Goal: Task Accomplishment & Management: Manage account settings

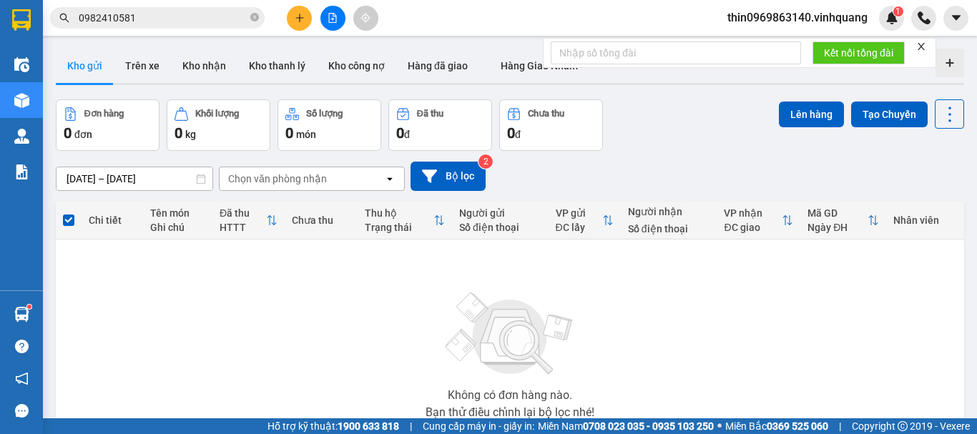
click at [295, 23] on button at bounding box center [299, 18] width 25 height 25
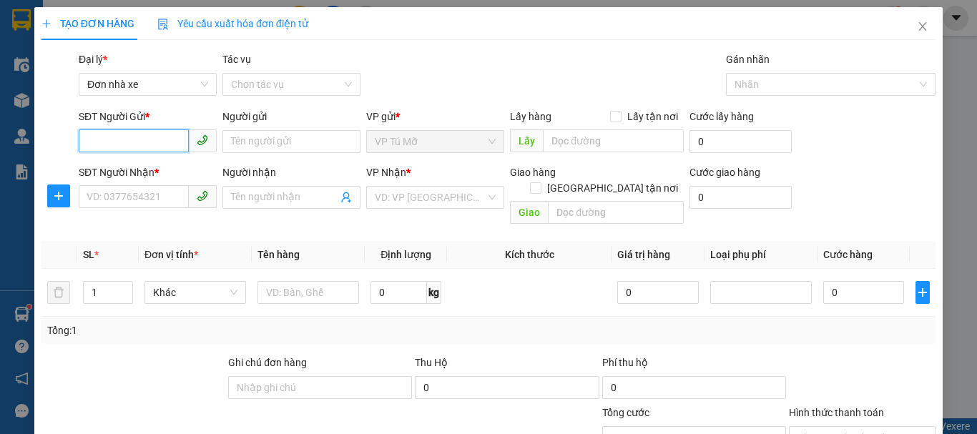
click at [127, 139] on input "SĐT Người Gửi *" at bounding box center [134, 140] width 110 height 23
type input "0826924444"
click at [134, 176] on div "0826924444 - [PERSON_NAME]" at bounding box center [157, 170] width 141 height 16
type input "tuấn anh"
type input "0844279999"
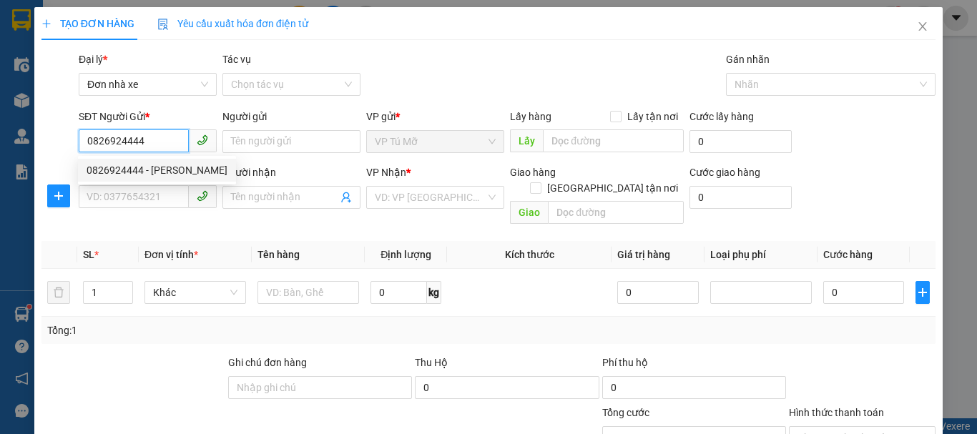
type input "phong vỹ"
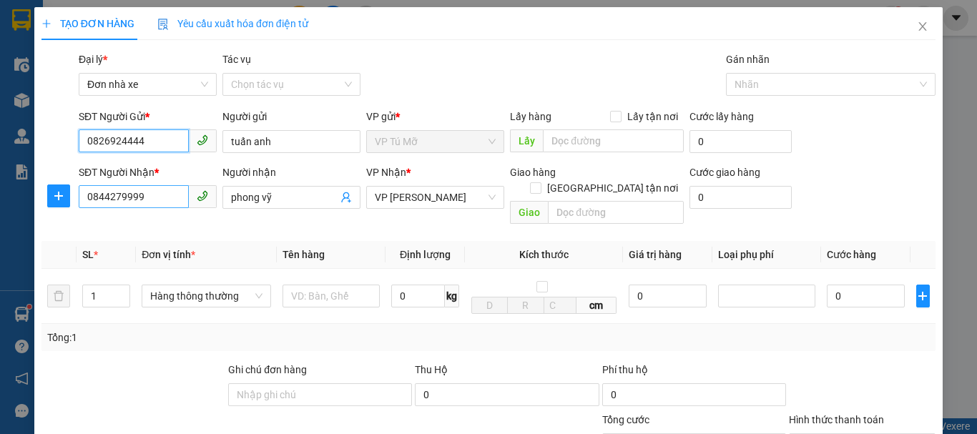
type input "0826924444"
click at [157, 202] on input "0844279999" at bounding box center [134, 196] width 110 height 23
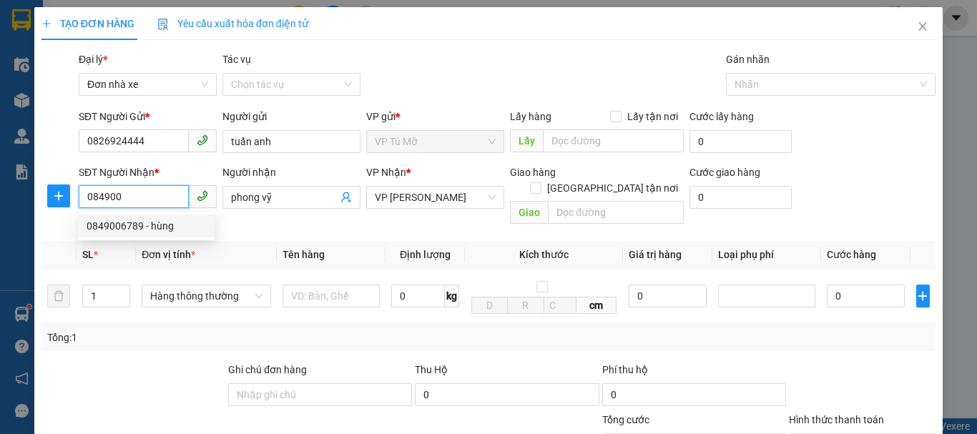
click at [147, 222] on div "0849006789 - hùng" at bounding box center [146, 226] width 119 height 16
type input "0849006789"
type input "hùng"
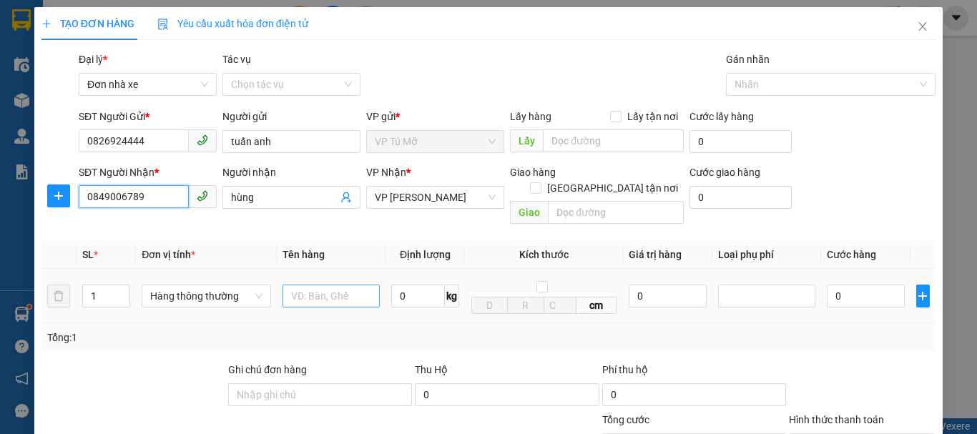
type input "0849006789"
click at [303, 285] on input "text" at bounding box center [331, 296] width 97 height 23
type input "ct bd vàng"
click at [419, 285] on input "0" at bounding box center [418, 296] width 54 height 23
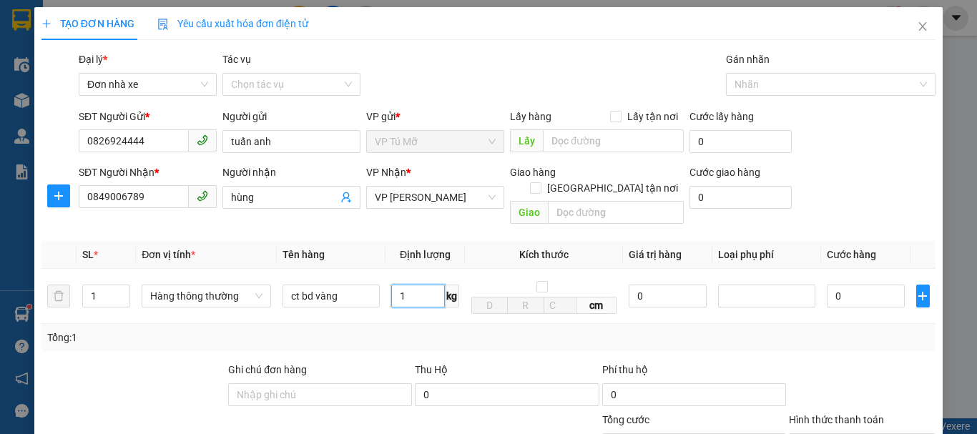
scroll to position [205, 0]
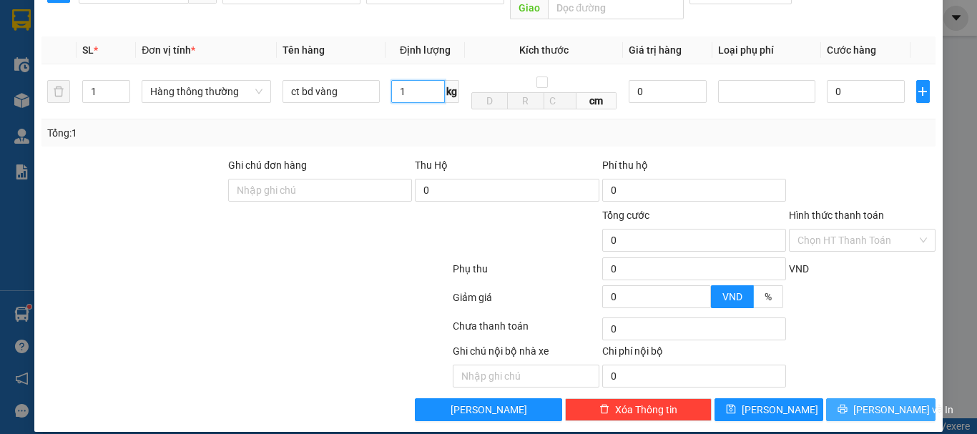
type input "1"
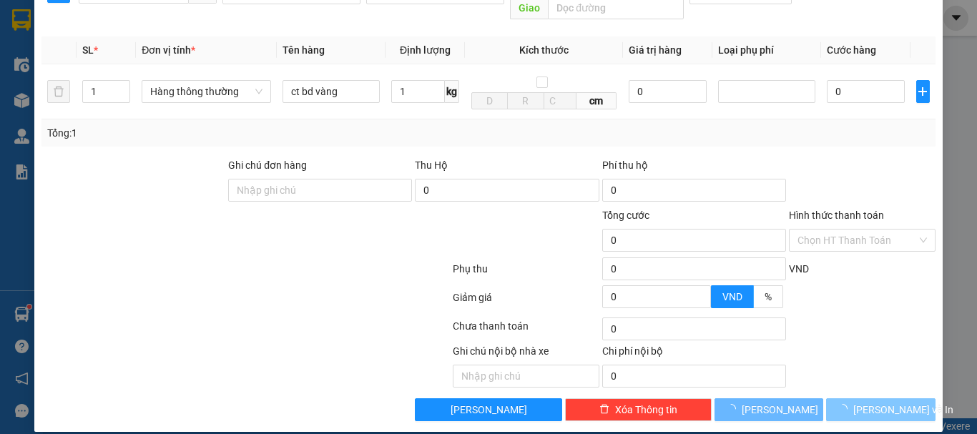
click at [874, 402] on span "[PERSON_NAME] và In" at bounding box center [903, 410] width 100 height 16
type input "30.000"
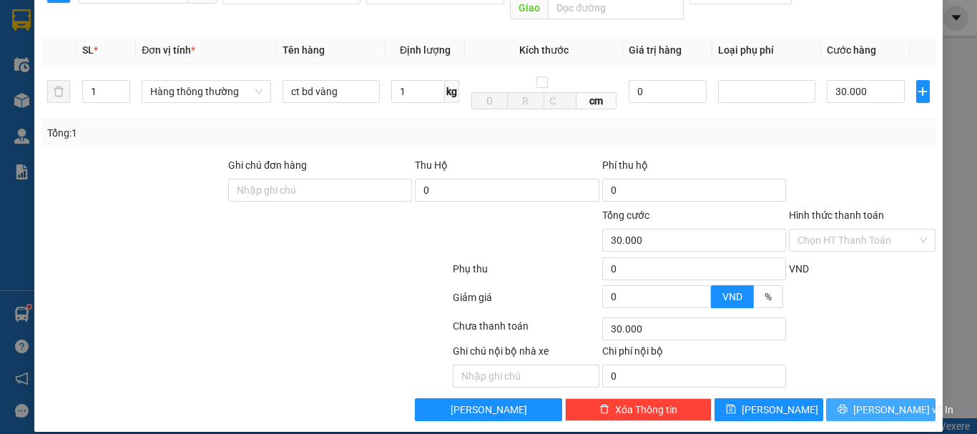
click at [853, 398] on button "[PERSON_NAME] và In" at bounding box center [880, 409] width 109 height 23
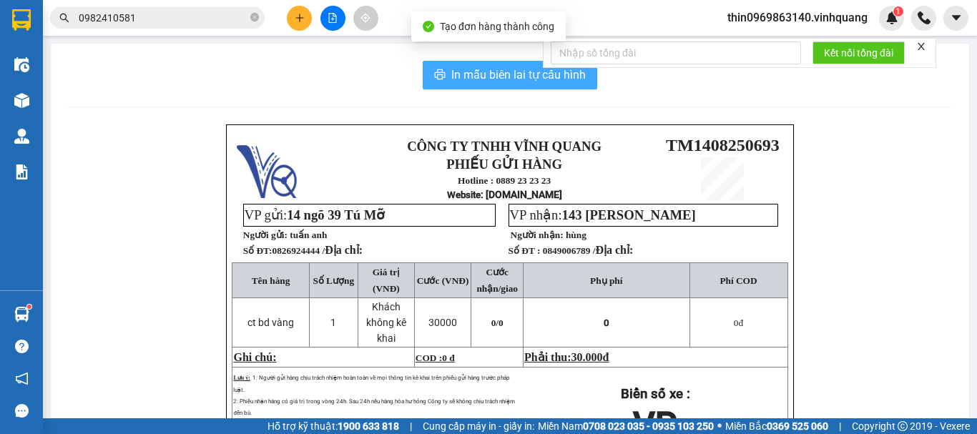
click at [484, 72] on span "In mẫu biên lai tự cấu hình" at bounding box center [518, 75] width 134 height 18
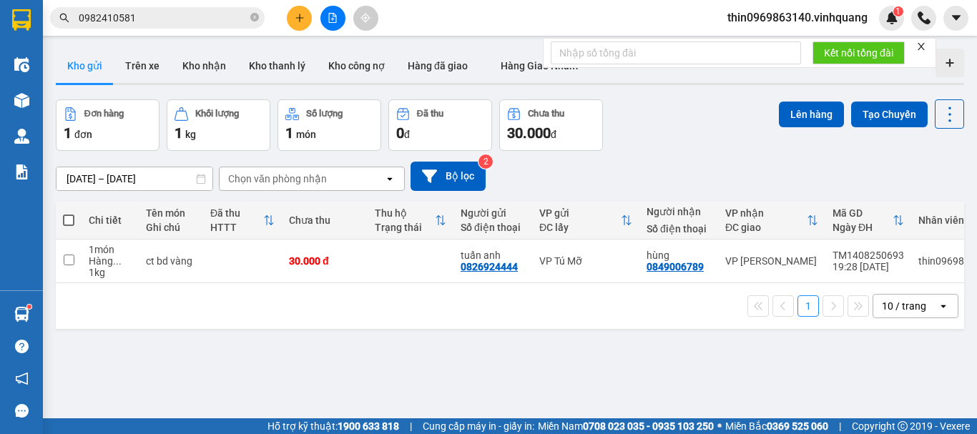
click at [140, 19] on input "0982410581" at bounding box center [163, 18] width 169 height 16
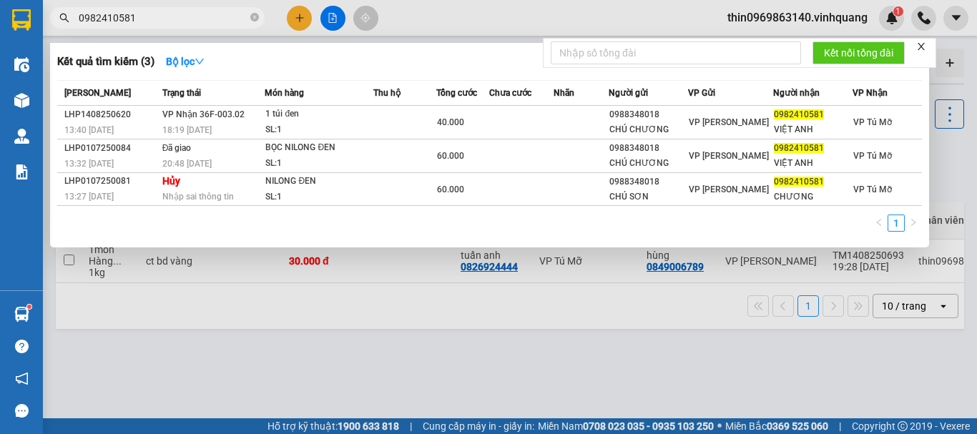
click at [140, 19] on input "0982410581" at bounding box center [163, 18] width 169 height 16
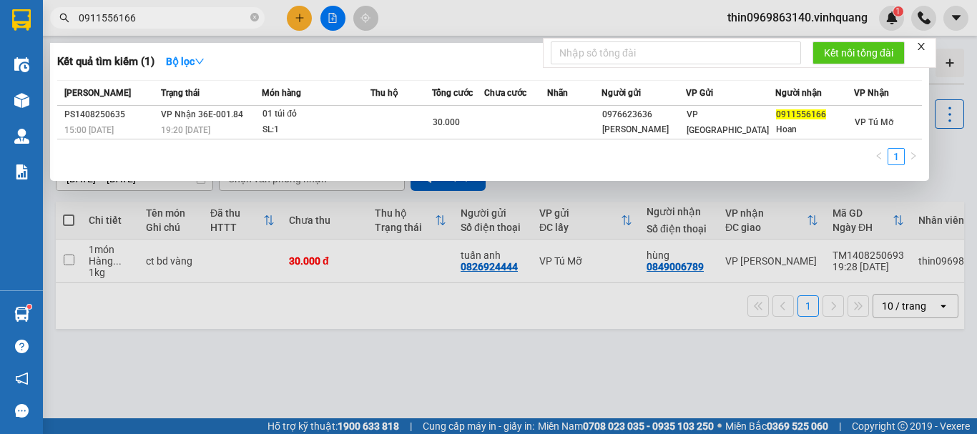
type input "0911556166"
click at [484, 103] on th "Tổng cước" at bounding box center [458, 93] width 52 height 25
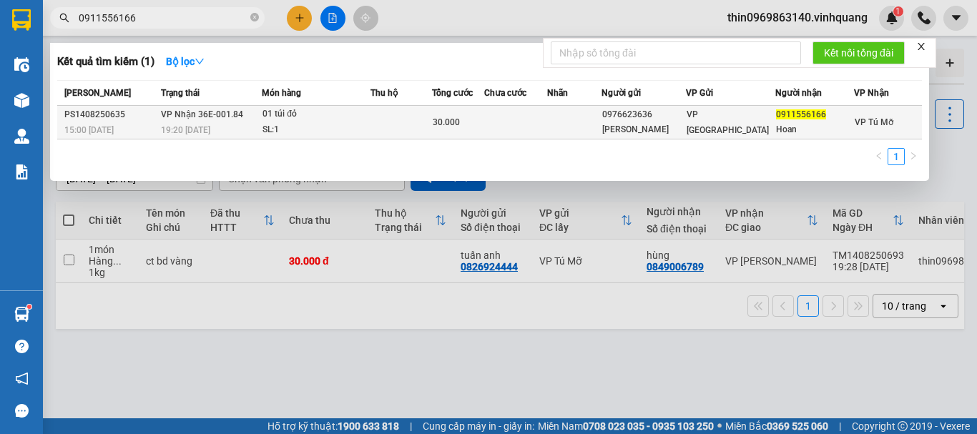
click at [484, 122] on div "30.000" at bounding box center [458, 122] width 51 height 16
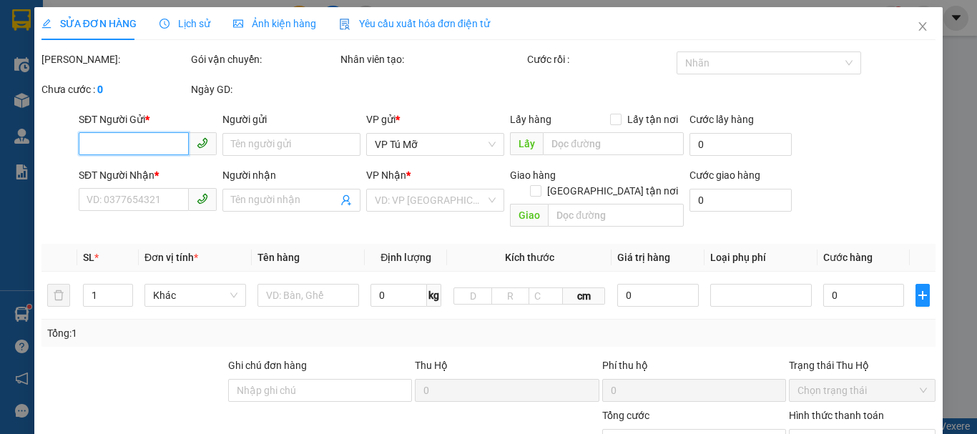
type input "0976623636"
type input "[PERSON_NAME]"
type input "0911556166"
type input "Hoan"
type input "30.000"
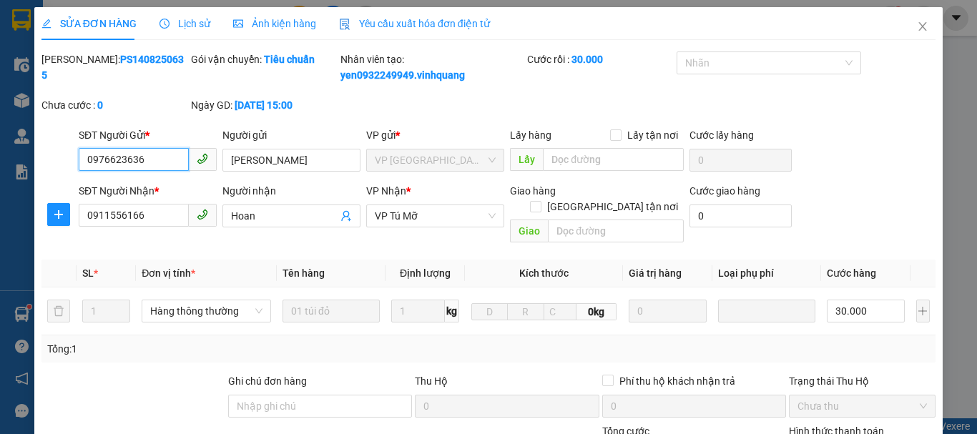
scroll to position [215, 0]
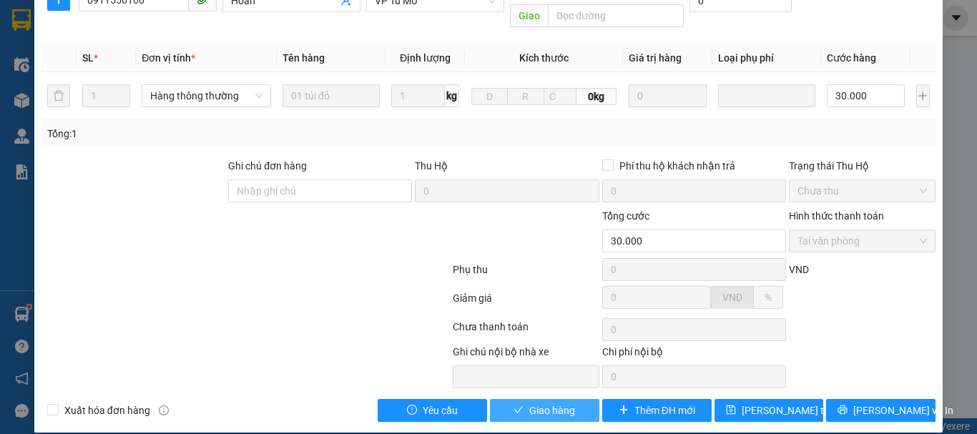
click at [541, 403] on span "Giao hàng" at bounding box center [552, 411] width 46 height 16
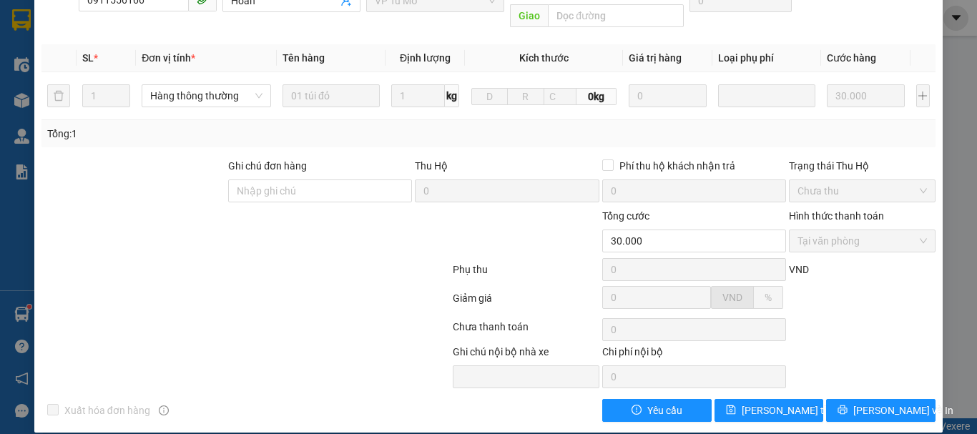
scroll to position [16, 0]
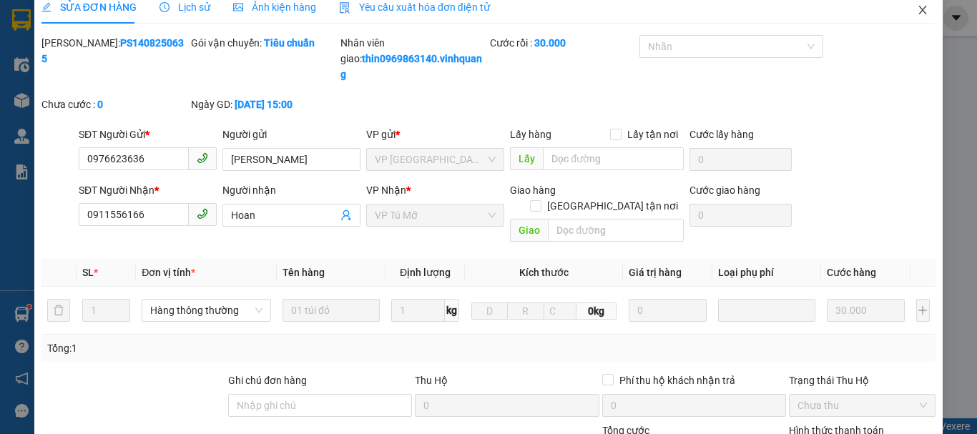
click at [919, 11] on icon "close" at bounding box center [923, 10] width 8 height 9
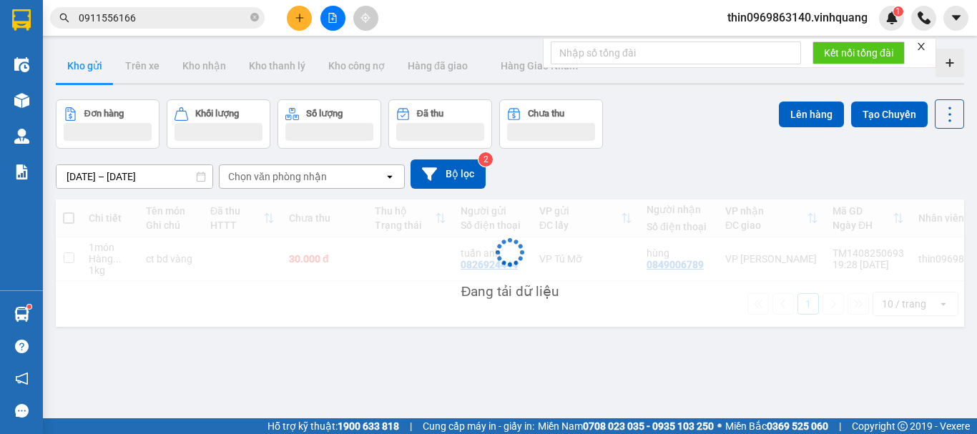
click at [152, 23] on input "0911556166" at bounding box center [163, 18] width 169 height 16
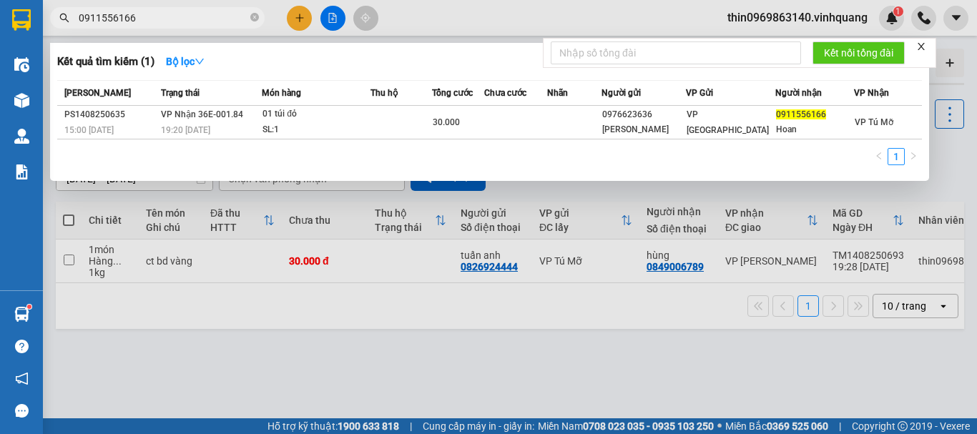
click at [152, 23] on input "0911556166" at bounding box center [163, 18] width 169 height 16
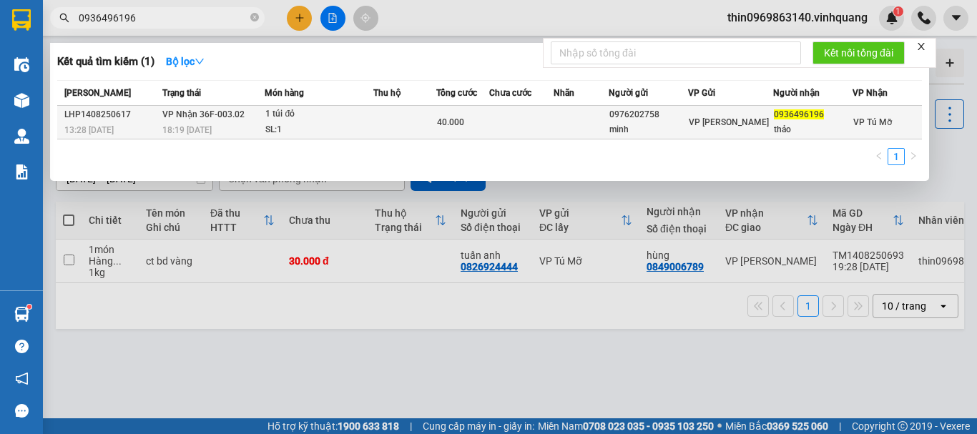
type input "0936496196"
click at [534, 112] on td at bounding box center [521, 123] width 64 height 34
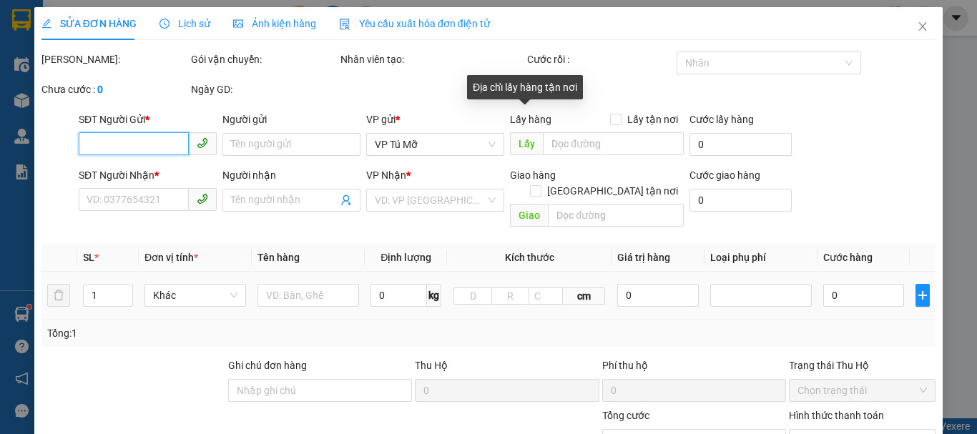
type input "0976202758"
type input "minh"
type input "0936496196"
type input "thảo"
type input "40.000"
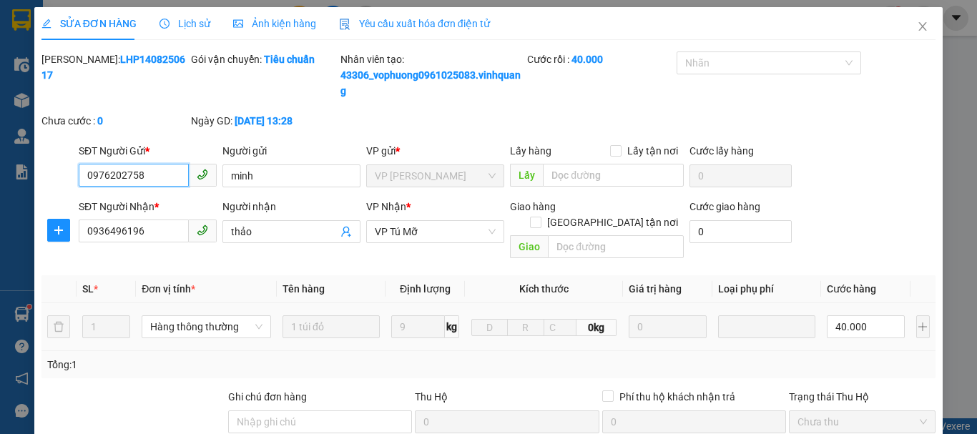
scroll to position [200, 0]
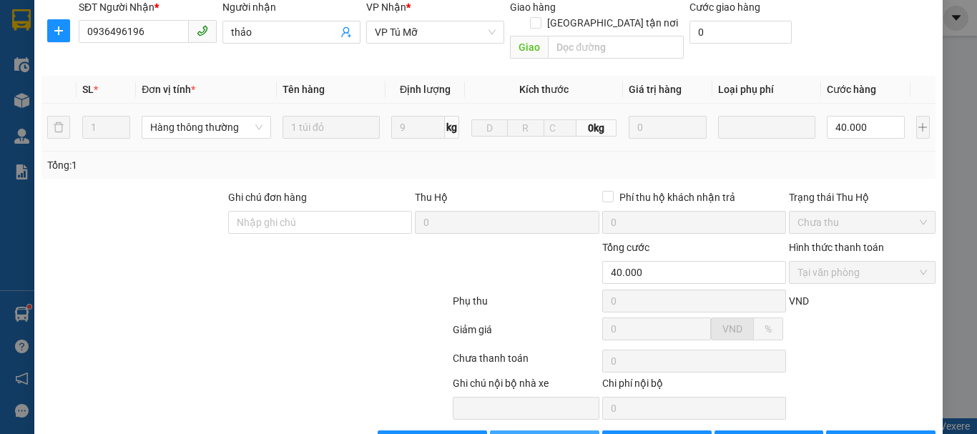
click at [544, 431] on button "Giao hàng" at bounding box center [544, 442] width 109 height 23
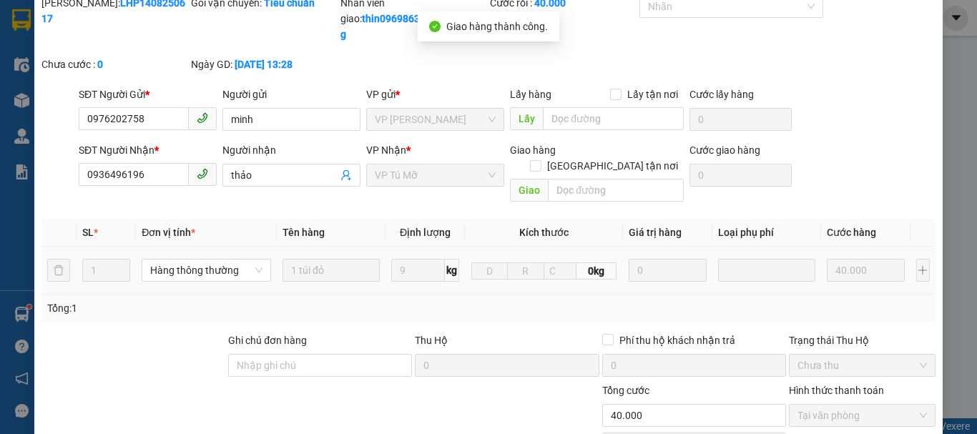
scroll to position [0, 0]
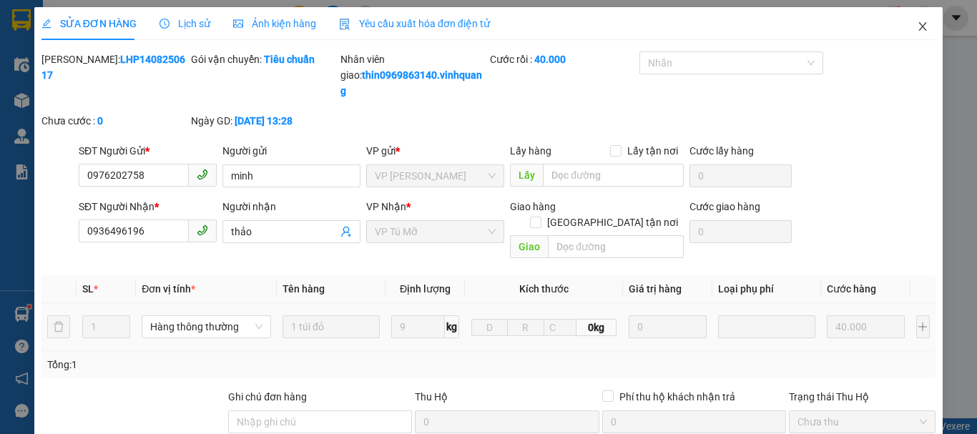
click at [919, 26] on icon "close" at bounding box center [923, 26] width 8 height 9
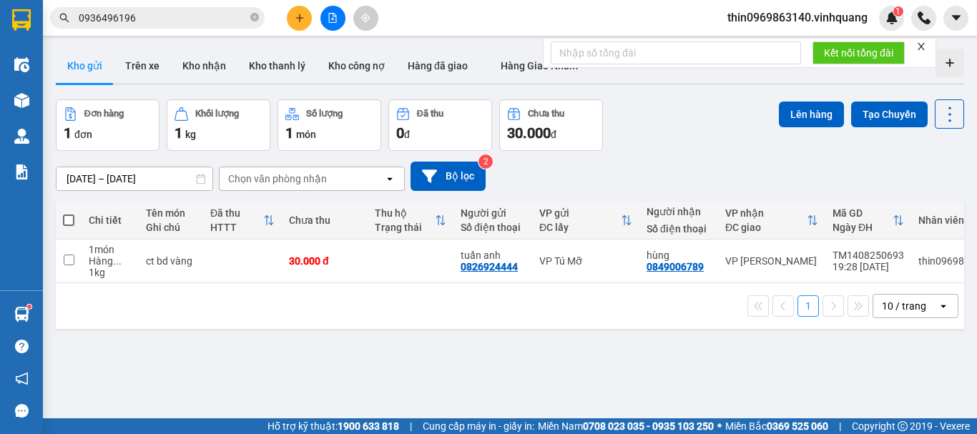
click at [144, 19] on input "0936496196" at bounding box center [163, 18] width 169 height 16
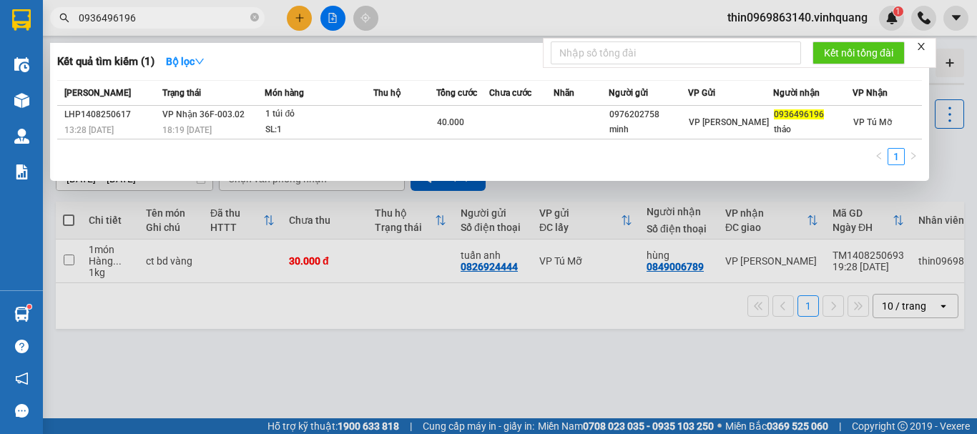
click at [144, 19] on input "0936496196" at bounding box center [163, 18] width 169 height 16
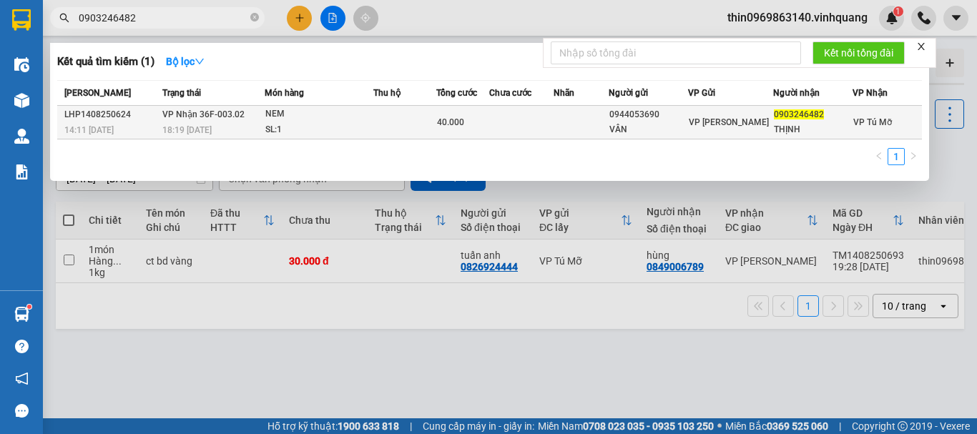
type input "0903246482"
click at [415, 119] on td at bounding box center [404, 123] width 63 height 34
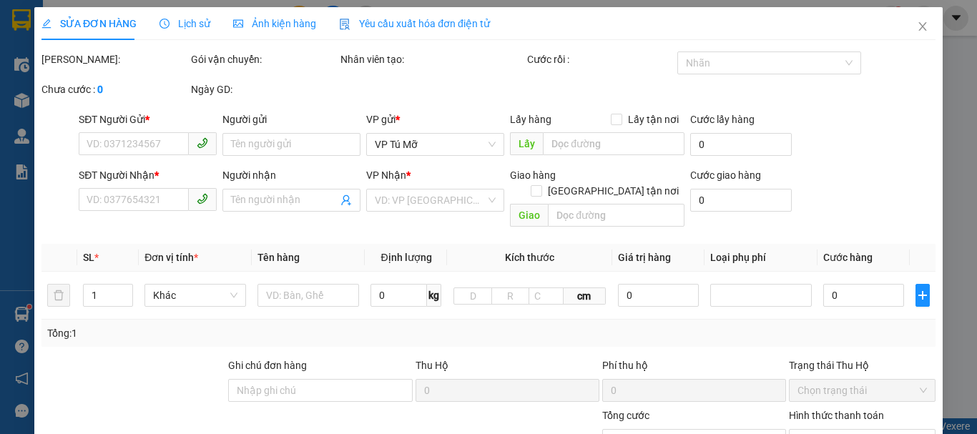
type input "0944053690"
type input "VÂN"
type input "0903246482"
type input "THỊNH"
type input "40.000"
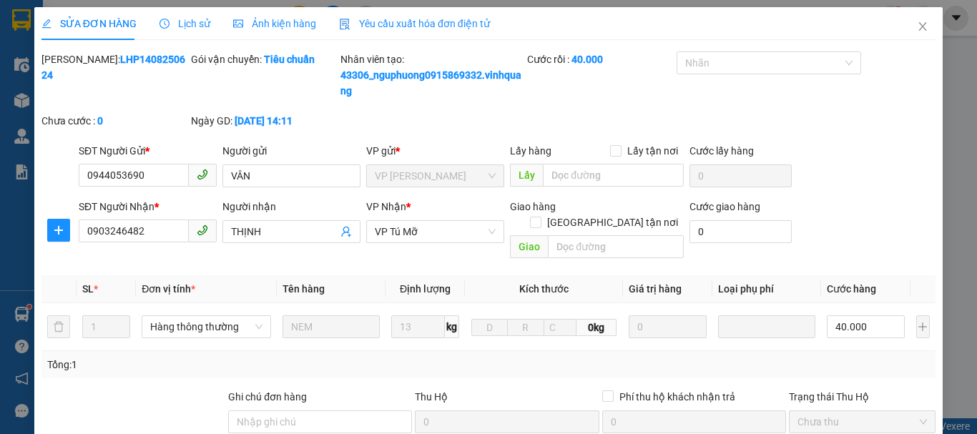
scroll to position [231, 0]
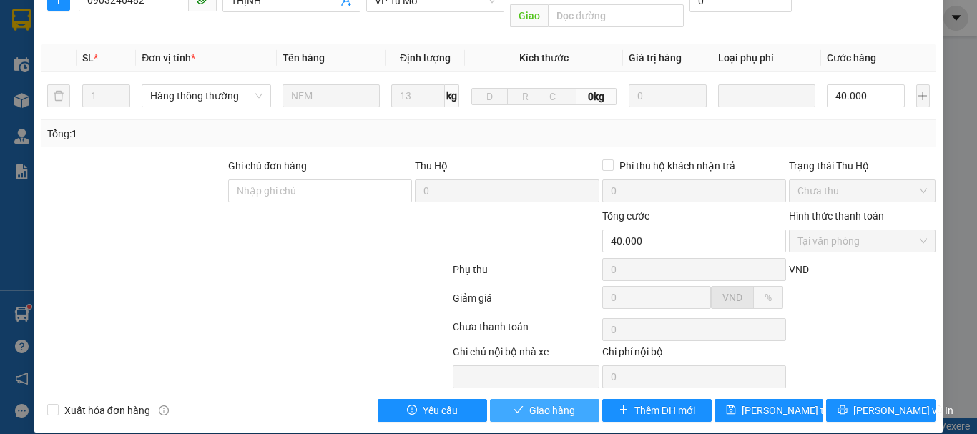
click at [536, 403] on span "Giao hàng" at bounding box center [552, 411] width 46 height 16
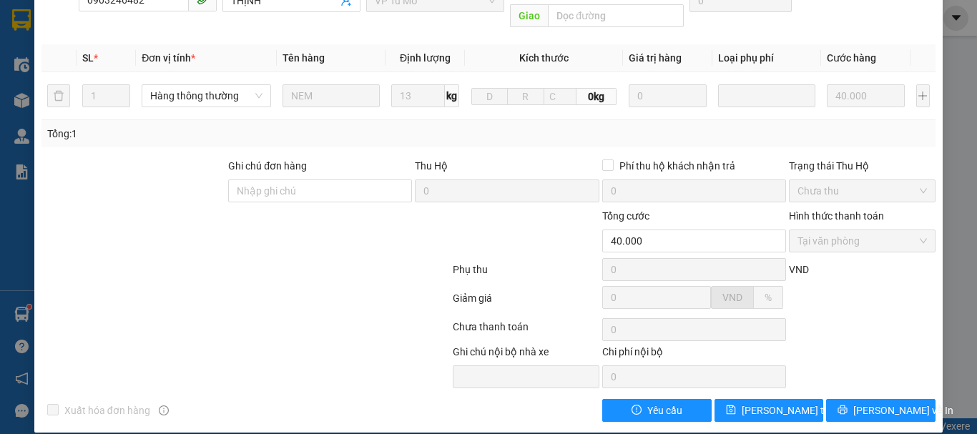
scroll to position [0, 0]
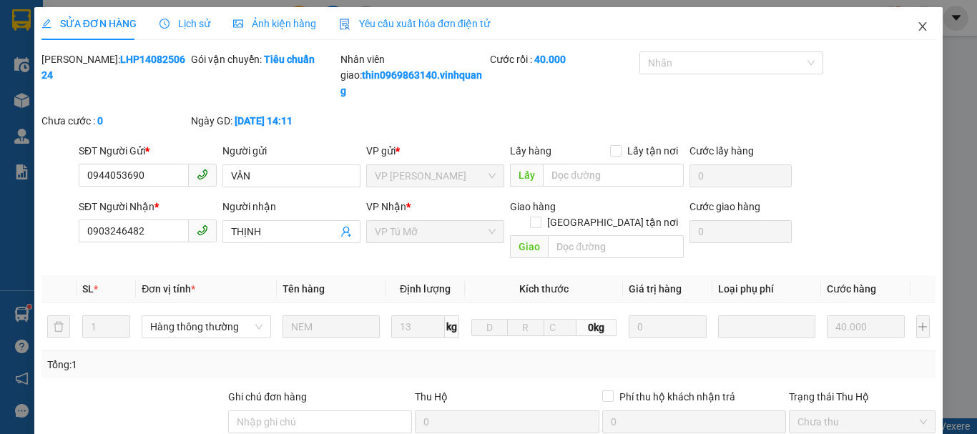
click at [917, 25] on icon "close" at bounding box center [922, 26] width 11 height 11
click at [911, 25] on div "thin0969863140.vinhquang 1" at bounding box center [846, 18] width 261 height 25
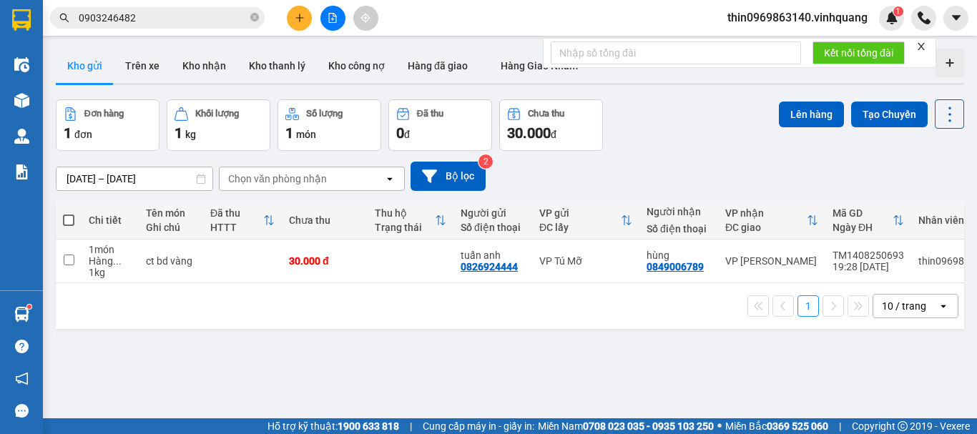
click at [160, 13] on input "0903246482" at bounding box center [163, 18] width 169 height 16
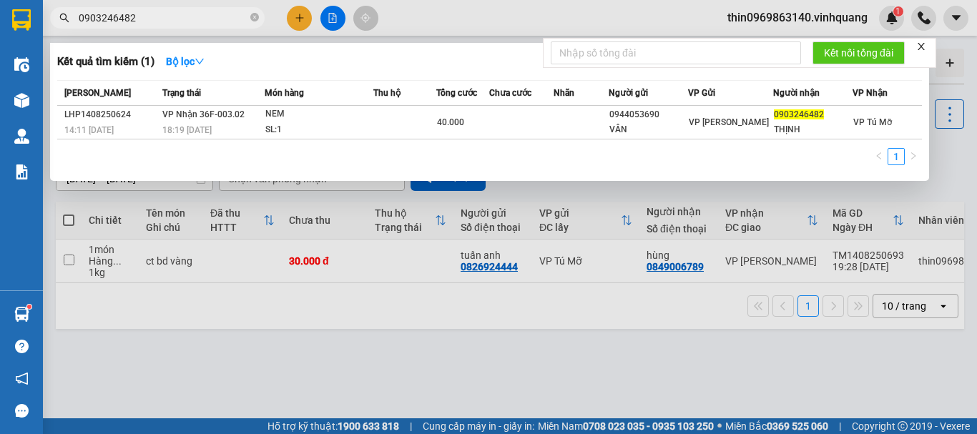
click at [160, 13] on input "0903246482" at bounding box center [163, 18] width 169 height 16
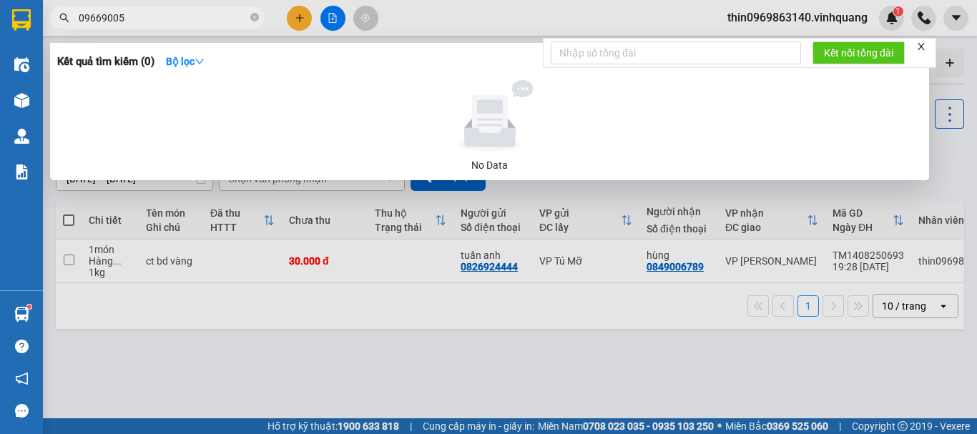
type input "09669005"
click at [297, 21] on div at bounding box center [488, 217] width 977 height 434
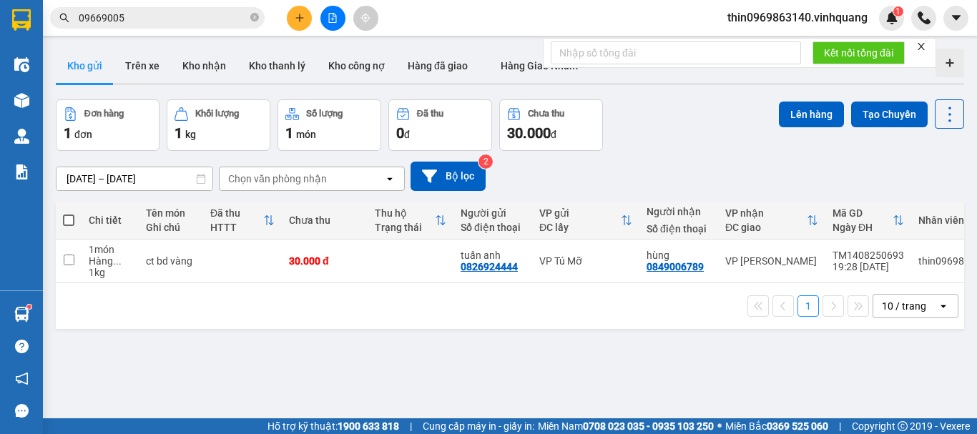
click at [293, 21] on button at bounding box center [299, 18] width 25 height 25
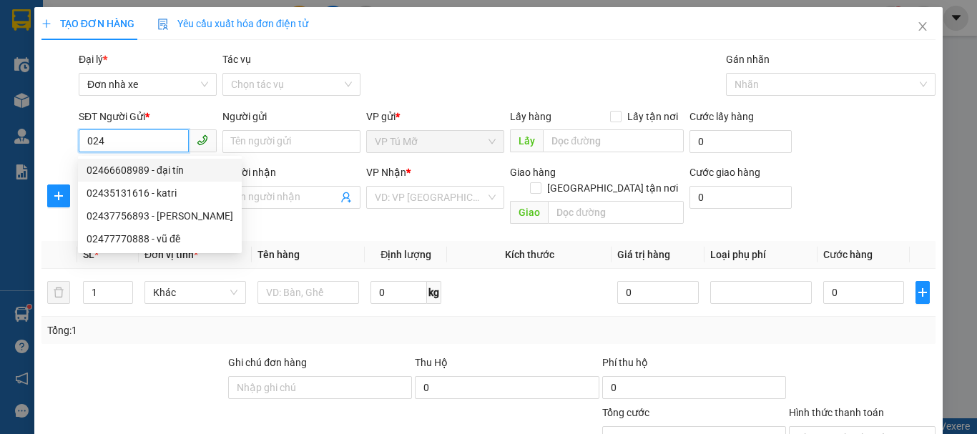
click at [167, 173] on div "02466608989 - đại tín" at bounding box center [160, 170] width 147 height 16
type input "02466608989"
type input "đại tín"
type input "0984127808"
type input "lab đại tín"
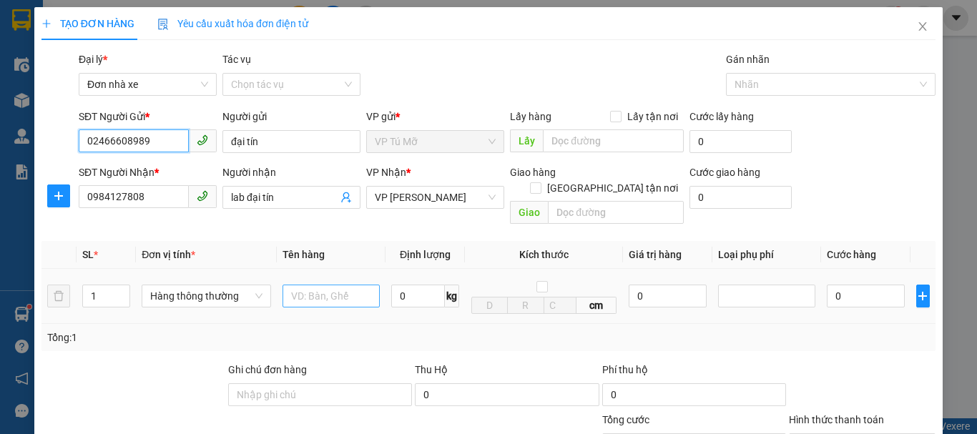
type input "02466608989"
click at [333, 285] on input "text" at bounding box center [331, 296] width 97 height 23
type input "ct kèm bọc đen"
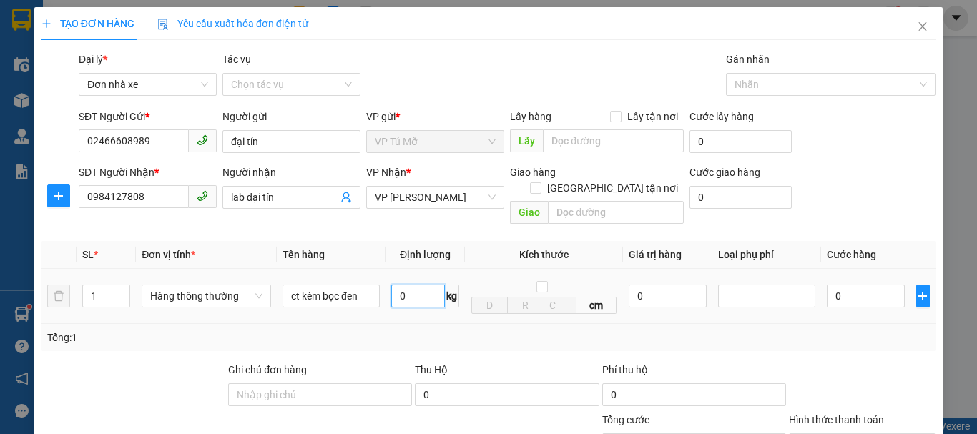
click at [411, 285] on input "0" at bounding box center [418, 296] width 54 height 23
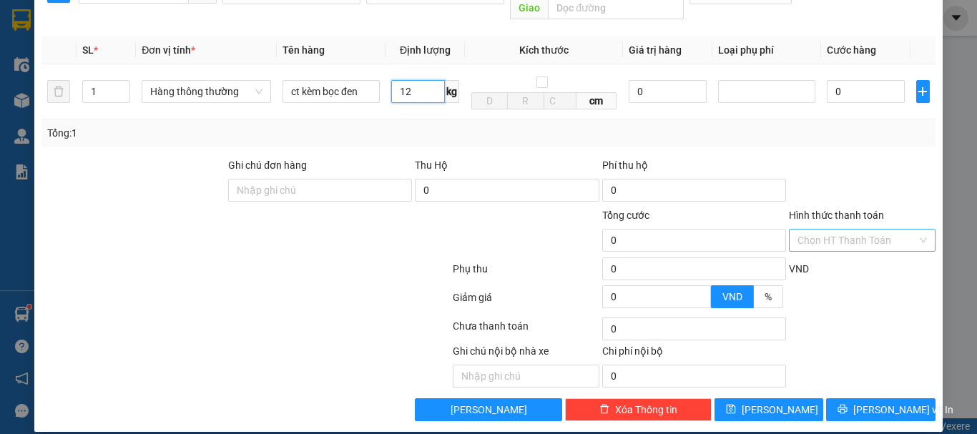
type input "12"
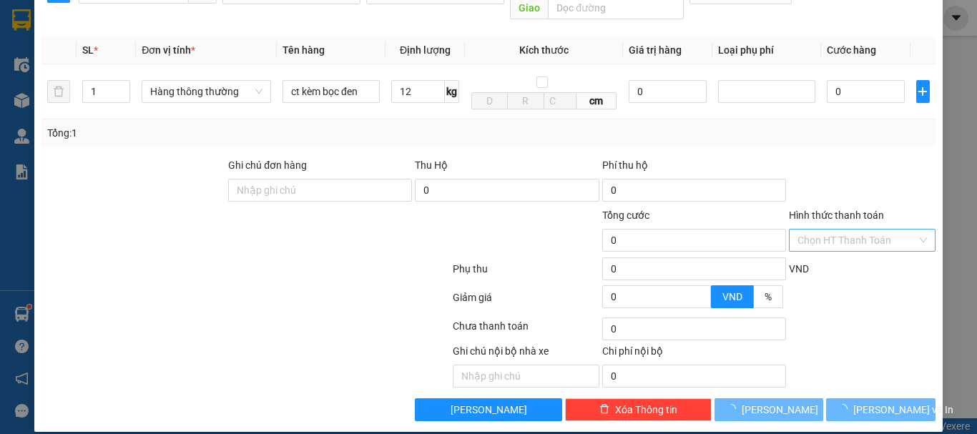
click at [829, 230] on input "Hình thức thanh toán" at bounding box center [857, 240] width 119 height 21
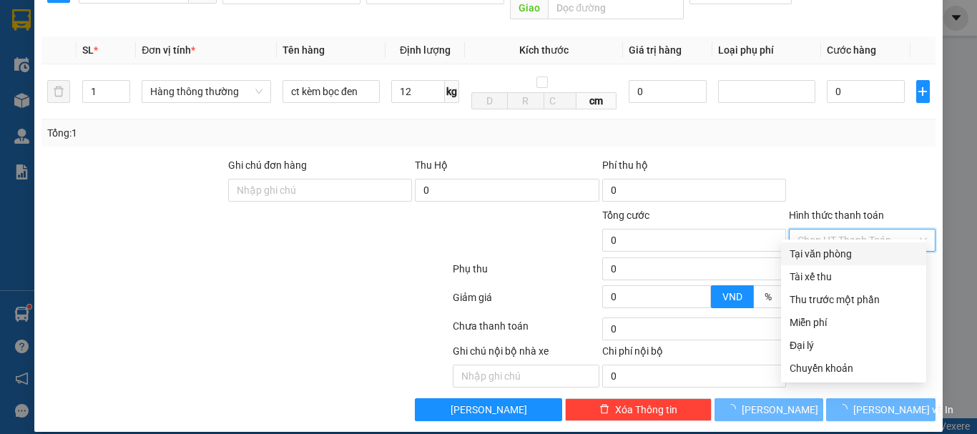
click at [823, 255] on div "Tại văn phòng" at bounding box center [854, 254] width 128 height 16
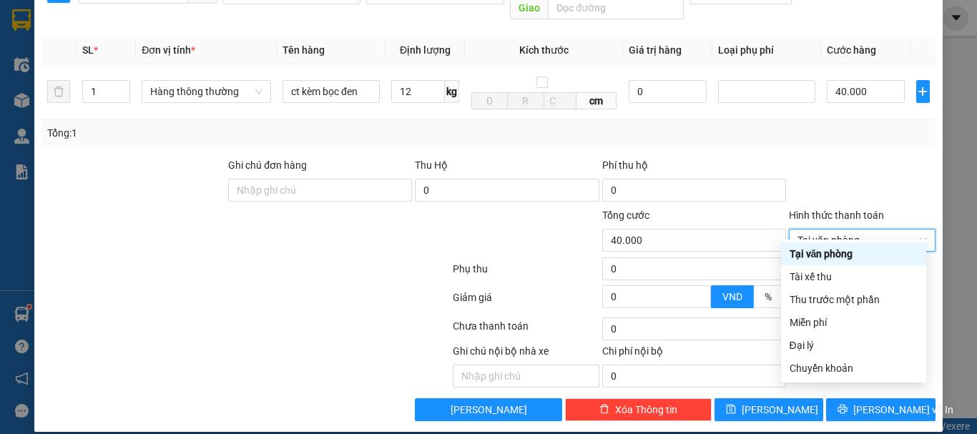
type input "40.000"
type input "0"
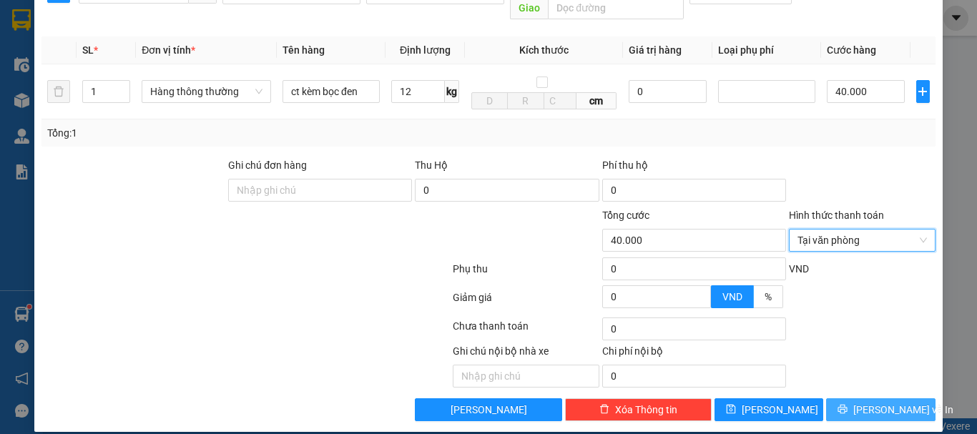
click at [876, 402] on span "[PERSON_NAME] và In" at bounding box center [903, 410] width 100 height 16
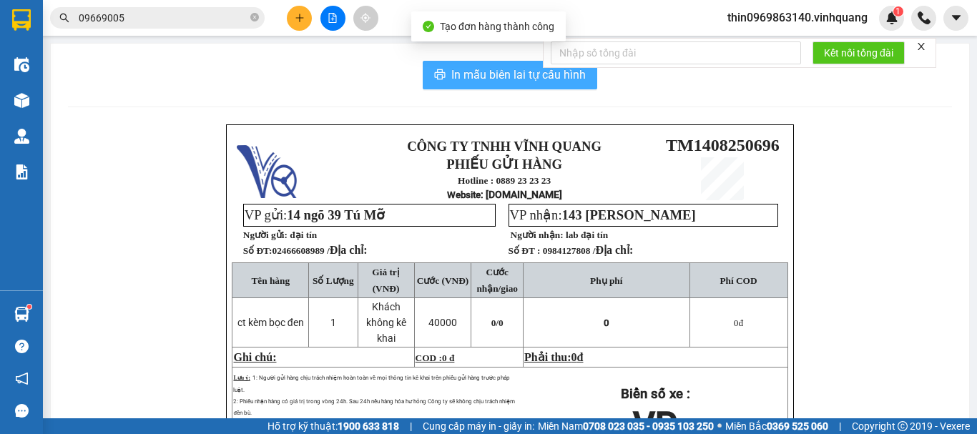
click at [466, 71] on span "In mẫu biên lai tự cấu hình" at bounding box center [518, 75] width 134 height 18
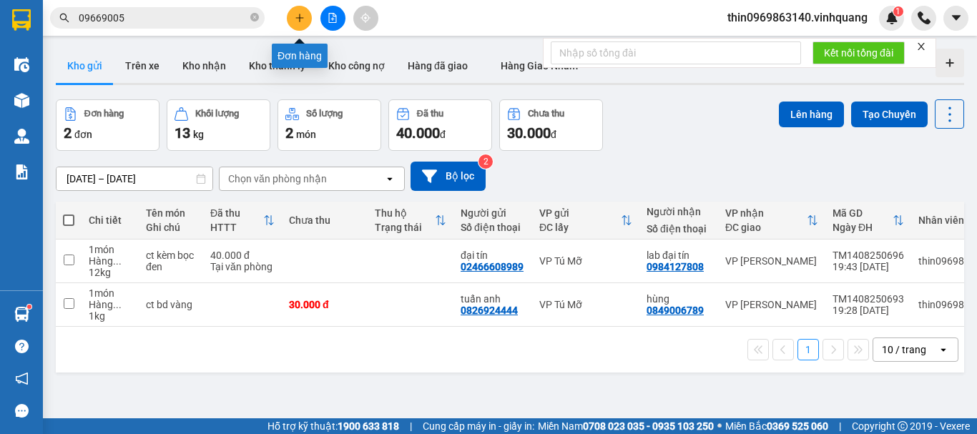
click at [291, 16] on button at bounding box center [299, 18] width 25 height 25
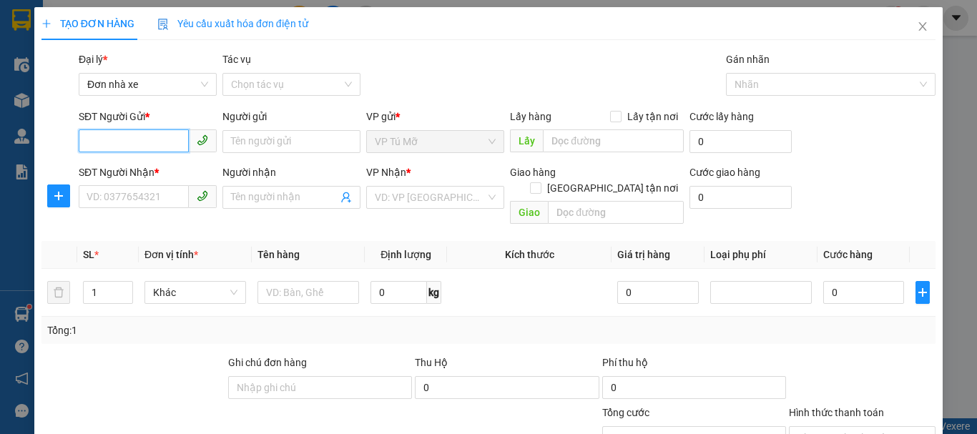
click at [142, 137] on input "SĐT Người Gửi *" at bounding box center [134, 140] width 110 height 23
click at [155, 169] on div "0917316996 - minh" at bounding box center [146, 170] width 119 height 16
type input "0917316996"
type input "minh"
type input "0904535979"
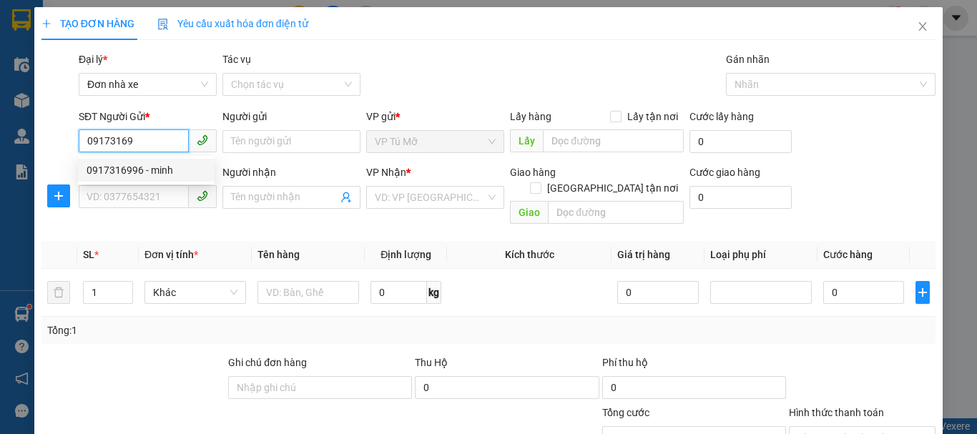
type input "tùng"
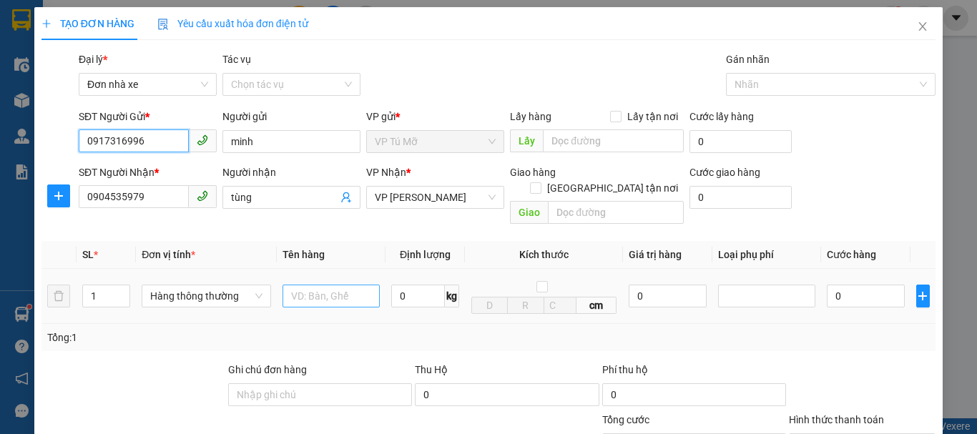
type input "0917316996"
click at [311, 286] on input "text" at bounding box center [331, 296] width 97 height 23
type input "ct đen"
click at [402, 285] on input "0" at bounding box center [418, 296] width 54 height 23
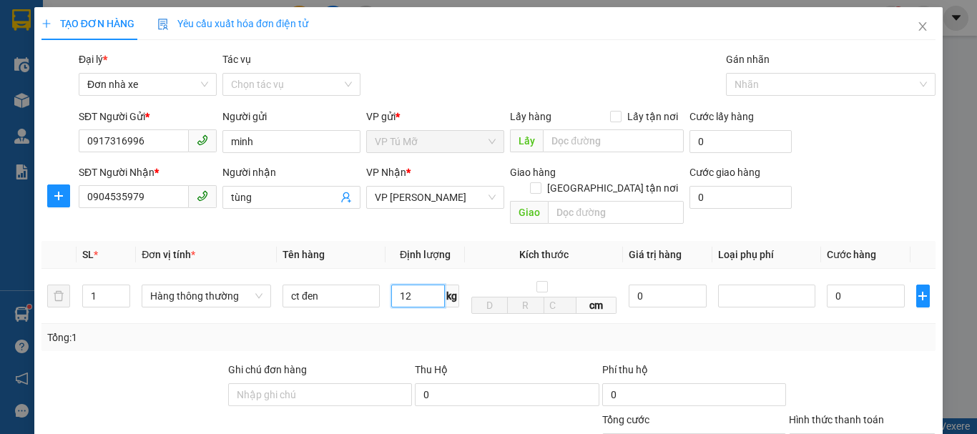
scroll to position [205, 0]
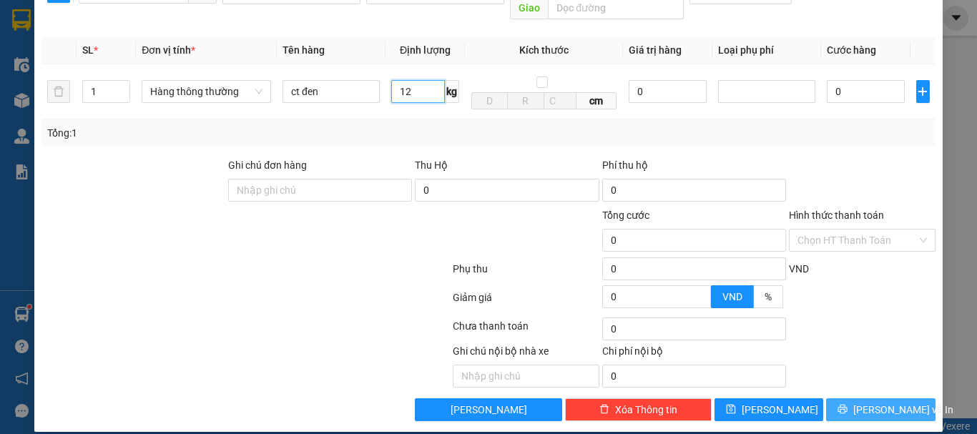
type input "12"
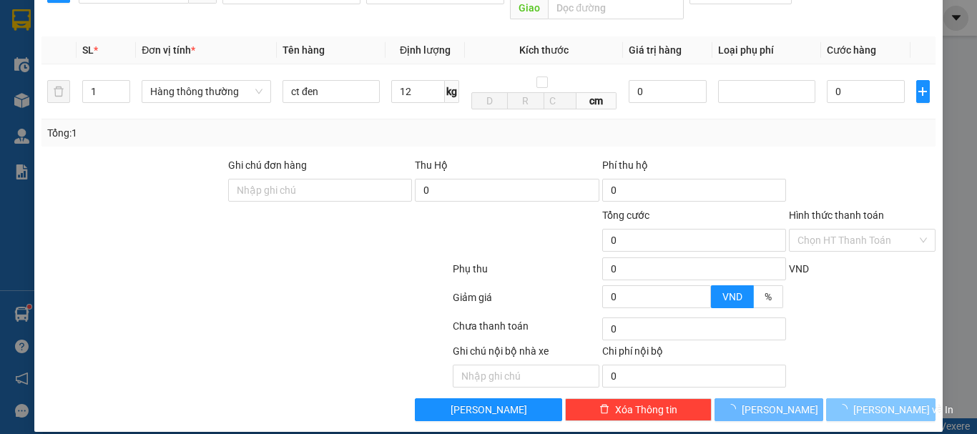
click at [868, 402] on span "[PERSON_NAME] và In" at bounding box center [903, 410] width 100 height 16
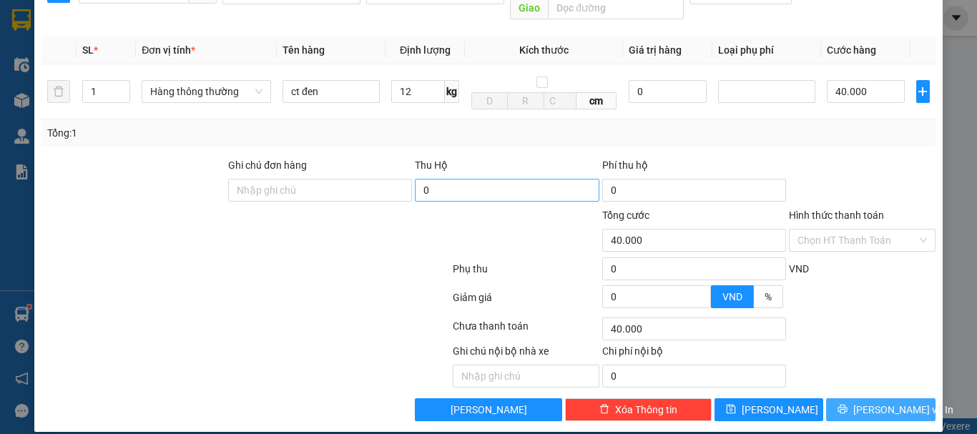
type input "40.000"
click at [870, 402] on span "[PERSON_NAME] và In" at bounding box center [903, 410] width 100 height 16
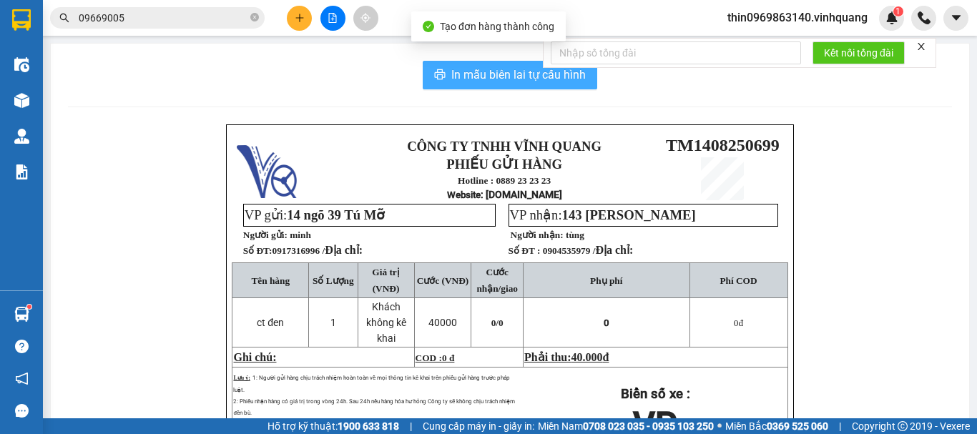
click at [515, 73] on span "In mẫu biên lai tự cấu hình" at bounding box center [518, 75] width 134 height 18
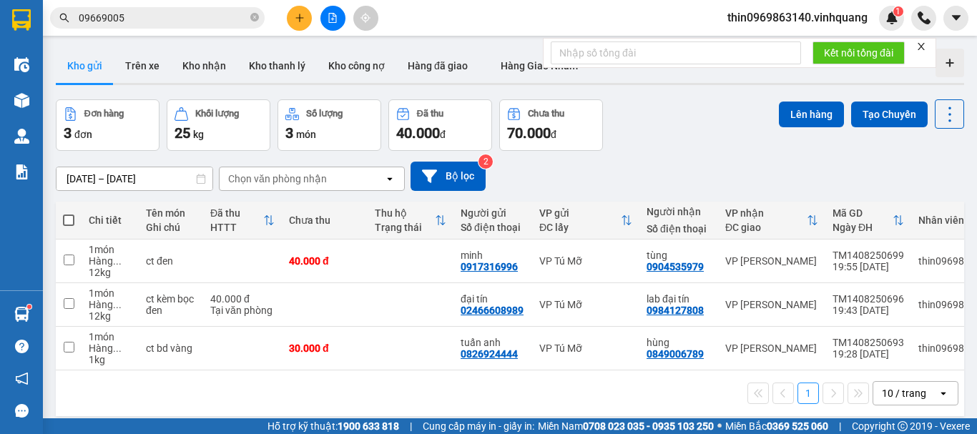
click at [157, 15] on input "09669005" at bounding box center [163, 18] width 169 height 16
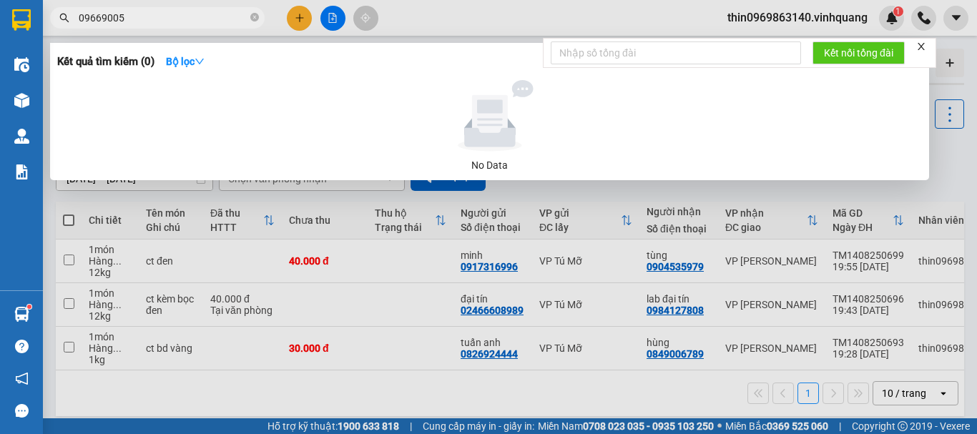
click at [157, 15] on input "09669005" at bounding box center [163, 18] width 169 height 16
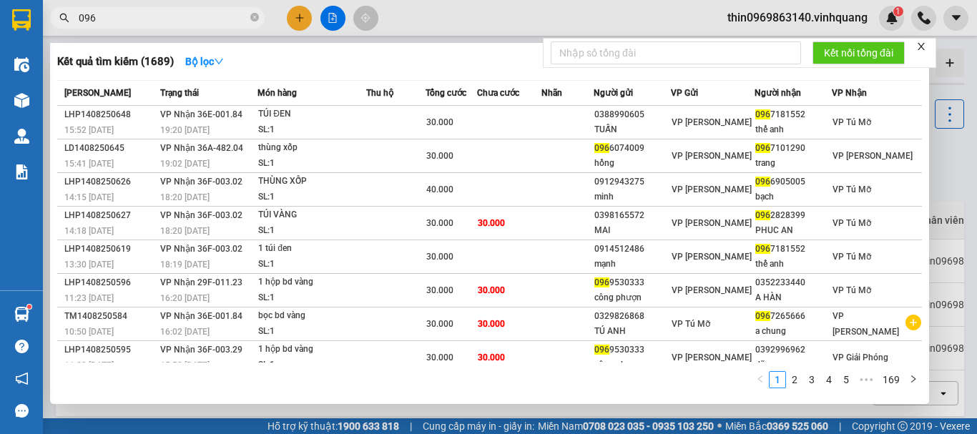
type input "096"
click at [469, 26] on div at bounding box center [488, 217] width 977 height 434
click at [469, 26] on div "Kết quả tìm kiếm ( 1689 ) Bộ lọc Mã ĐH Trạng thái Món hàng Thu hộ Tổng cước Chư…" at bounding box center [488, 18] width 977 height 36
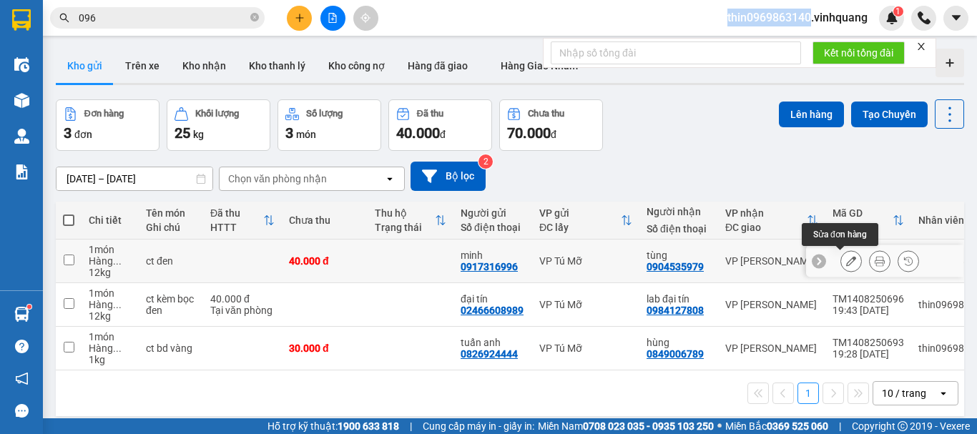
click at [846, 263] on icon at bounding box center [851, 261] width 10 height 10
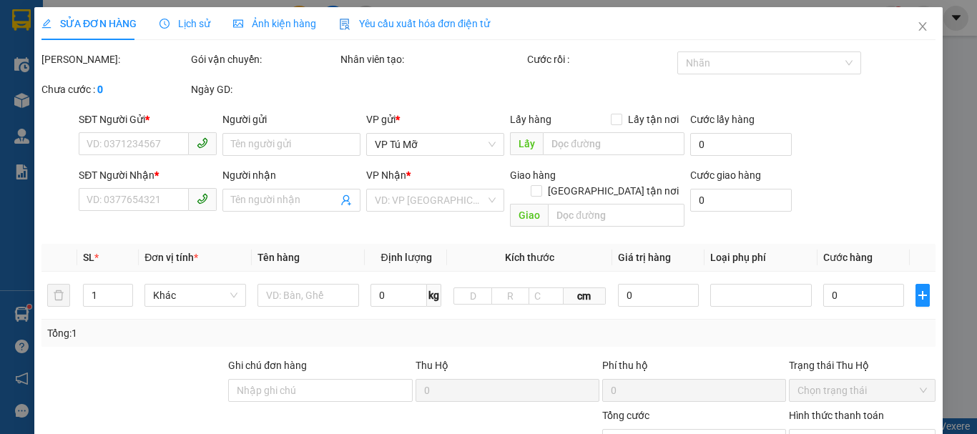
type input "0917316996"
type input "minh"
type input "0904535979"
type input "tùng"
type input "40.000"
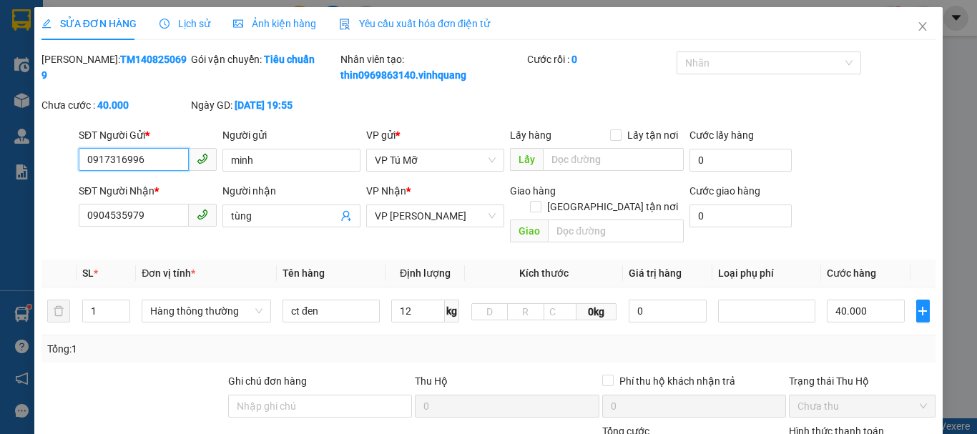
scroll to position [215, 0]
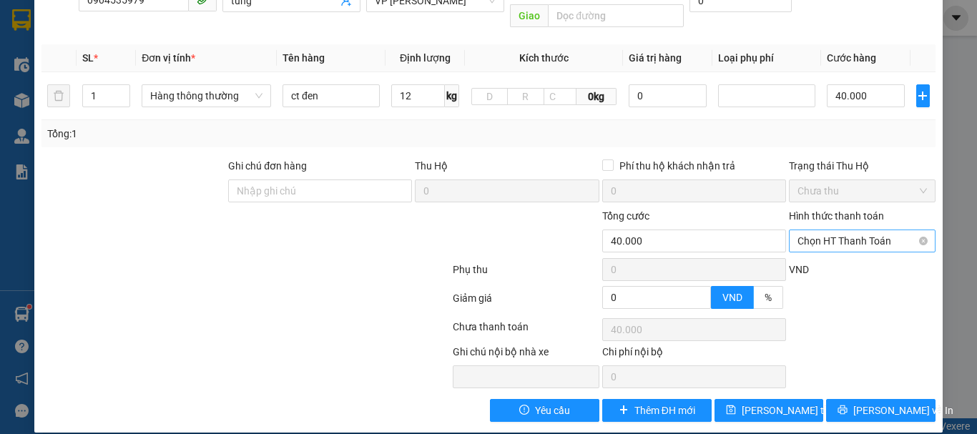
click at [812, 230] on span "Chọn HT Thanh Toán" at bounding box center [862, 240] width 129 height 21
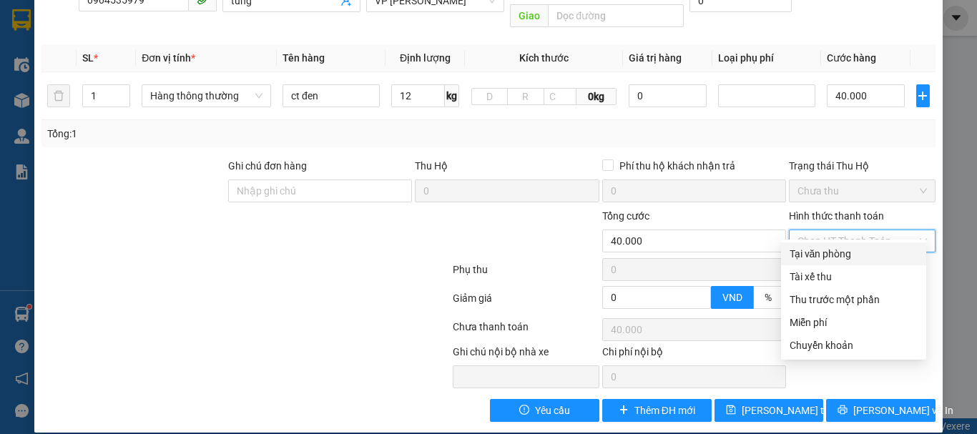
click at [814, 250] on div "Tại văn phòng" at bounding box center [854, 254] width 128 height 16
type input "0"
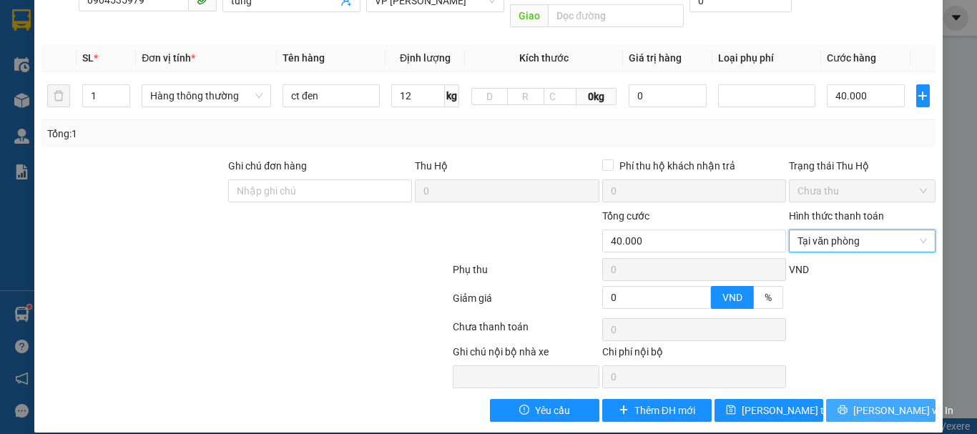
click at [895, 403] on span "[PERSON_NAME] và In" at bounding box center [903, 411] width 100 height 16
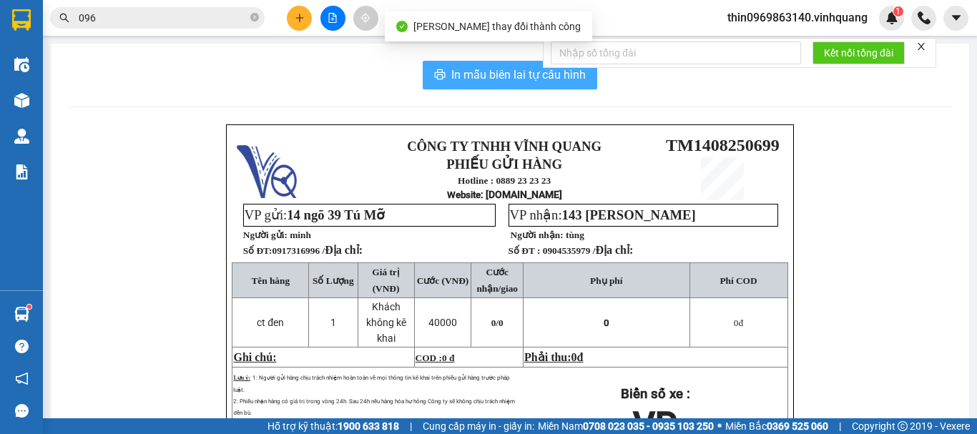
click at [543, 79] on span "In mẫu biên lai tự cấu hình" at bounding box center [518, 75] width 134 height 18
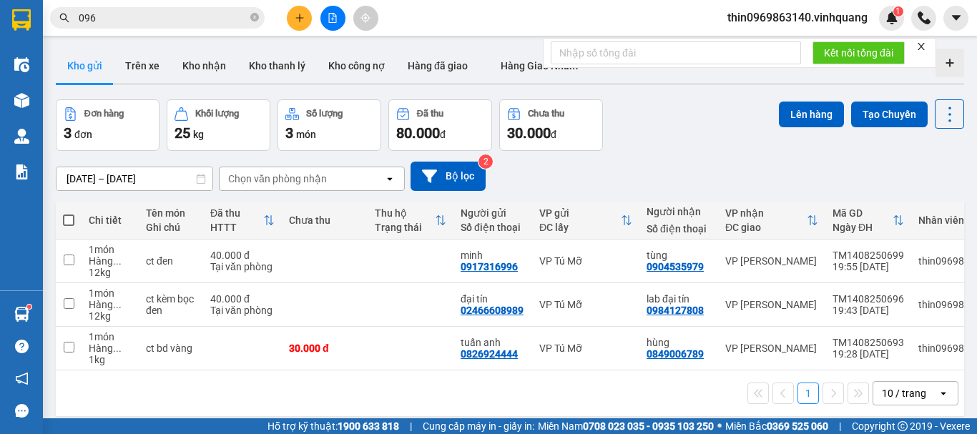
click at [102, 20] on input "096" at bounding box center [163, 18] width 169 height 16
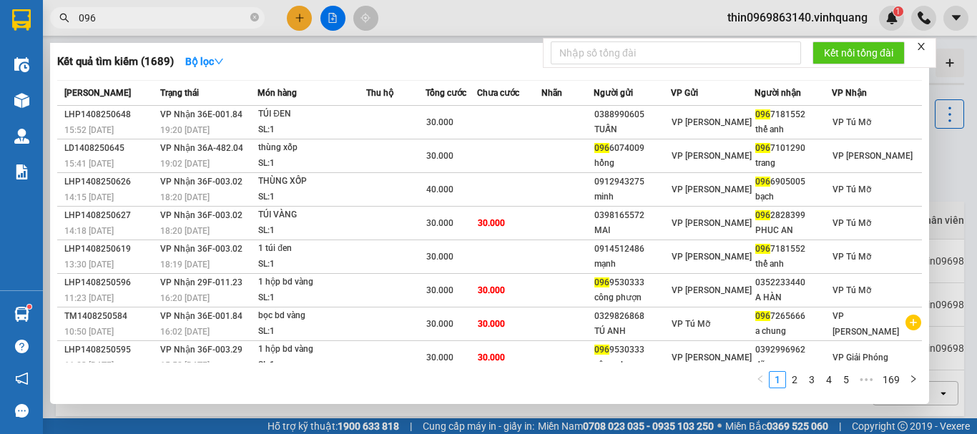
click at [102, 20] on input "096" at bounding box center [163, 18] width 169 height 16
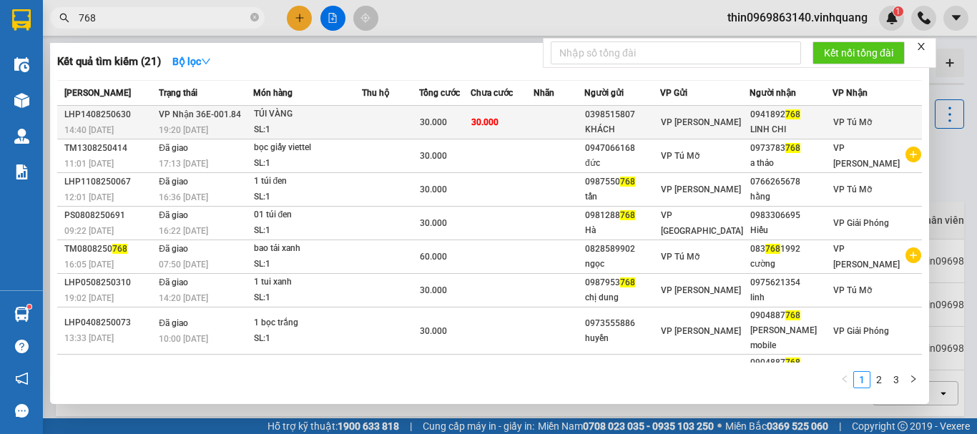
type input "768"
click at [318, 116] on div "TÚI VÀNG" at bounding box center [307, 115] width 107 height 16
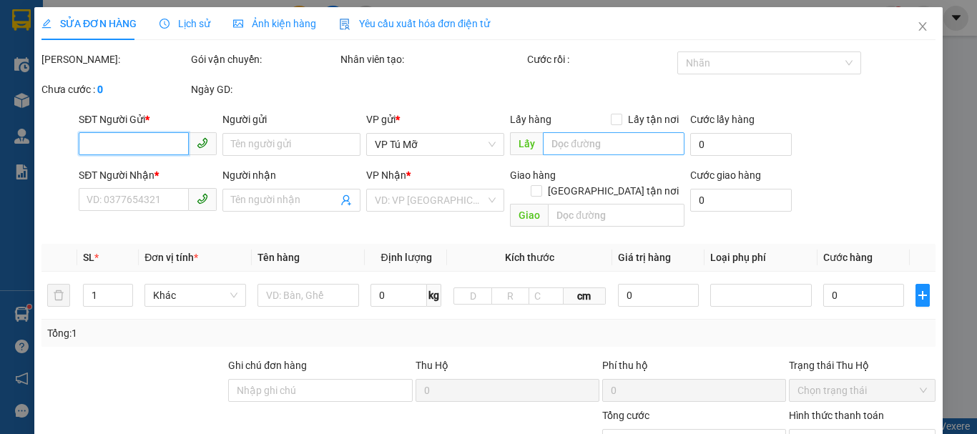
type input "0398515807"
type input "KHÁCH"
type input "0941892768"
type input "LINH CHI"
type input "30.000"
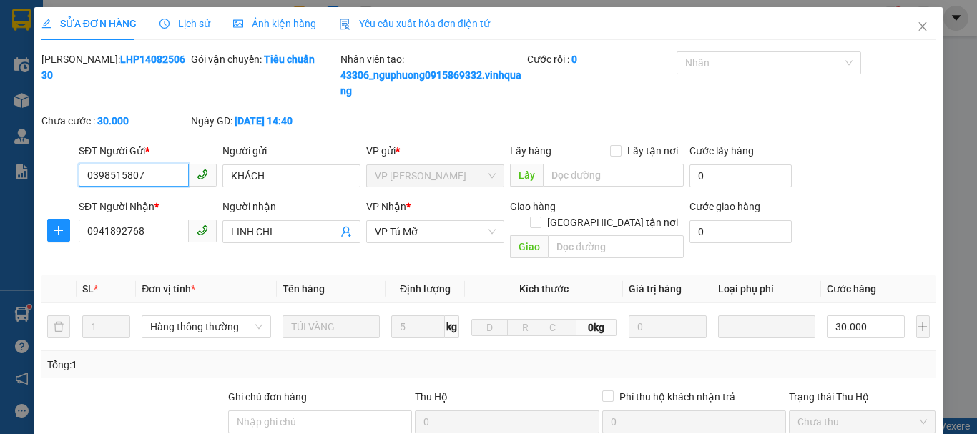
scroll to position [231, 0]
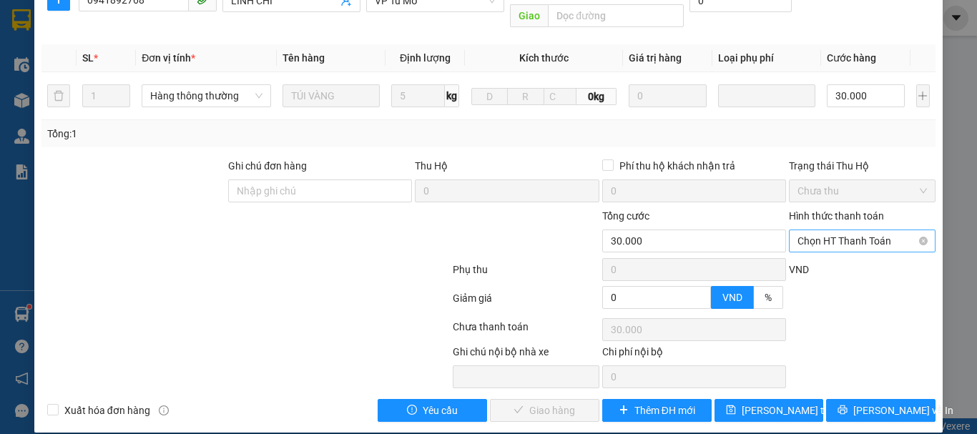
click at [835, 230] on span "Chọn HT Thanh Toán" at bounding box center [862, 240] width 129 height 21
click at [811, 254] on div "Tại văn phòng" at bounding box center [854, 254] width 128 height 16
type input "0"
click at [552, 403] on span "[PERSON_NAME] và Giao hàng" at bounding box center [585, 411] width 137 height 16
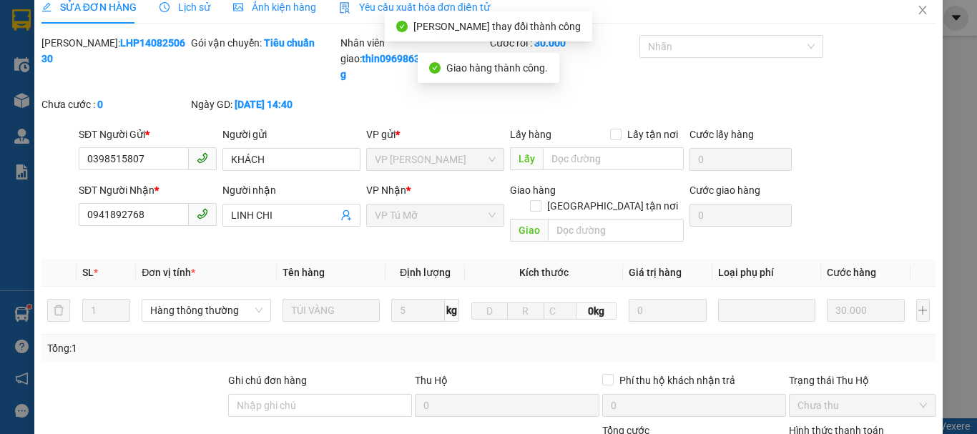
scroll to position [0, 0]
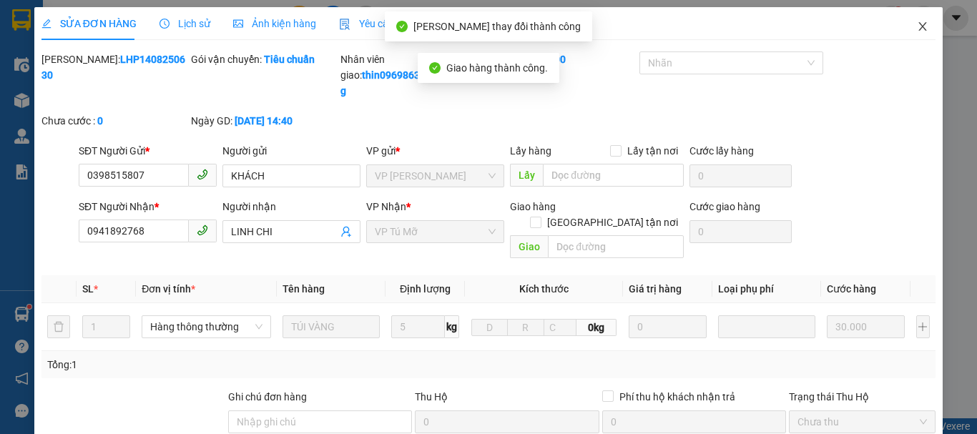
click at [917, 26] on icon "close" at bounding box center [922, 26] width 11 height 11
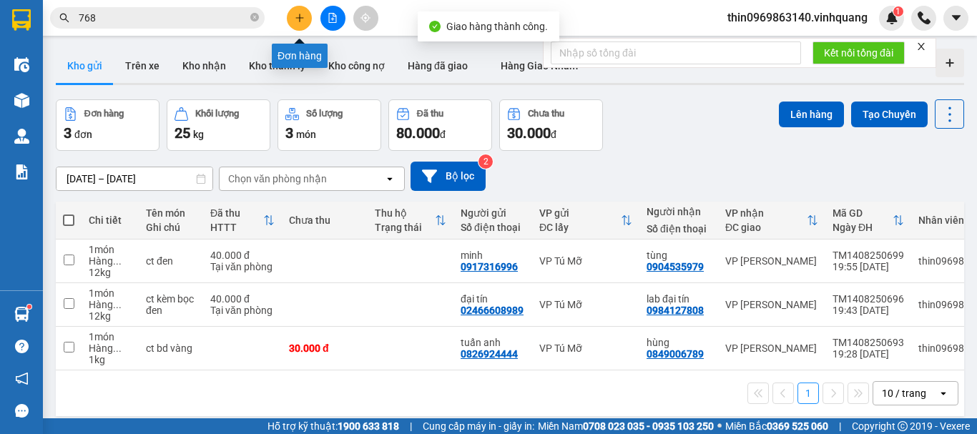
click at [292, 21] on button at bounding box center [299, 18] width 25 height 25
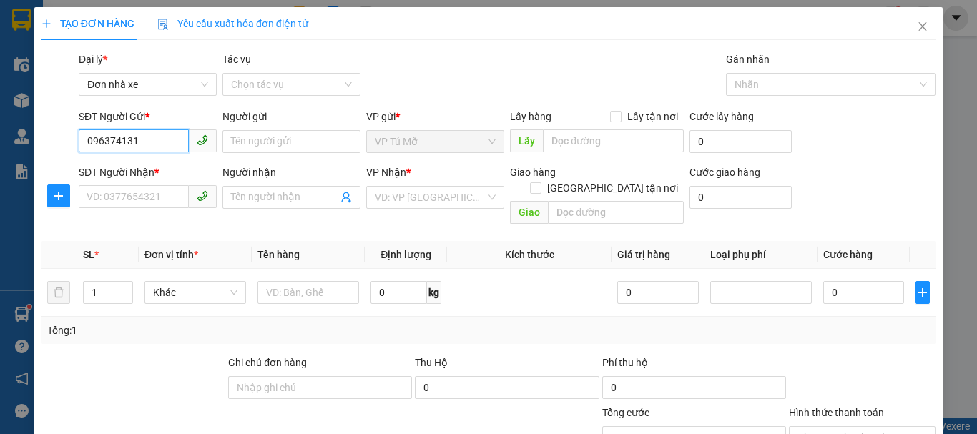
type input "0963741319"
click at [167, 168] on div "0963741319 - diệp long" at bounding box center [146, 170] width 119 height 16
type input "diệp long"
type input "0904987565"
type input "hương"
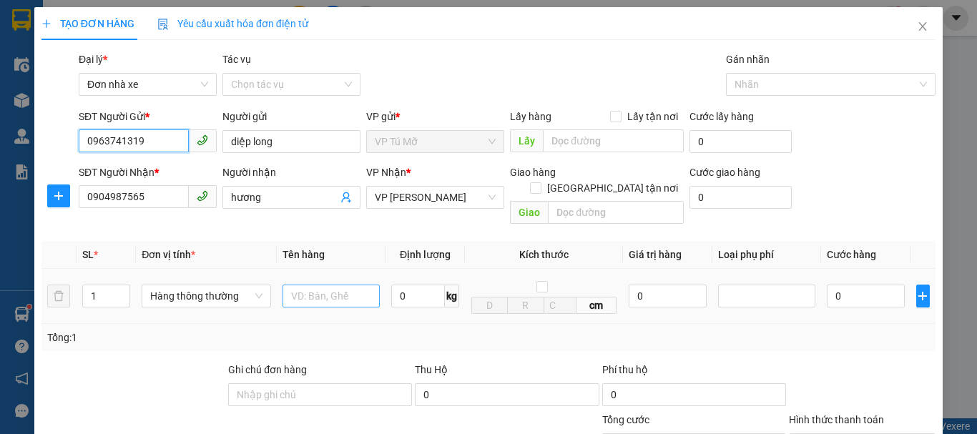
type input "0963741319"
click at [340, 285] on input "text" at bounding box center [331, 296] width 97 height 23
type input "bì xám"
click at [403, 285] on input "0" at bounding box center [418, 296] width 54 height 23
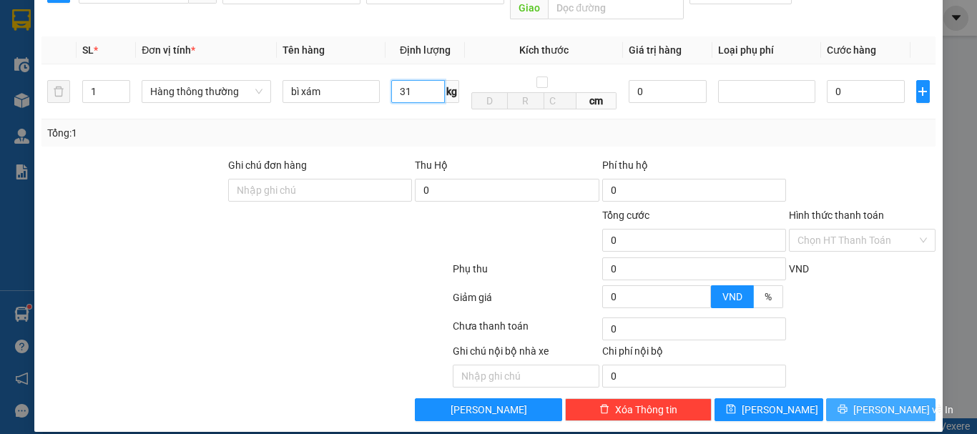
type input "31"
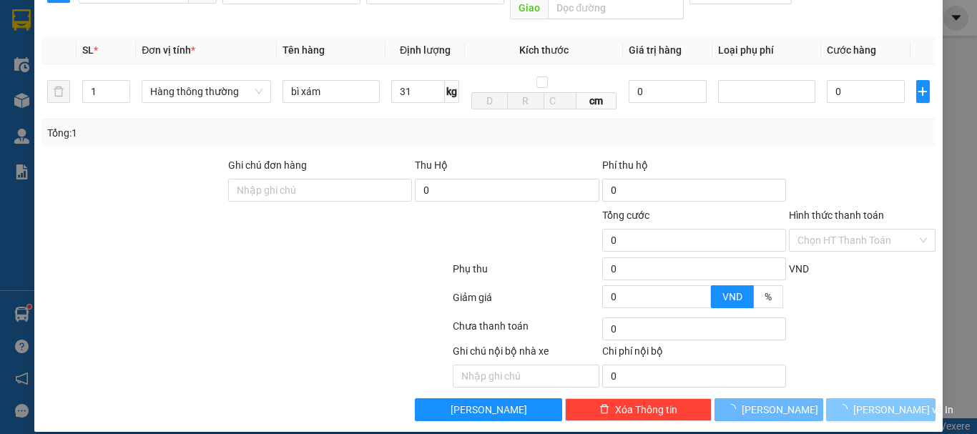
click at [868, 402] on span "[PERSON_NAME] và In" at bounding box center [903, 410] width 100 height 16
type input "70.000"
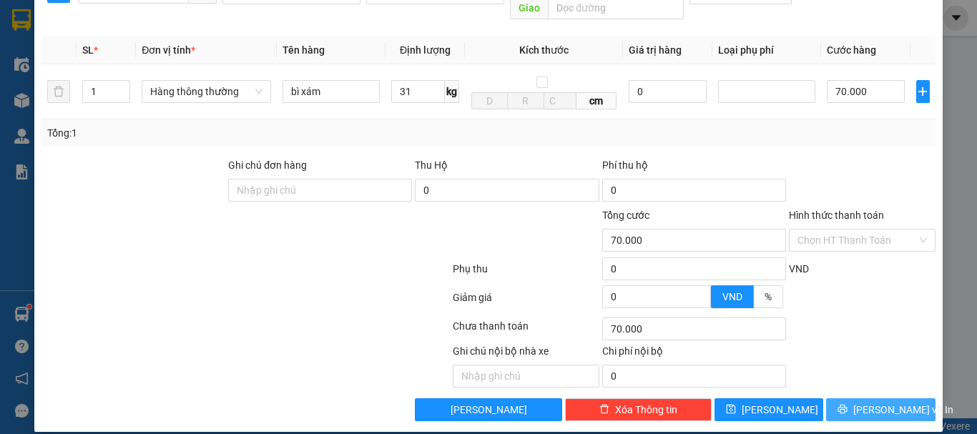
click at [868, 402] on span "[PERSON_NAME] và In" at bounding box center [903, 410] width 100 height 16
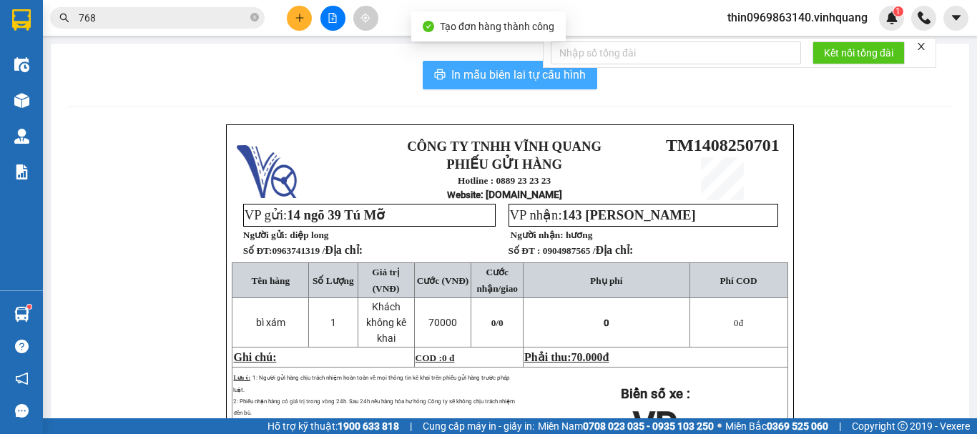
click at [506, 74] on span "In mẫu biên lai tự cấu hình" at bounding box center [518, 75] width 134 height 18
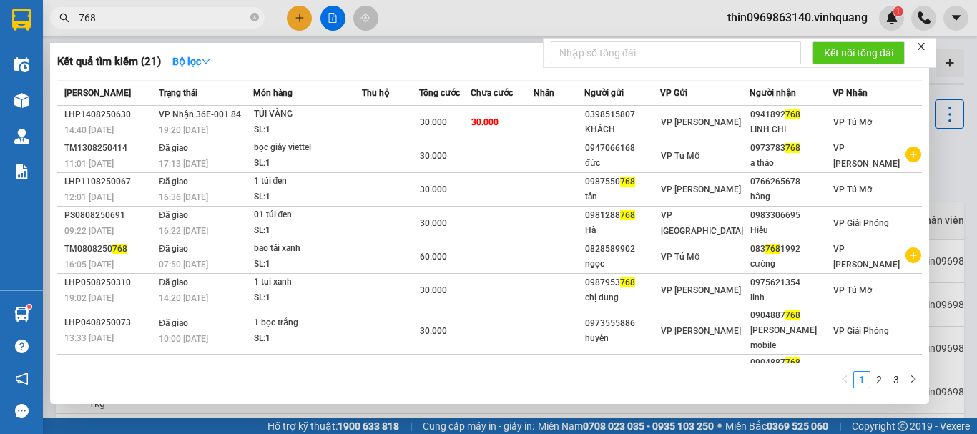
click at [95, 16] on input "768" at bounding box center [163, 18] width 169 height 16
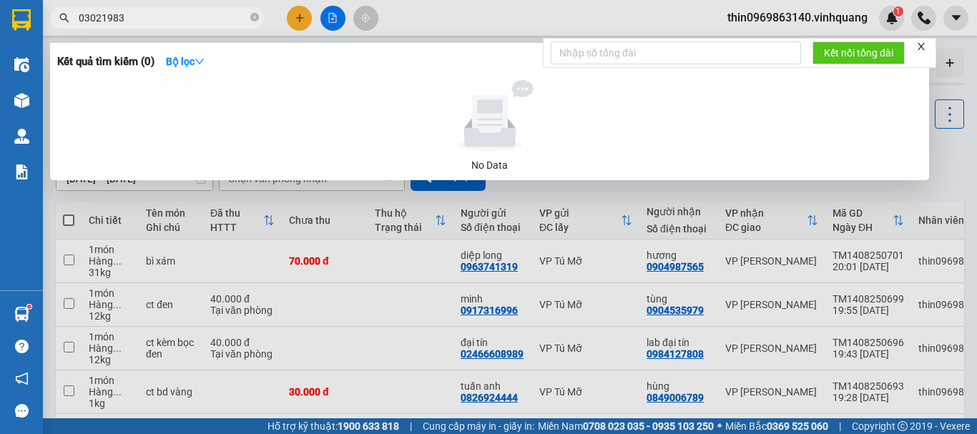
click at [144, 16] on input "03021983" at bounding box center [163, 18] width 169 height 16
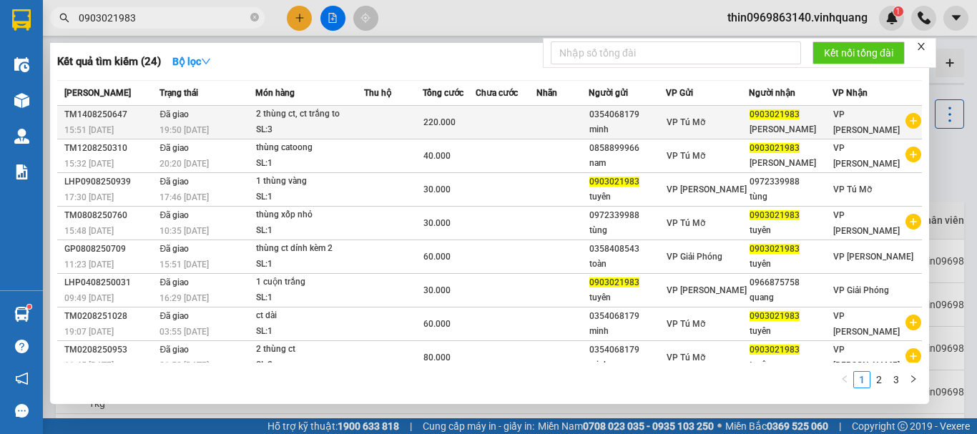
type input "0903021983"
click at [375, 130] on td at bounding box center [393, 123] width 59 height 34
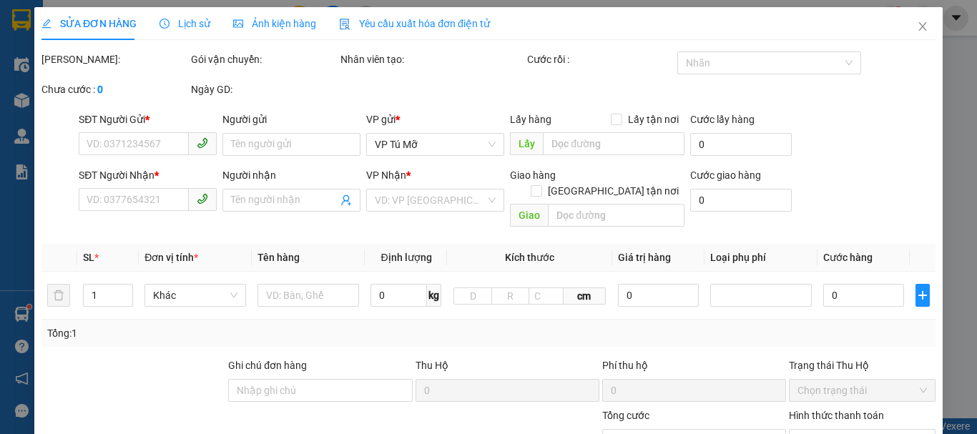
type input "0354068179"
type input "minh"
type input "0903021983"
type input "[PERSON_NAME]"
type input "220.000"
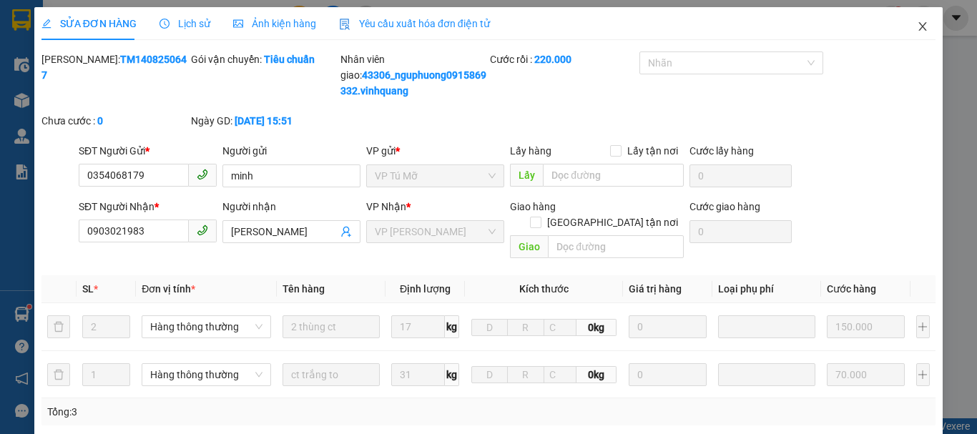
click at [906, 28] on span "Close" at bounding box center [923, 27] width 40 height 40
click at [906, 28] on div "thin0969863140.vinhquang 1" at bounding box center [846, 18] width 261 height 25
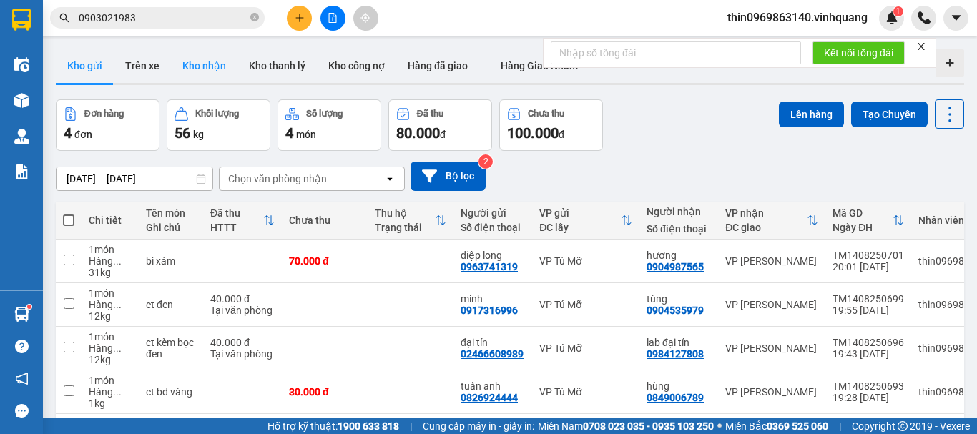
click at [196, 66] on button "Kho nhận" at bounding box center [204, 66] width 67 height 34
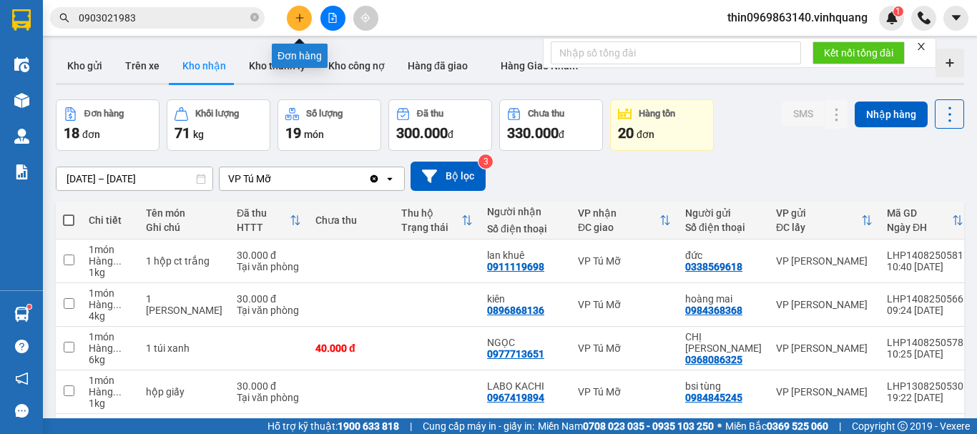
click at [303, 24] on button at bounding box center [299, 18] width 25 height 25
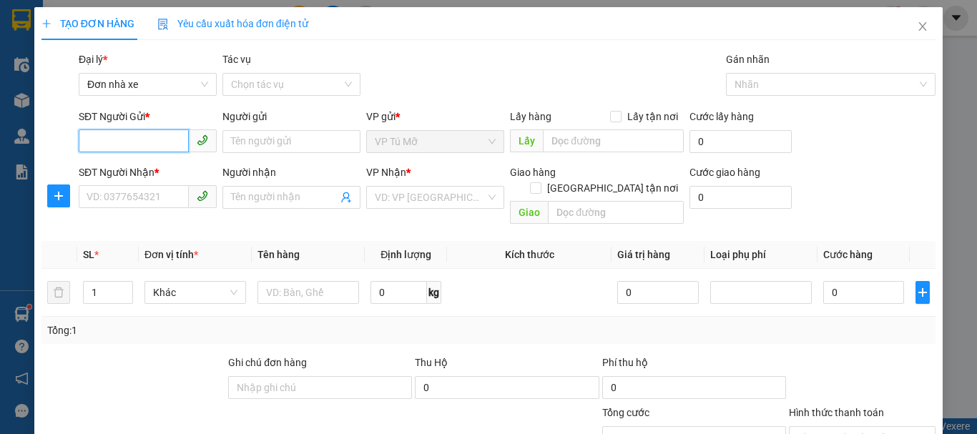
click at [108, 138] on input "SĐT Người Gửi *" at bounding box center [134, 140] width 110 height 23
type input "0944096092"
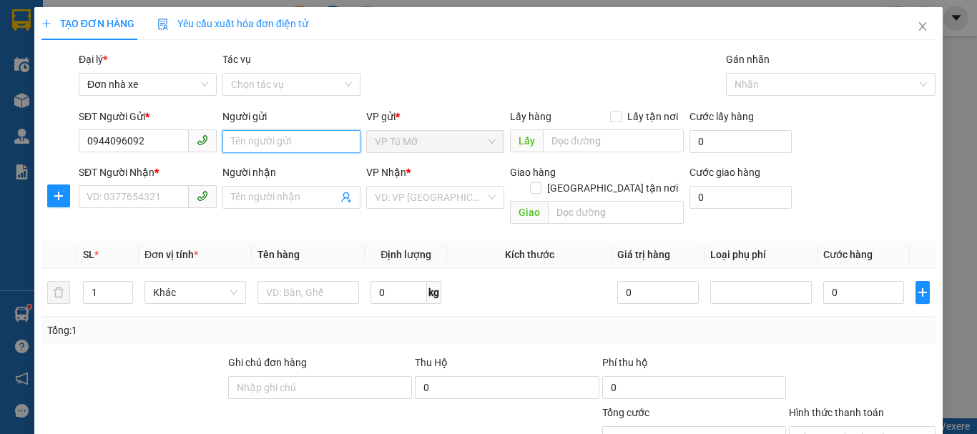
click at [264, 130] on input "Người gửi" at bounding box center [291, 141] width 138 height 23
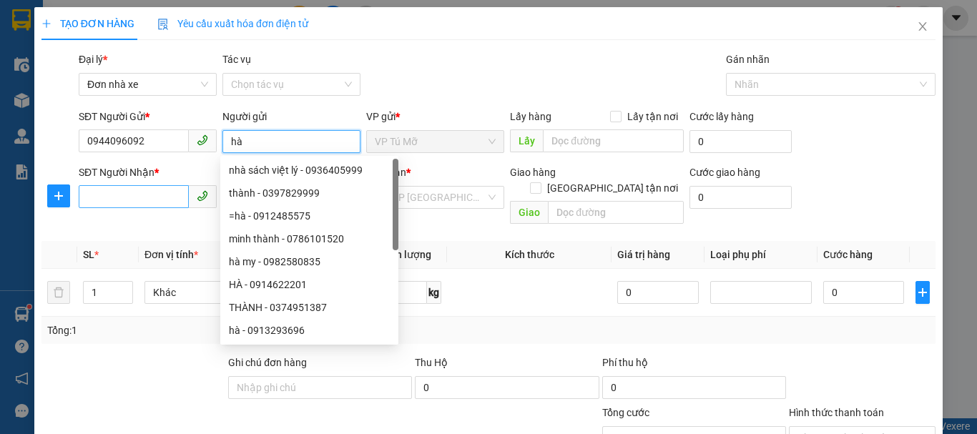
type input "hà"
click at [147, 194] on input "SĐT Người Nhận *" at bounding box center [134, 196] width 110 height 23
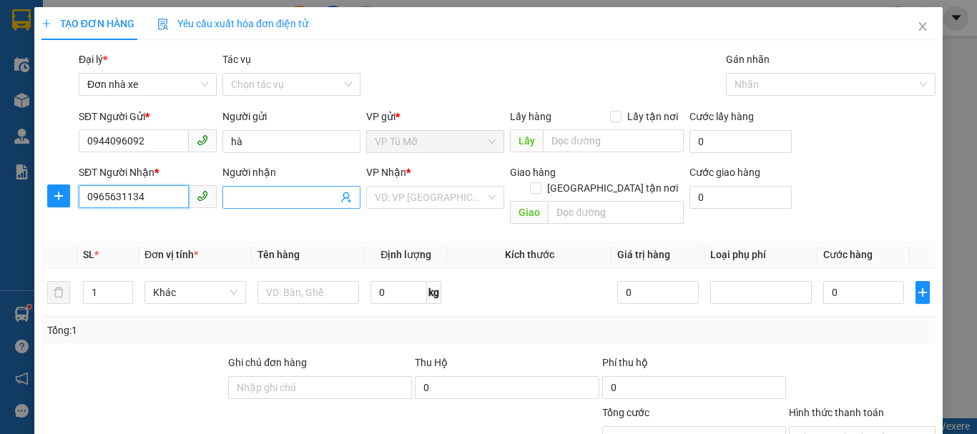
type input "0965631134"
click at [244, 202] on input "Người nhận" at bounding box center [284, 198] width 107 height 16
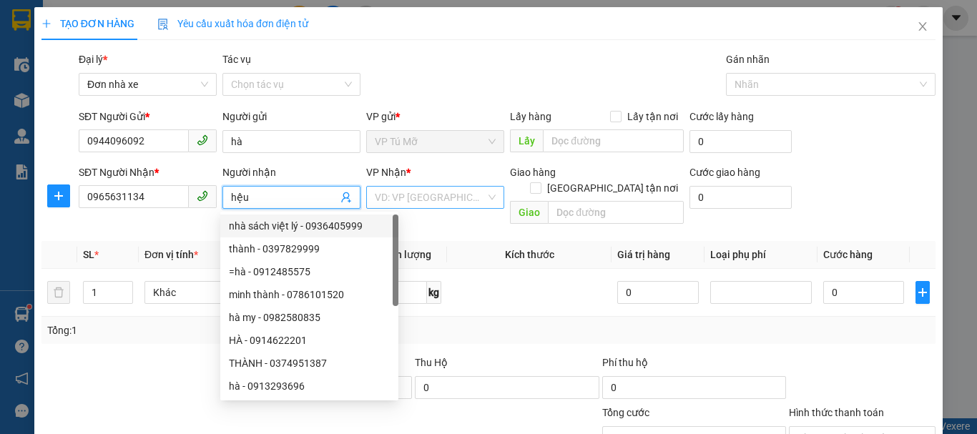
type input "hệu"
click at [388, 199] on input "search" at bounding box center [430, 197] width 111 height 21
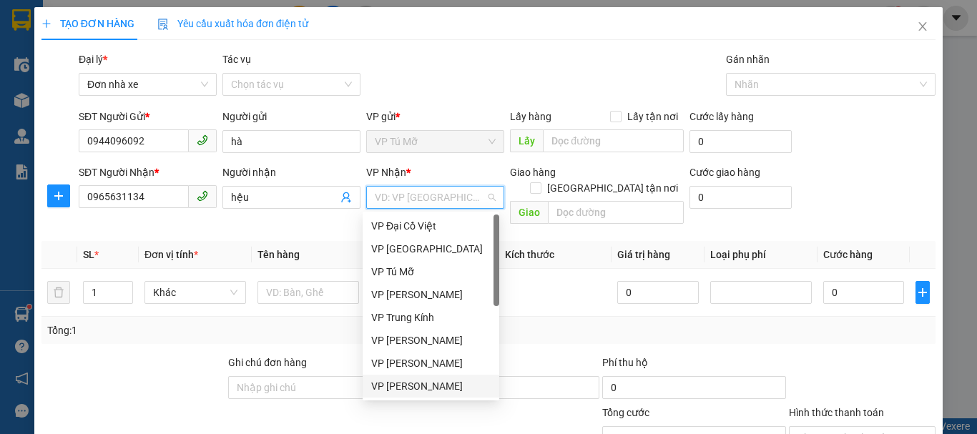
click at [456, 385] on div "VP [PERSON_NAME]" at bounding box center [430, 386] width 119 height 16
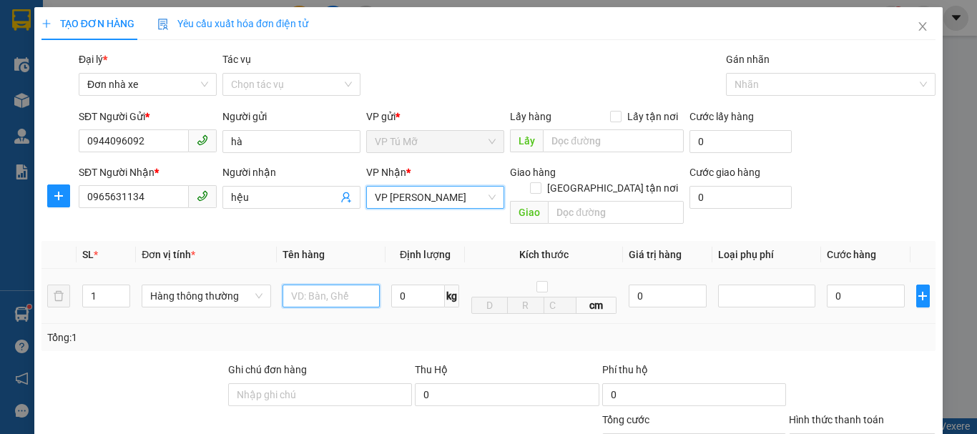
click at [296, 285] on input "text" at bounding box center [331, 296] width 97 height 23
type input "ct bọc đen"
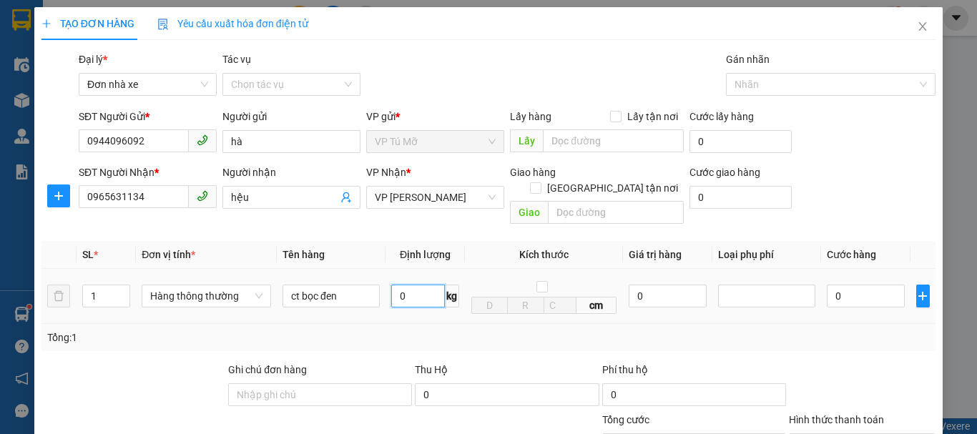
click at [411, 288] on input "0" at bounding box center [418, 296] width 54 height 23
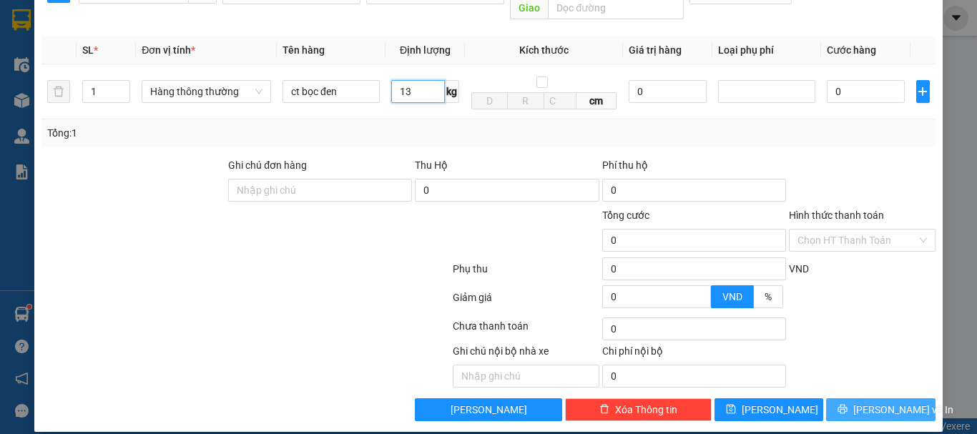
type input "13"
click at [878, 402] on span "[PERSON_NAME] và In" at bounding box center [903, 410] width 100 height 16
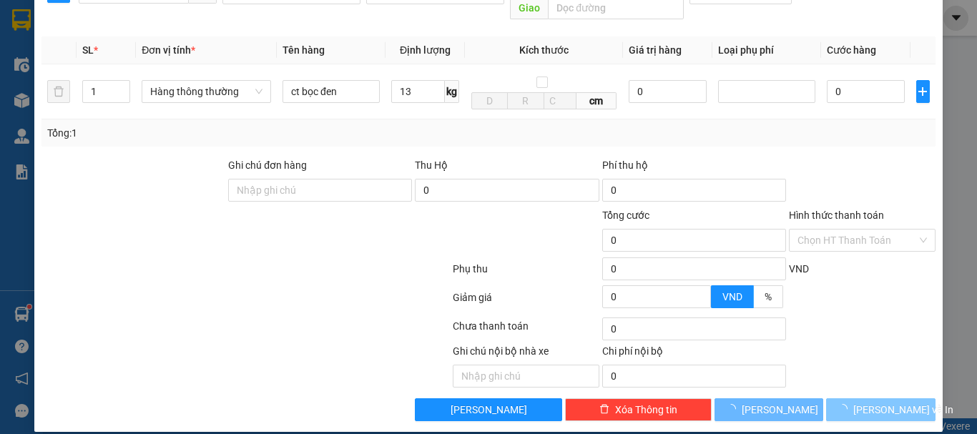
type input "40.000"
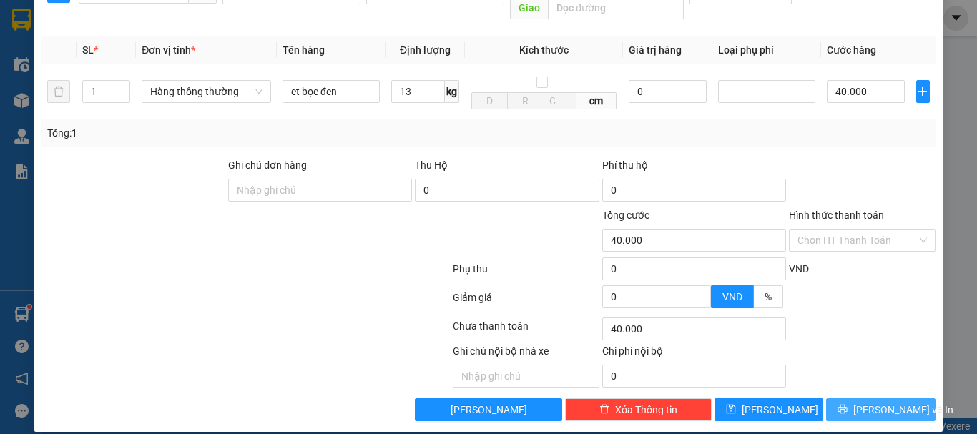
click at [878, 402] on span "[PERSON_NAME] và In" at bounding box center [903, 410] width 100 height 16
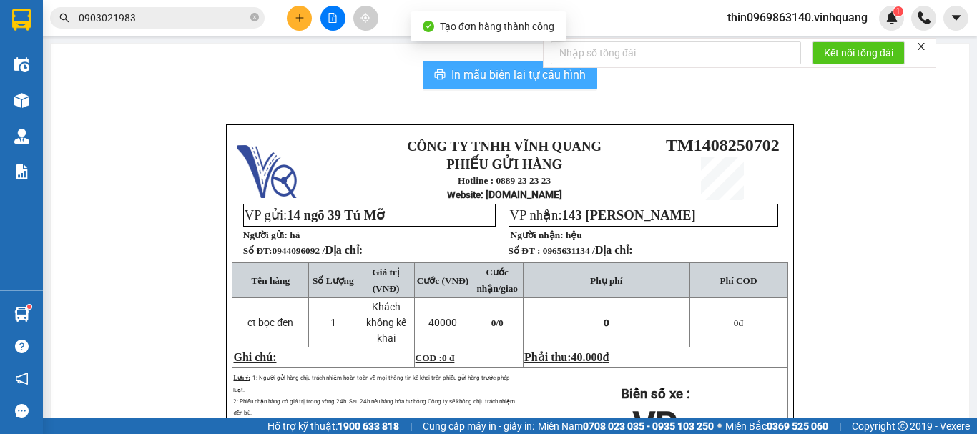
click at [491, 75] on span "In mẫu biên lai tự cấu hình" at bounding box center [518, 75] width 134 height 18
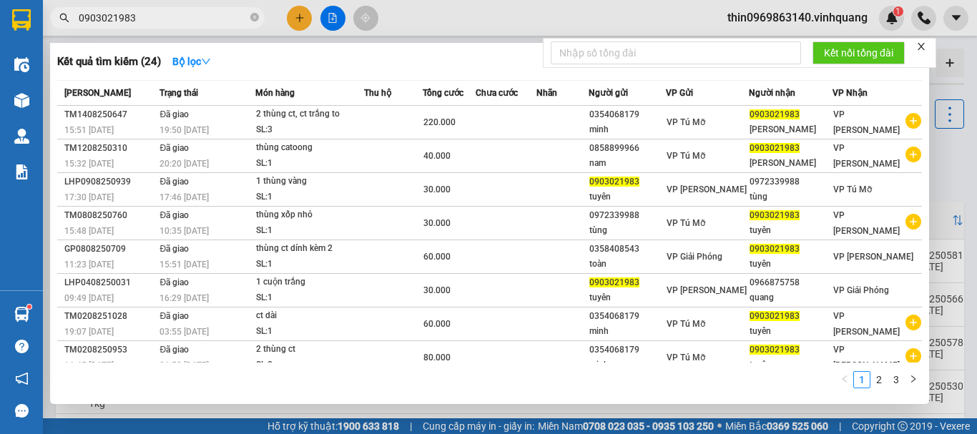
click at [159, 18] on input "0903021983" at bounding box center [163, 18] width 169 height 16
click at [159, 17] on input "0903021983" at bounding box center [163, 18] width 169 height 16
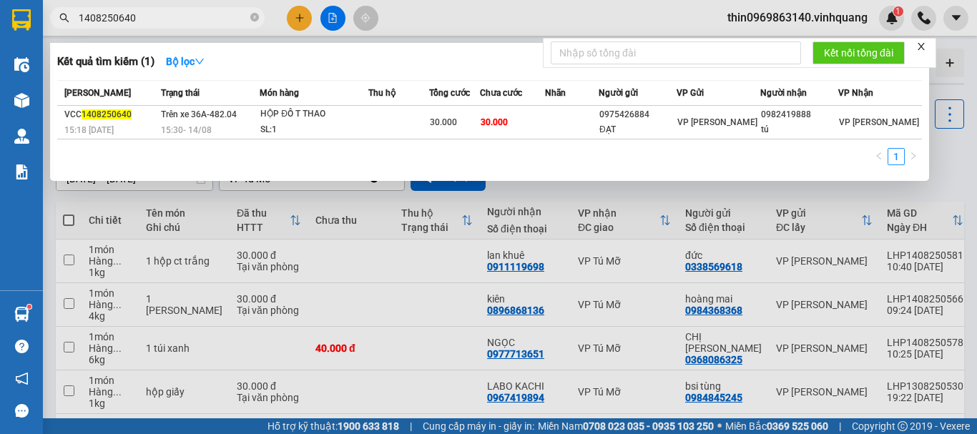
click at [147, 20] on input "1408250640" at bounding box center [163, 18] width 169 height 16
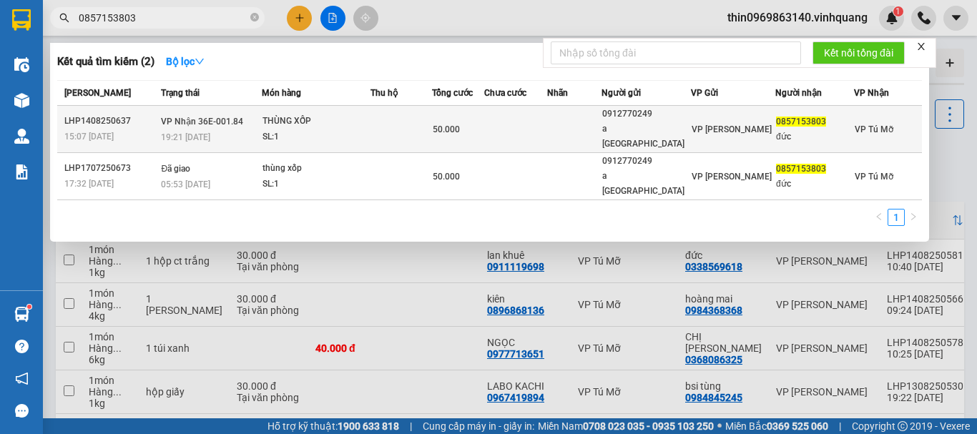
type input "0857153803"
click at [364, 129] on div "SL: 1" at bounding box center [316, 137] width 107 height 16
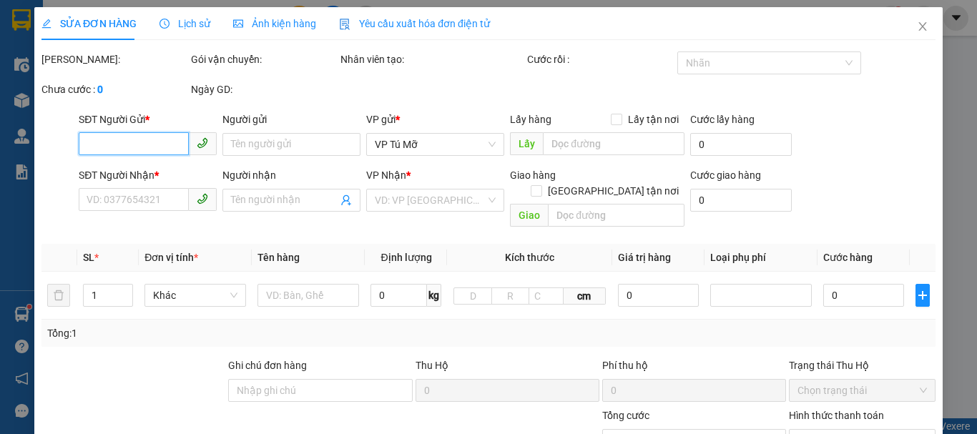
type input "0912770249"
type input "a [GEOGRAPHIC_DATA]"
type input "0857153803"
type input "đức"
type input "50.000"
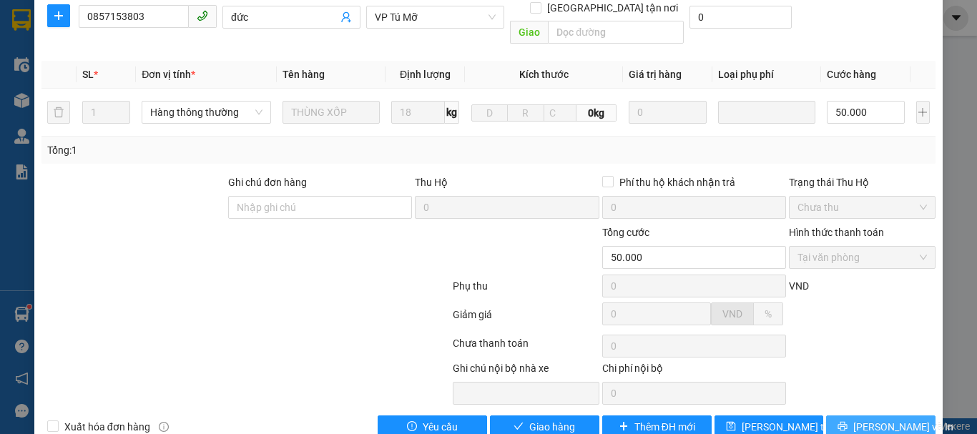
scroll to position [231, 0]
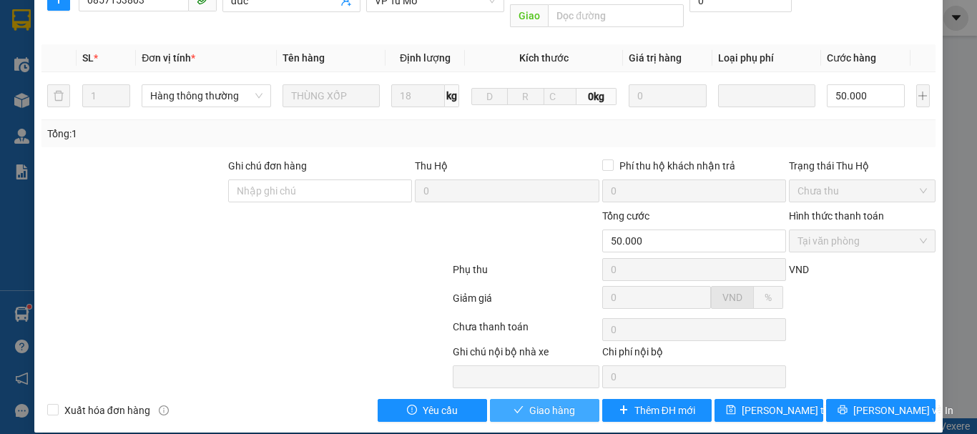
click at [556, 403] on span "Giao hàng" at bounding box center [552, 411] width 46 height 16
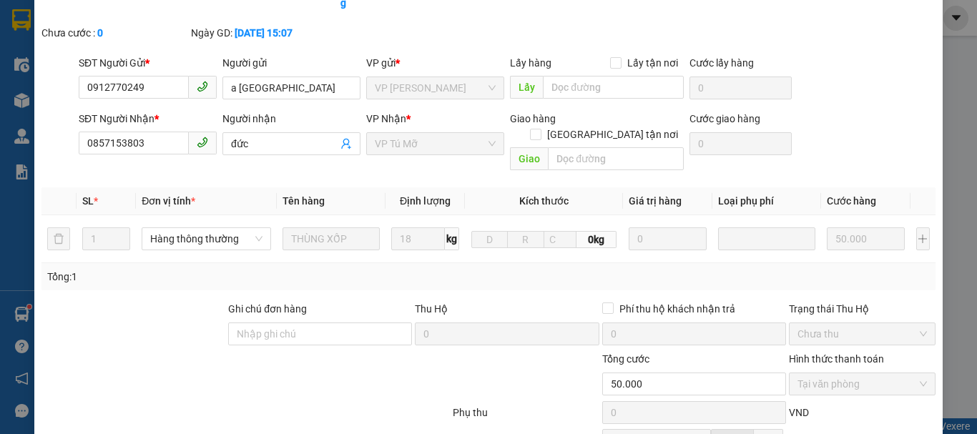
scroll to position [0, 0]
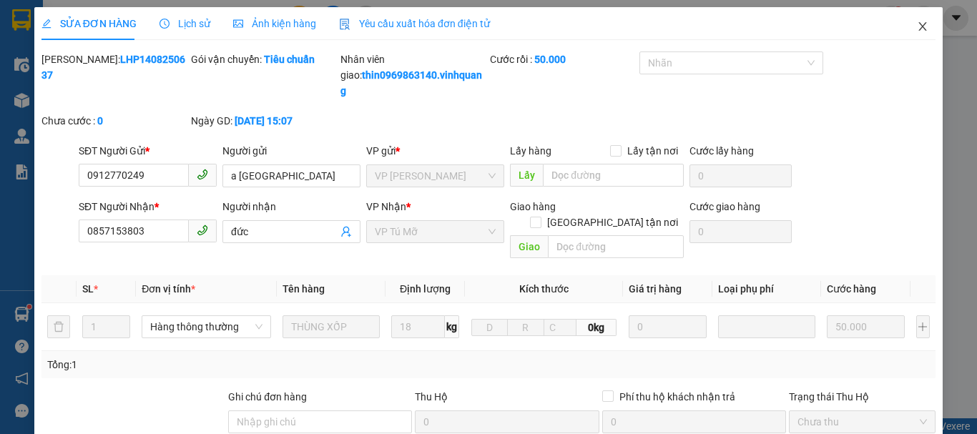
click at [919, 26] on icon "close" at bounding box center [923, 26] width 8 height 9
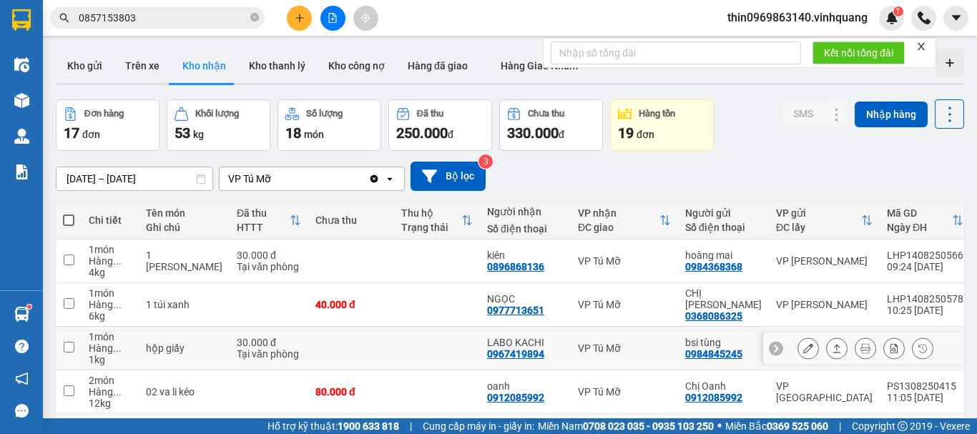
click at [67, 349] on input "checkbox" at bounding box center [69, 347] width 11 height 11
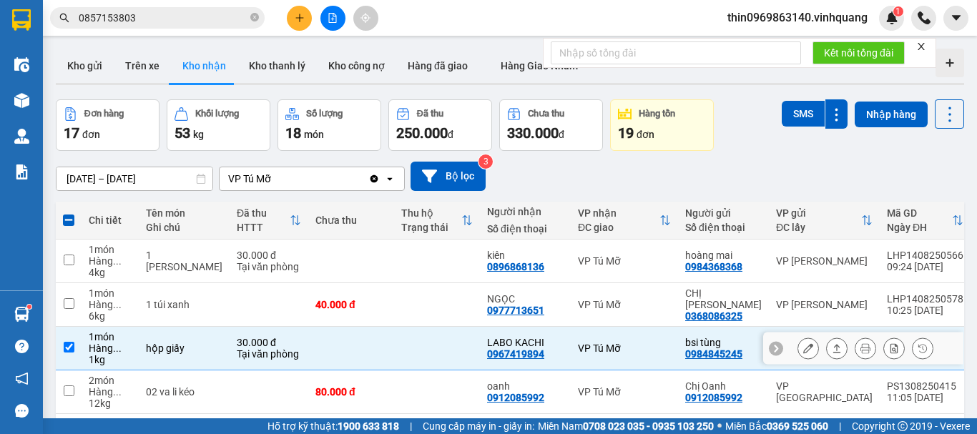
click at [832, 349] on icon at bounding box center [837, 348] width 10 height 10
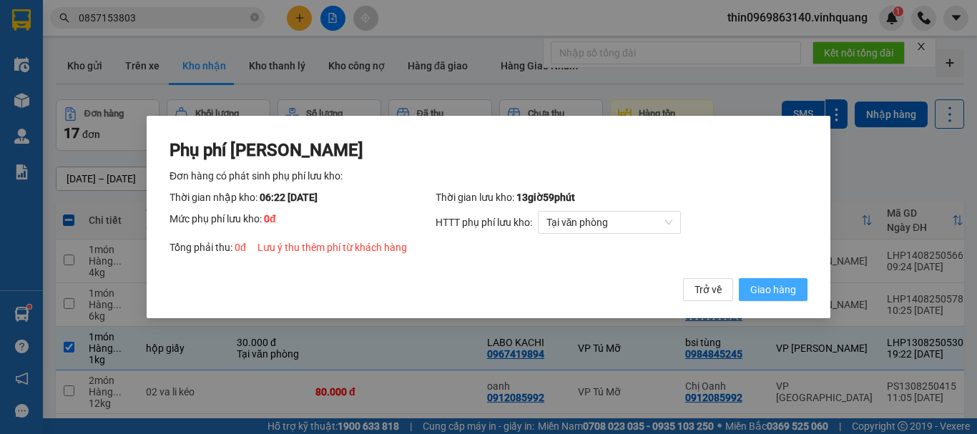
click at [775, 294] on span "Giao hàng" at bounding box center [773, 290] width 46 height 16
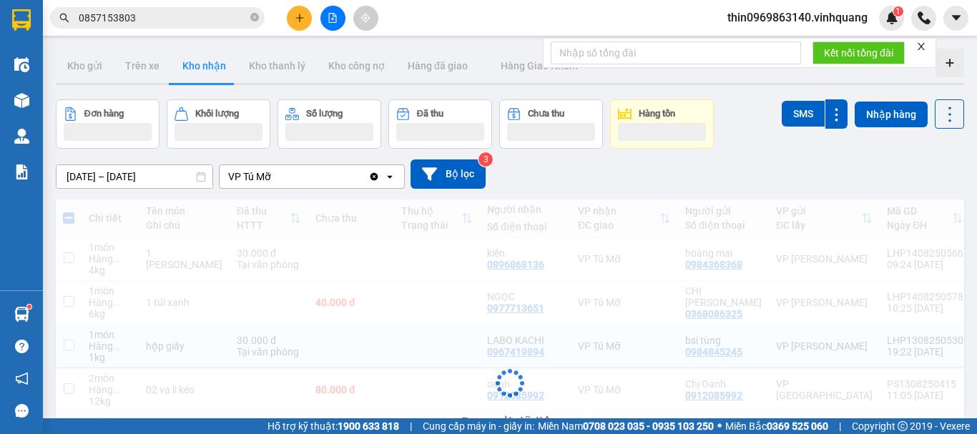
checkbox input "false"
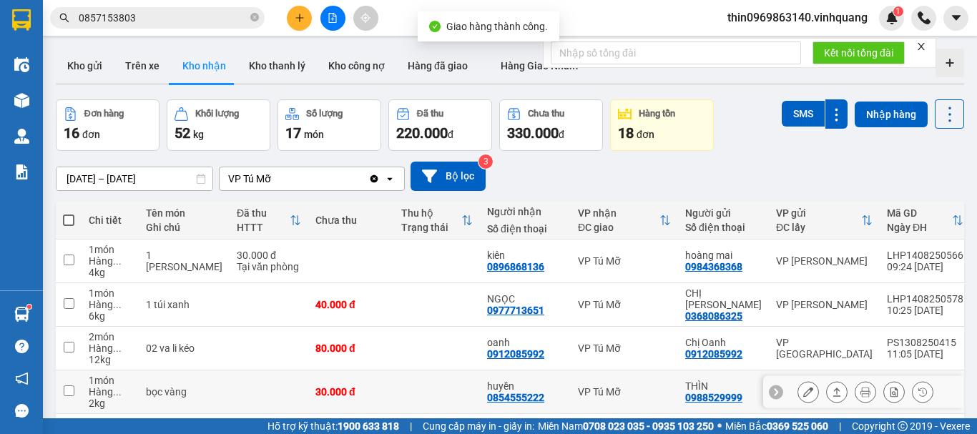
scroll to position [147, 0]
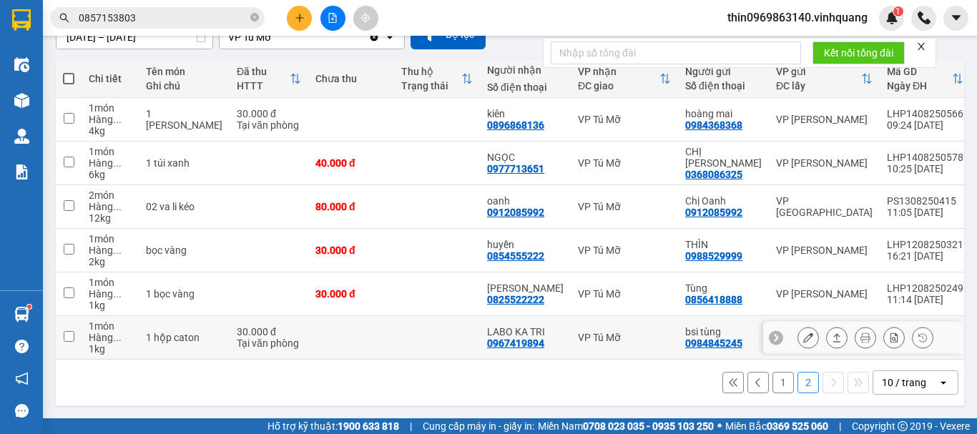
click at [75, 334] on td at bounding box center [69, 338] width 26 height 44
checkbox input "true"
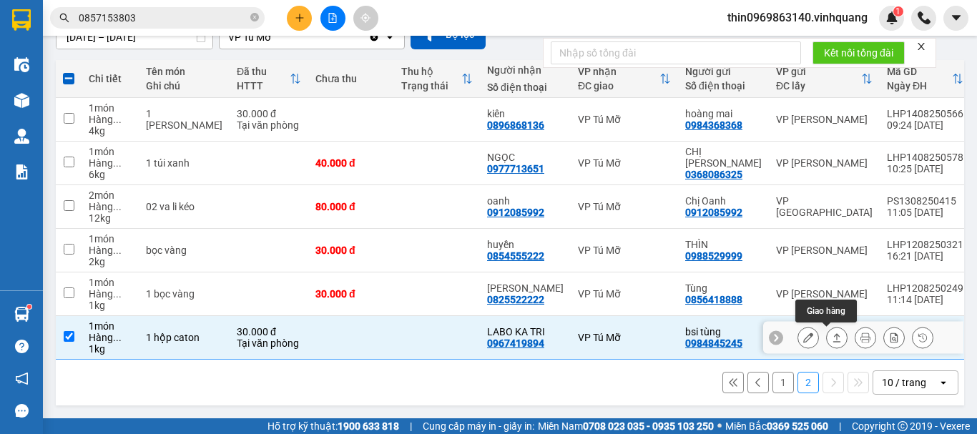
click at [827, 338] on button at bounding box center [837, 337] width 20 height 25
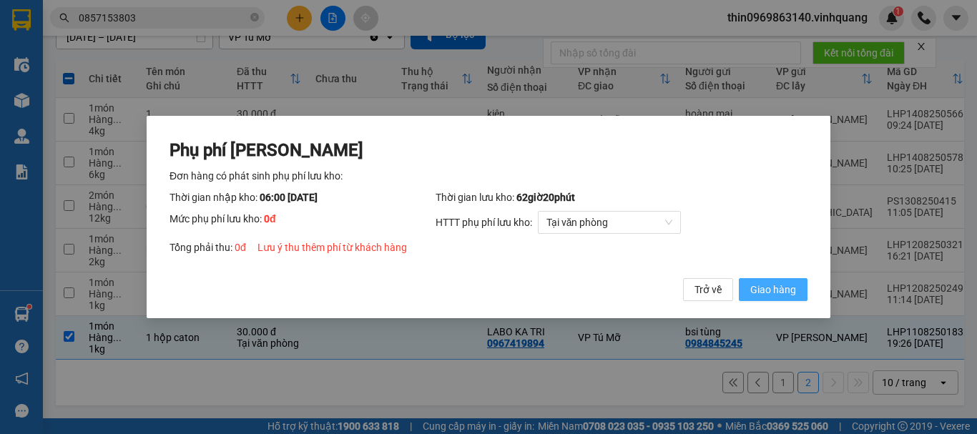
click at [766, 296] on span "Giao hàng" at bounding box center [773, 290] width 46 height 16
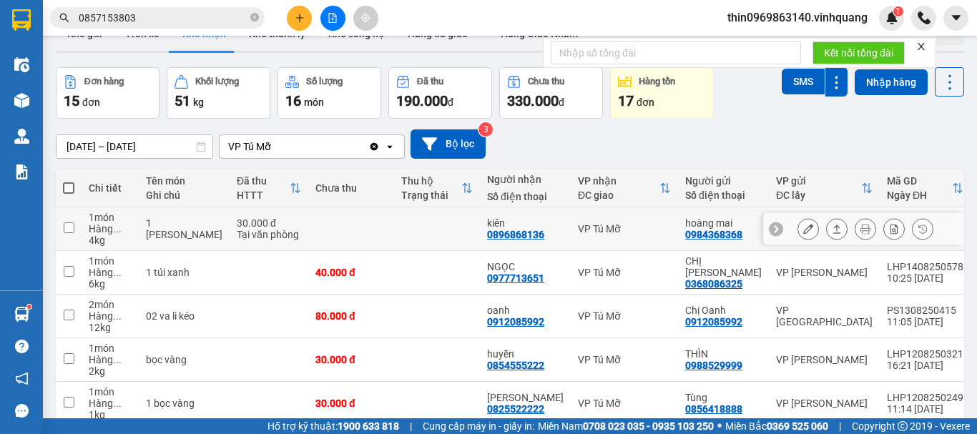
scroll to position [0, 0]
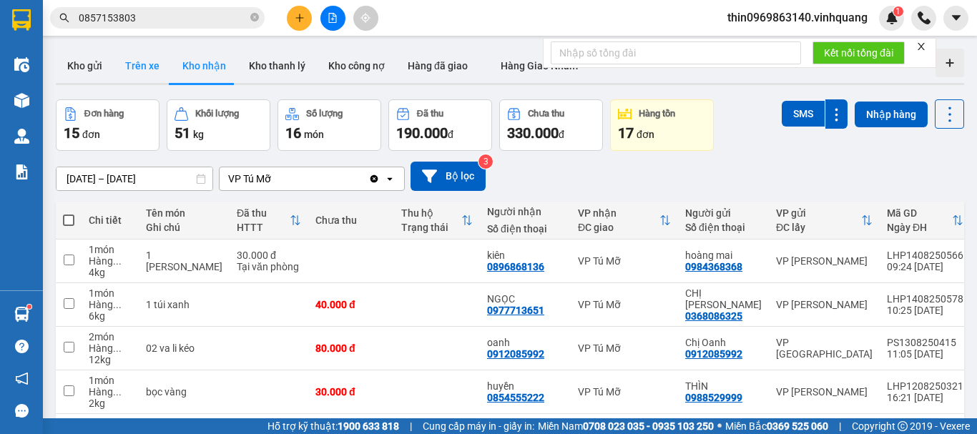
click at [134, 62] on button "Trên xe" at bounding box center [142, 66] width 57 height 34
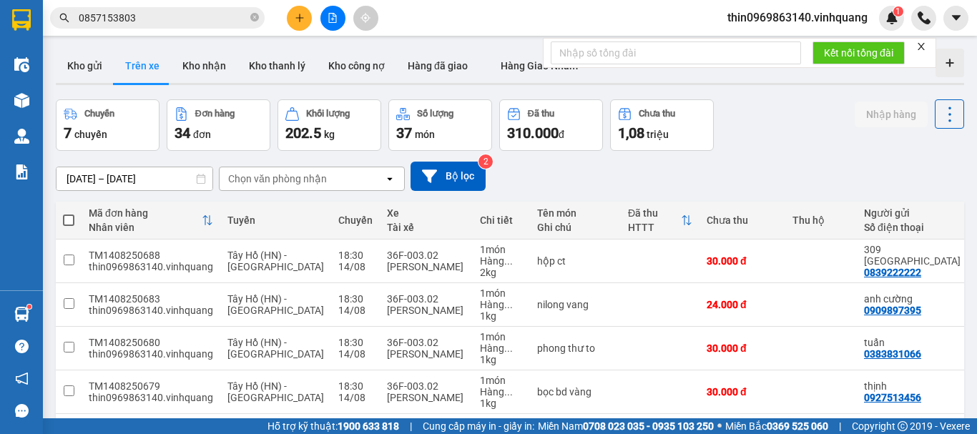
click at [307, 173] on div "Chọn văn phòng nhận" at bounding box center [277, 179] width 99 height 14
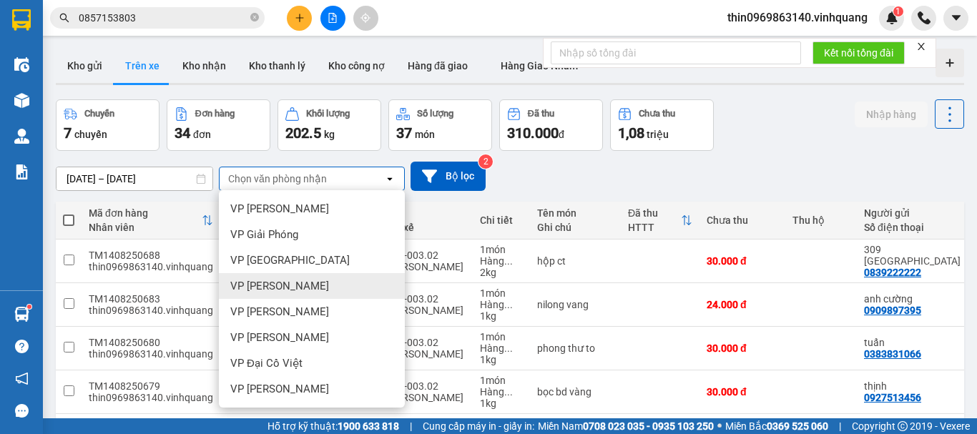
scroll to position [72, 0]
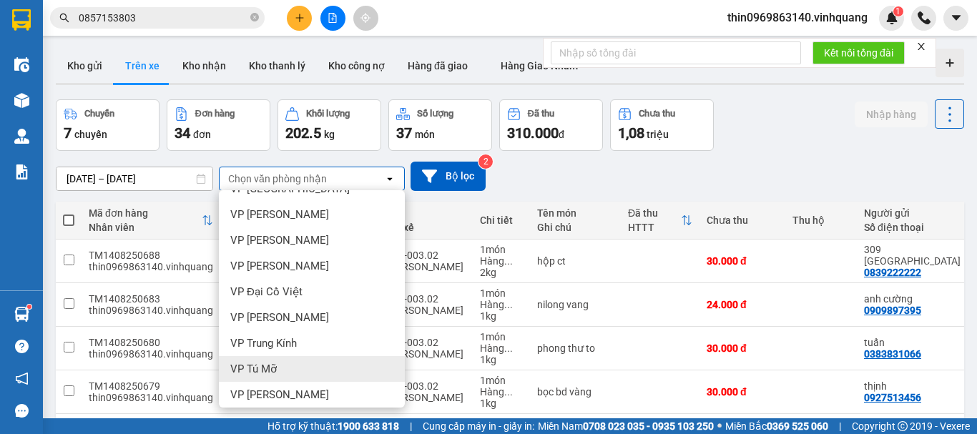
click at [277, 369] on div "VP Tú Mỡ" at bounding box center [312, 369] width 186 height 26
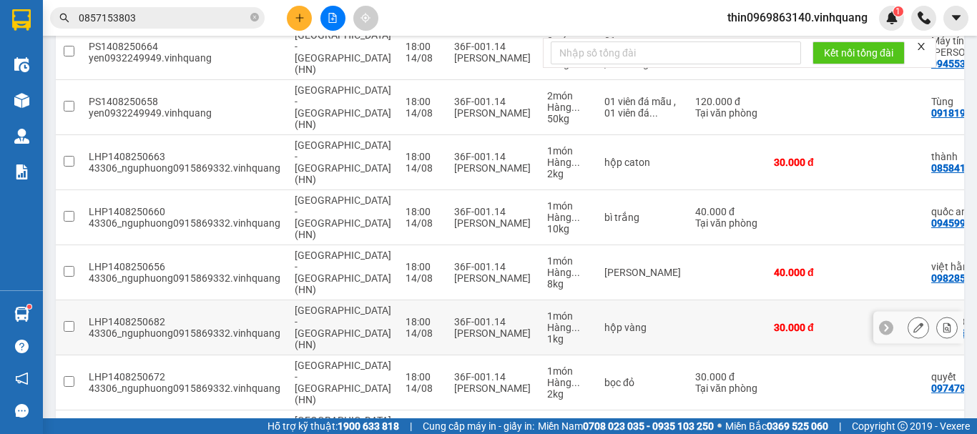
scroll to position [322, 0]
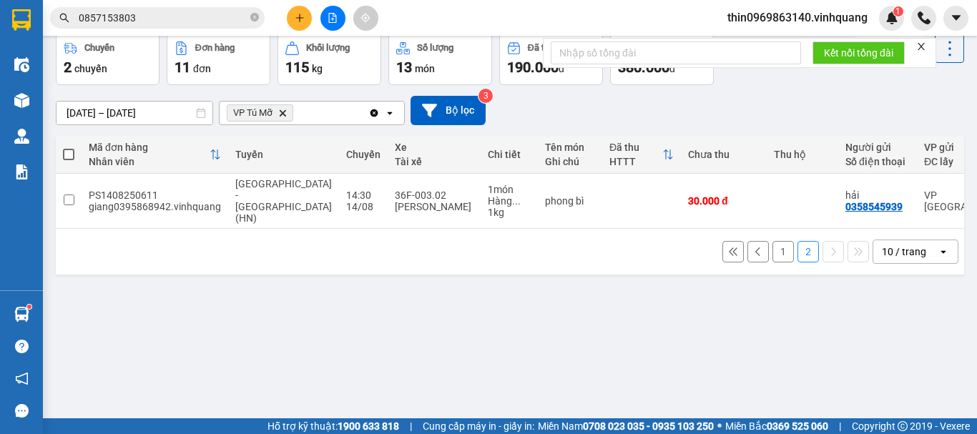
scroll to position [0, 0]
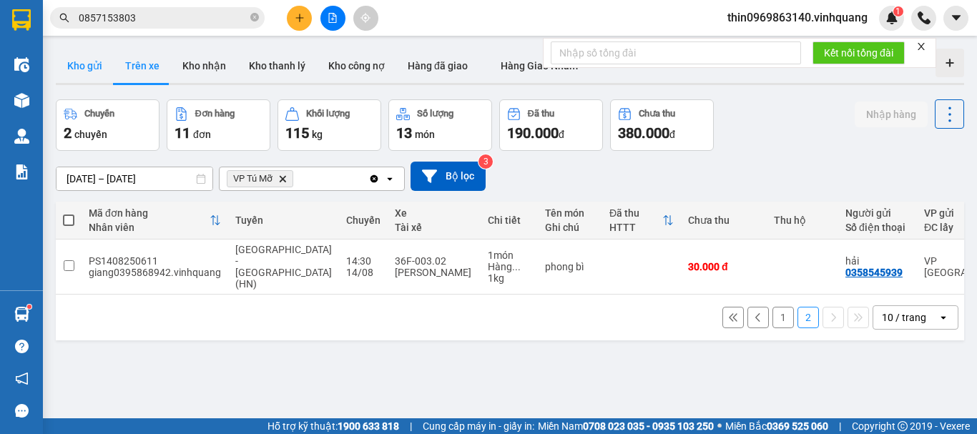
click at [82, 69] on button "Kho gửi" at bounding box center [85, 66] width 58 height 34
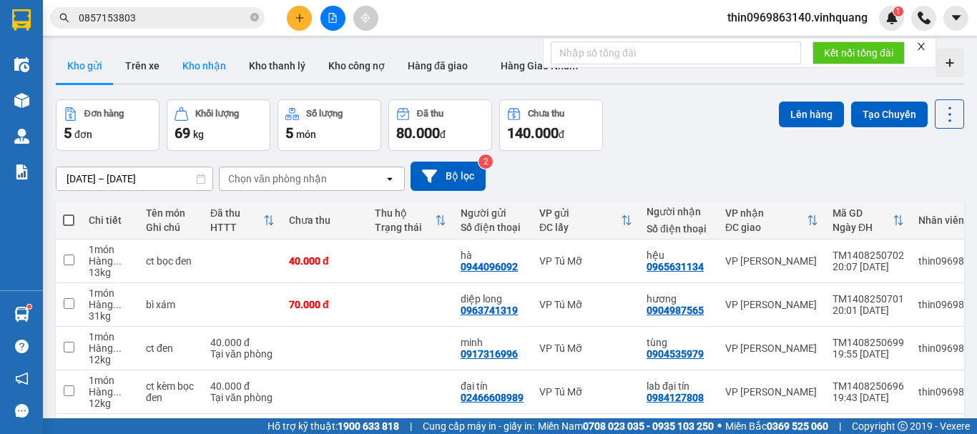
click at [201, 66] on button "Kho nhận" at bounding box center [204, 66] width 67 height 34
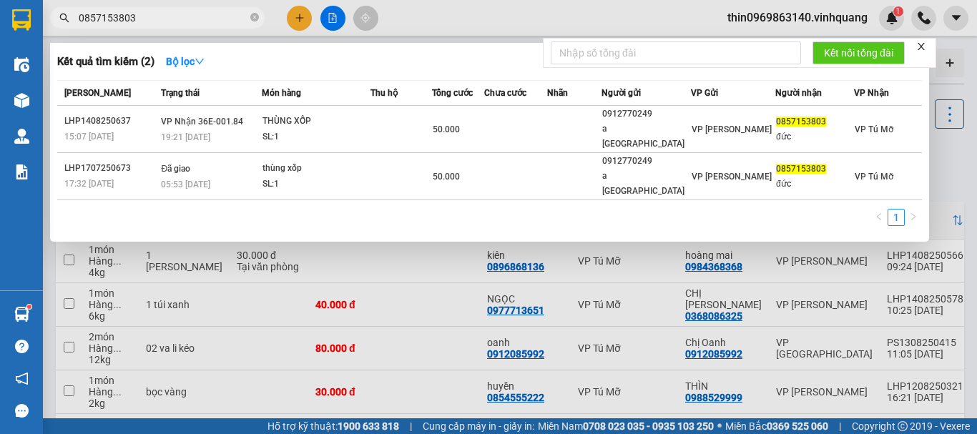
click at [163, 15] on input "0857153803" at bounding box center [163, 18] width 169 height 16
click at [254, 18] on icon "close-circle" at bounding box center [254, 17] width 9 height 9
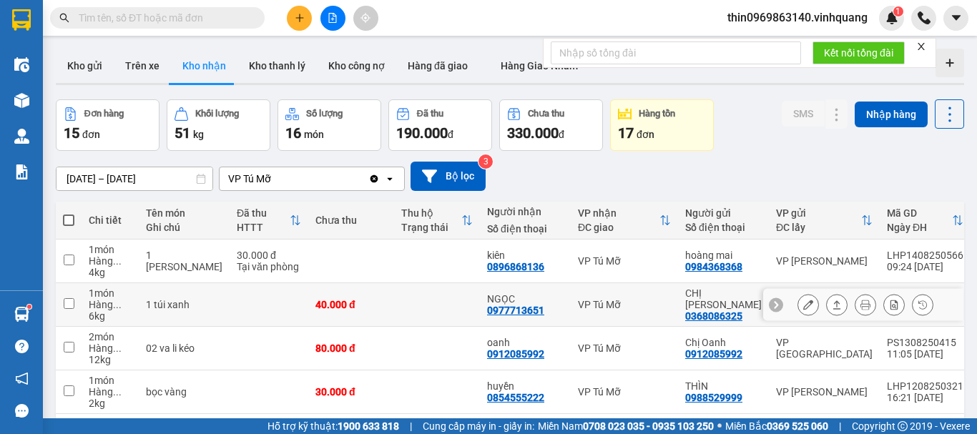
click at [78, 308] on td at bounding box center [69, 305] width 26 height 44
checkbox input "true"
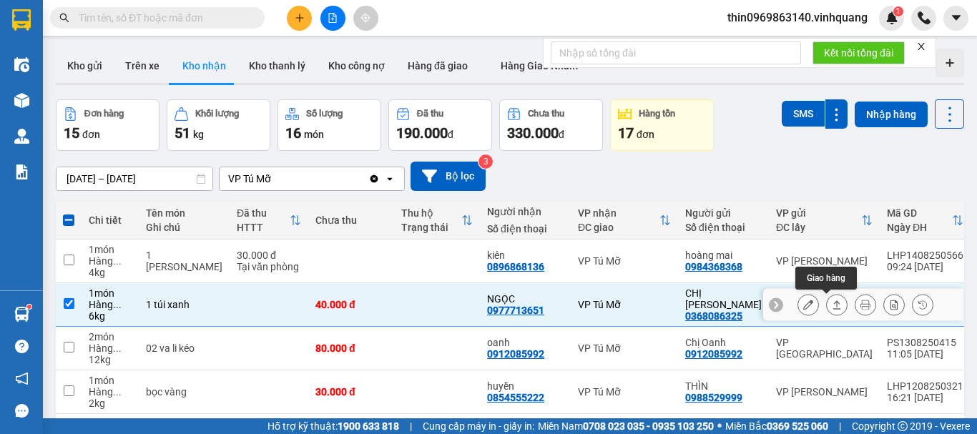
click at [833, 301] on icon at bounding box center [837, 304] width 8 height 9
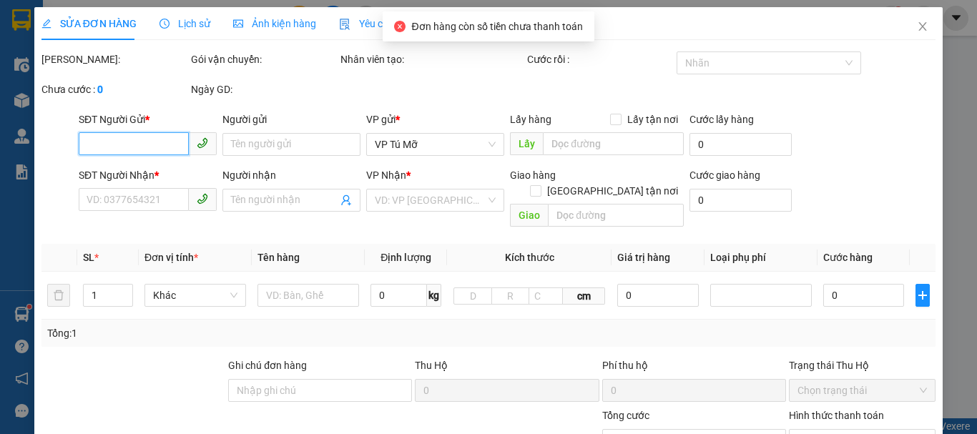
type input "0368086325"
type input "CHỊ [PERSON_NAME]"
type input "0977713651"
type input "NGỌC"
type input "40.000"
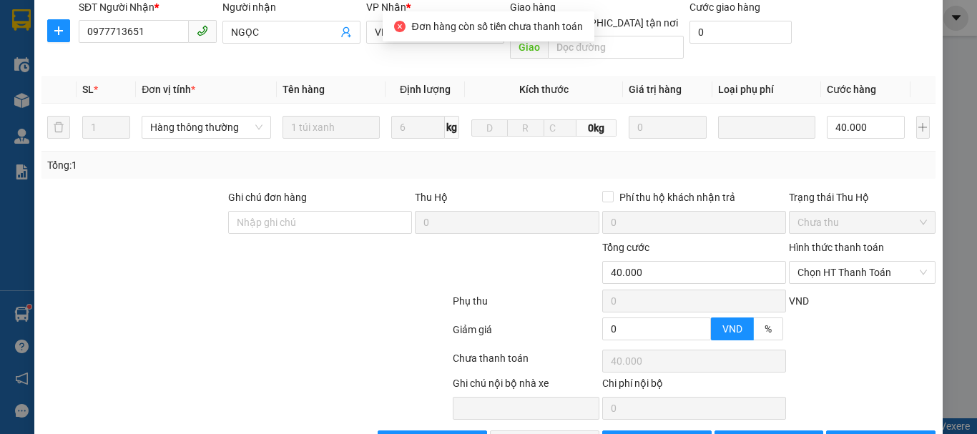
scroll to position [231, 0]
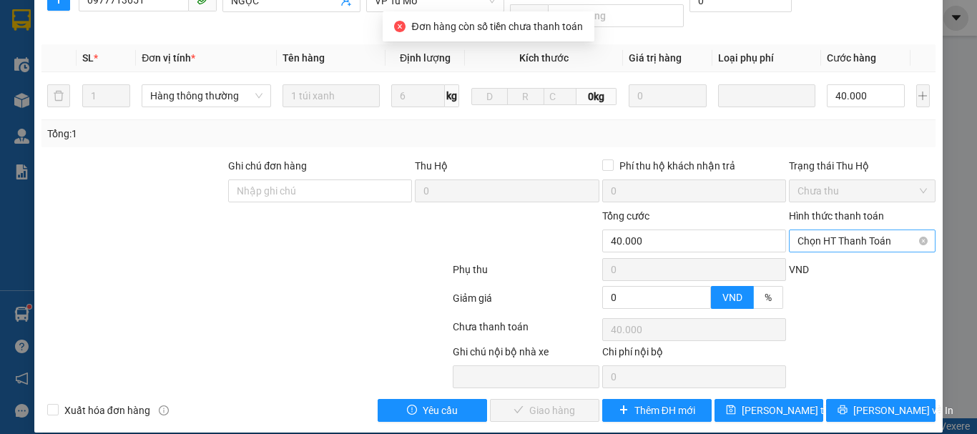
click at [841, 230] on span "Chọn HT Thanh Toán" at bounding box center [862, 240] width 129 height 21
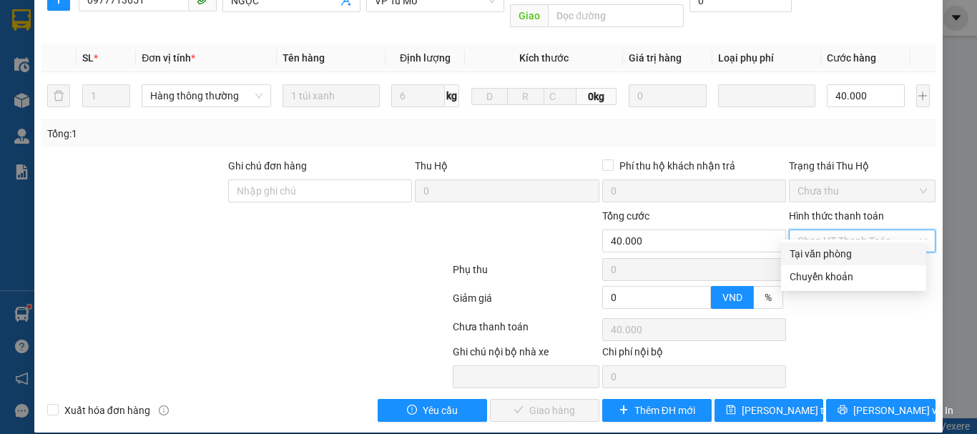
click at [828, 258] on div "Tại văn phòng" at bounding box center [854, 254] width 128 height 16
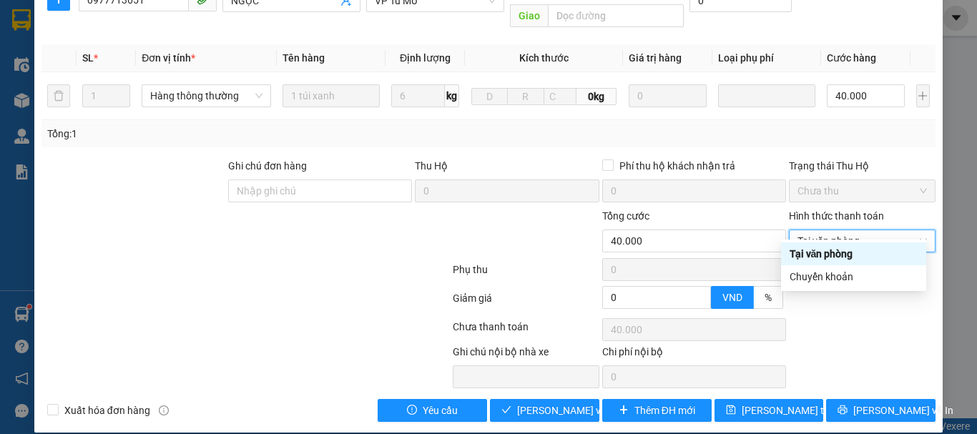
type input "0"
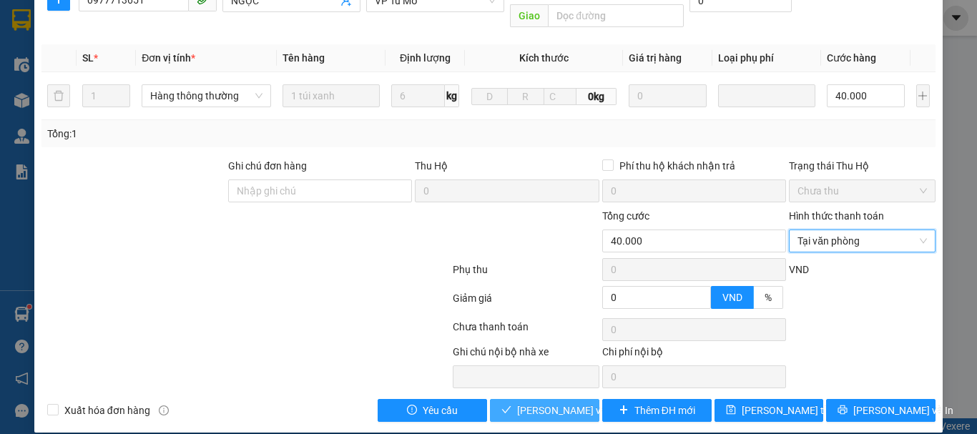
click at [553, 403] on span "[PERSON_NAME] và Giao hàng" at bounding box center [585, 411] width 137 height 16
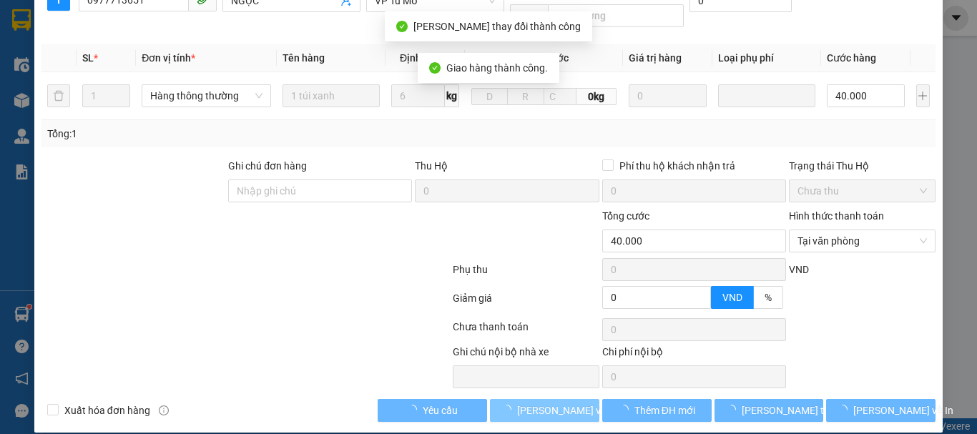
scroll to position [0, 0]
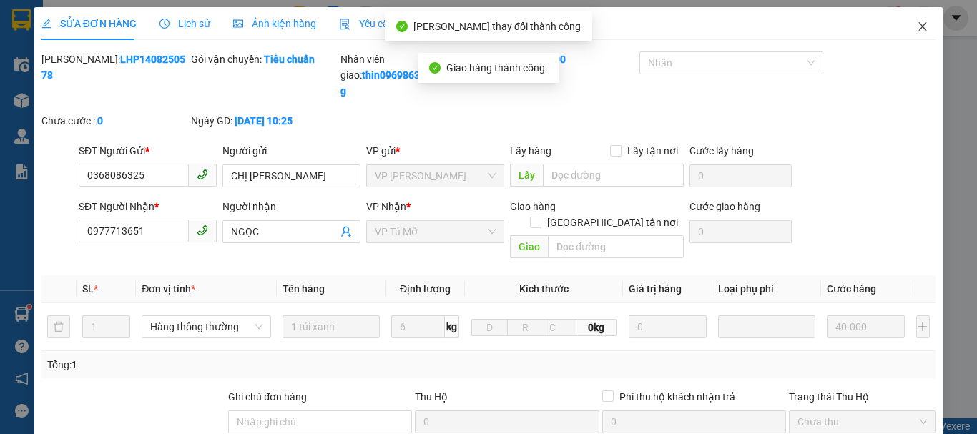
click at [919, 26] on icon "close" at bounding box center [923, 26] width 8 height 9
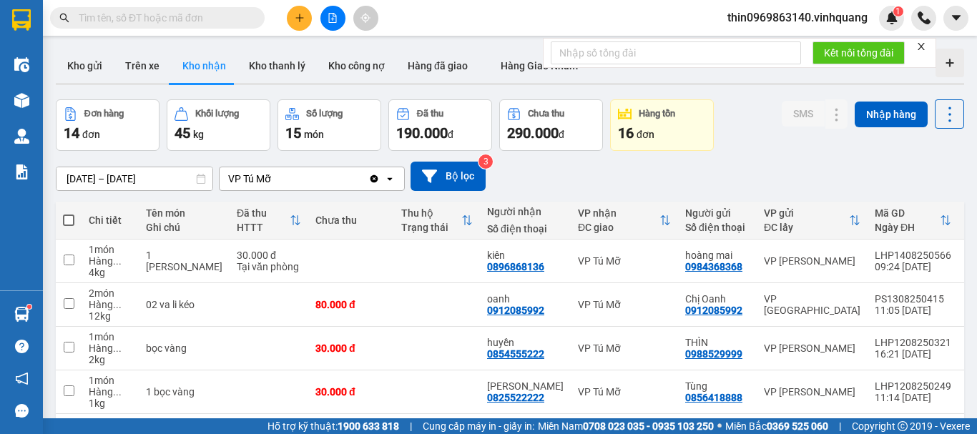
click at [186, 59] on button "Kho nhận" at bounding box center [204, 66] width 67 height 34
click at [371, 178] on icon "Clear value" at bounding box center [375, 179] width 8 height 8
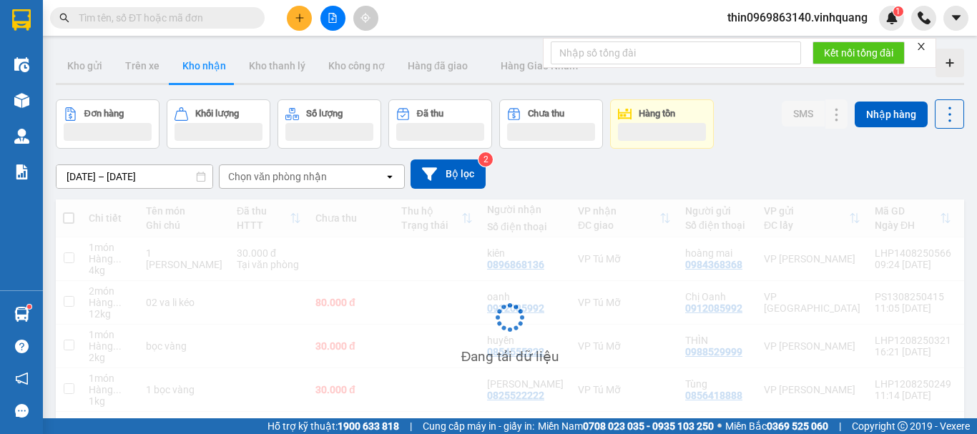
scroll to position [66, 0]
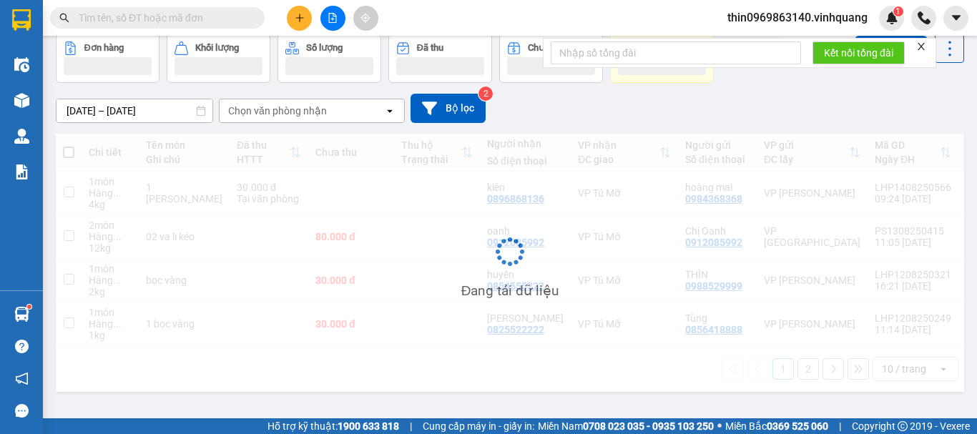
click at [289, 116] on div "Chọn văn phòng nhận" at bounding box center [277, 111] width 99 height 14
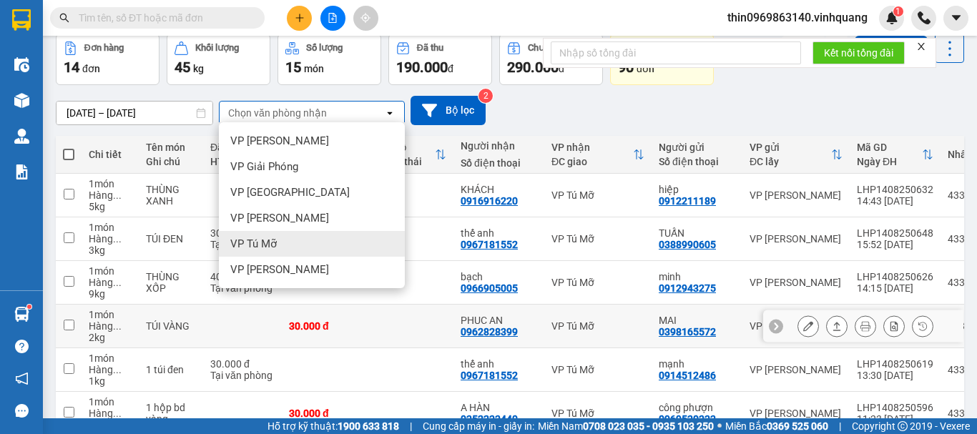
click at [409, 308] on td at bounding box center [411, 327] width 86 height 44
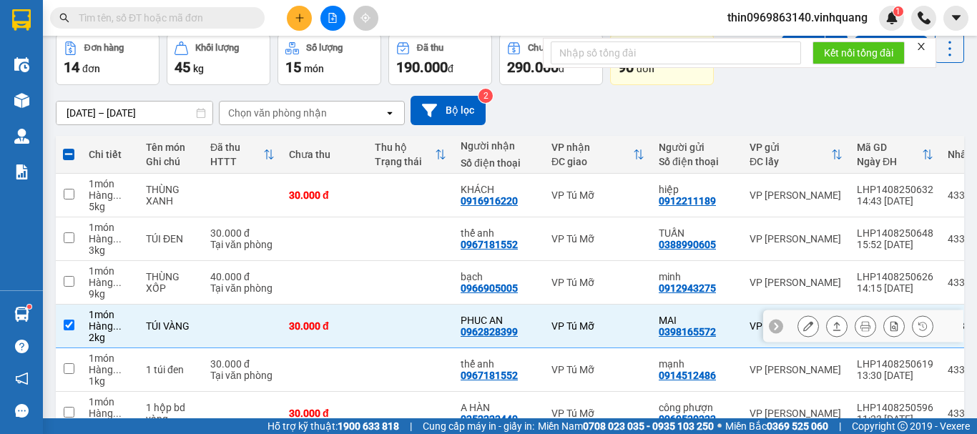
click at [72, 327] on input "checkbox" at bounding box center [69, 325] width 11 height 11
checkbox input "false"
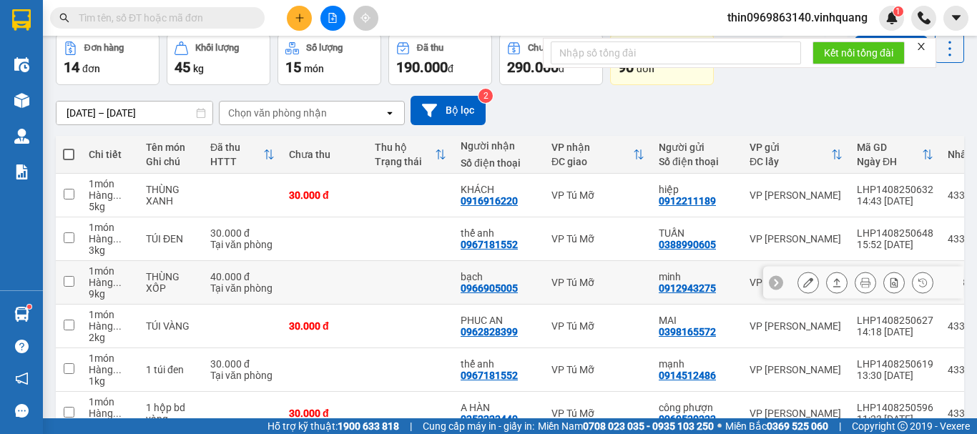
click at [65, 281] on input "checkbox" at bounding box center [69, 281] width 11 height 11
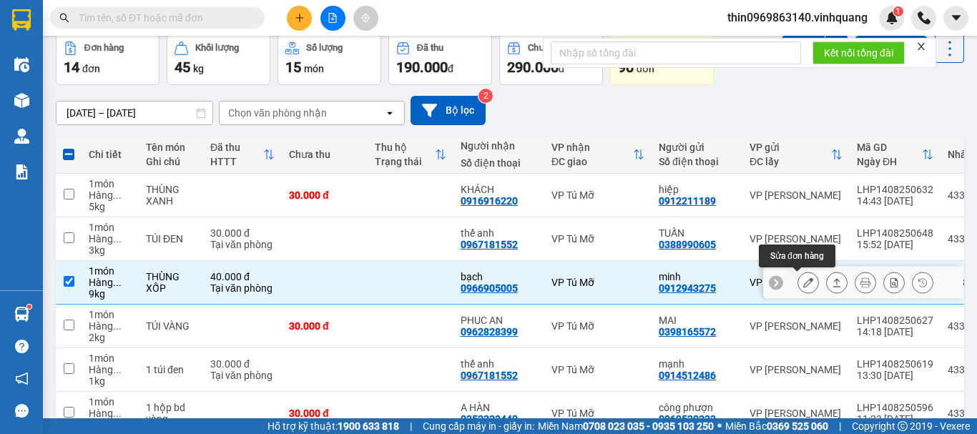
click at [833, 281] on icon at bounding box center [837, 282] width 8 height 9
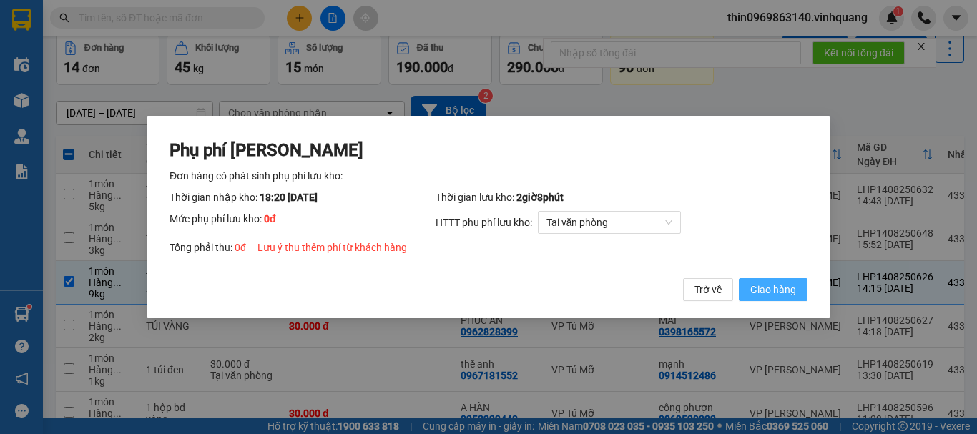
click at [786, 293] on span "Giao hàng" at bounding box center [773, 290] width 46 height 16
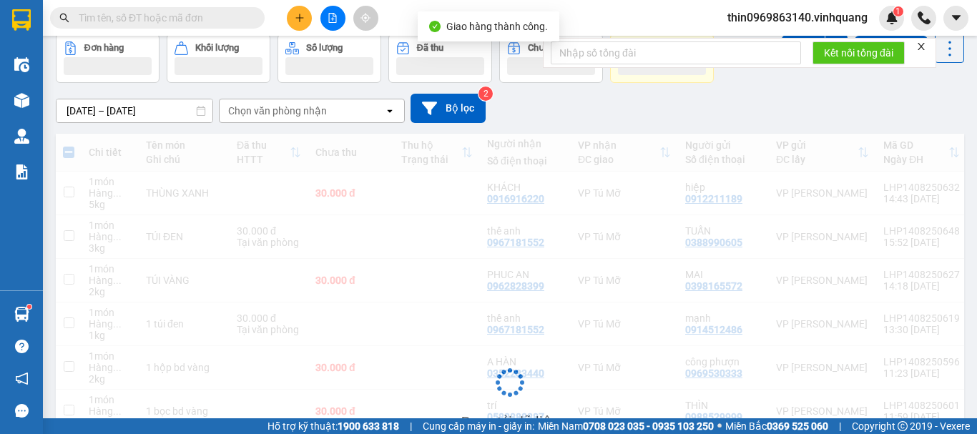
checkbox input "false"
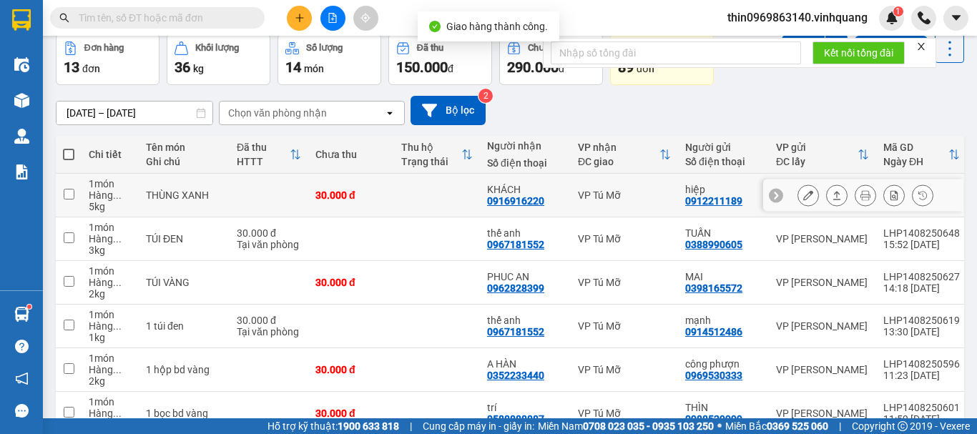
click at [499, 203] on div "0916916220" at bounding box center [515, 200] width 57 height 11
copy div "0916916220"
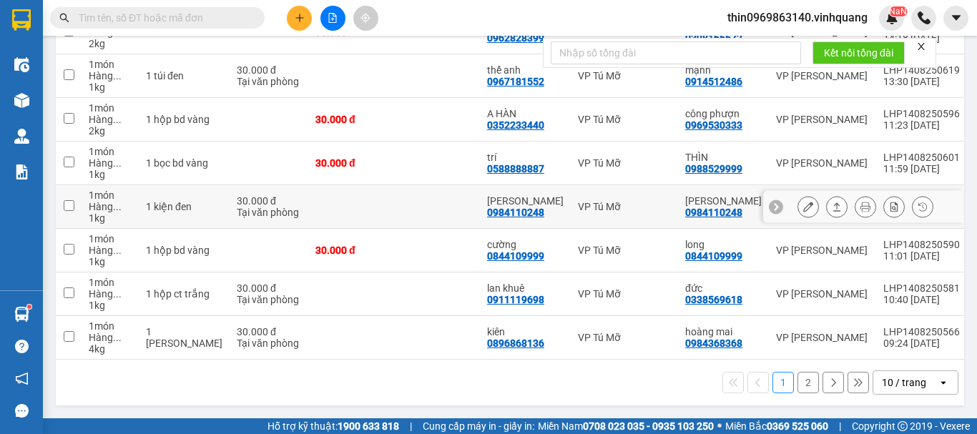
scroll to position [179, 0]
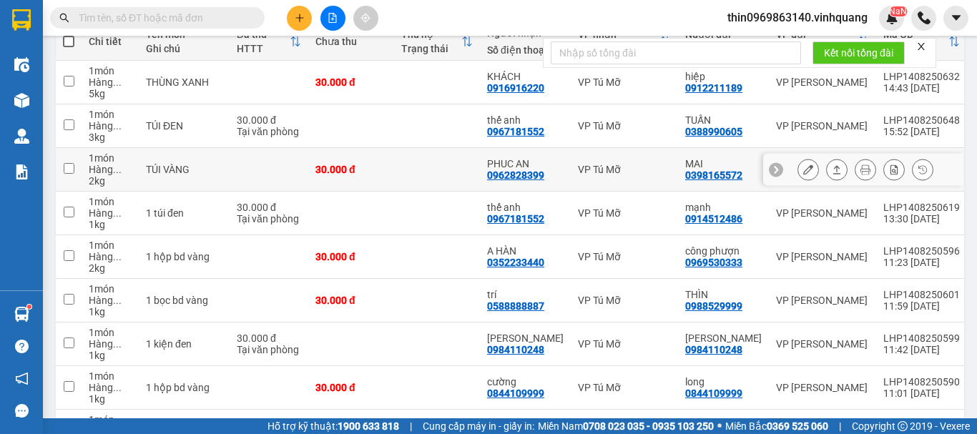
click at [502, 172] on div "0962828399" at bounding box center [515, 175] width 57 height 11
click at [499, 177] on div "0962828399" at bounding box center [515, 175] width 57 height 11
copy div "0962828399"
click at [496, 174] on div "0962828399" at bounding box center [515, 175] width 57 height 11
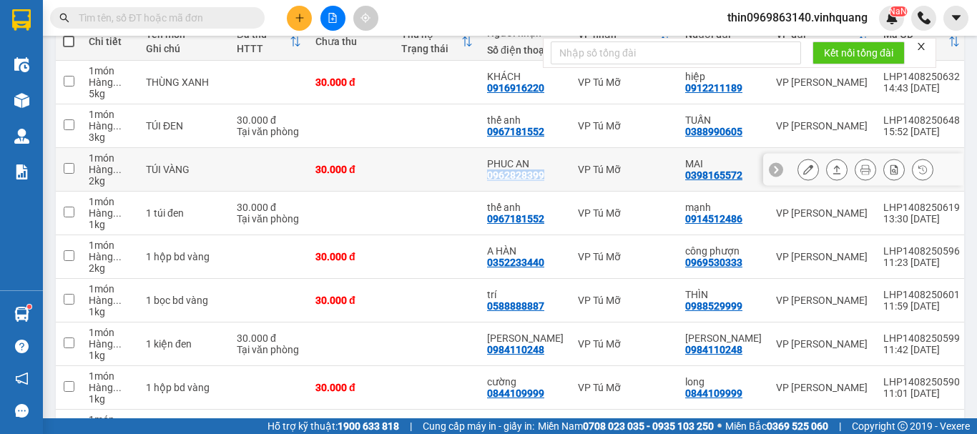
click at [496, 174] on div "0962828399" at bounding box center [515, 175] width 57 height 11
click at [488, 178] on div "0962828399" at bounding box center [515, 175] width 57 height 11
click at [487, 176] on div "0962828399" at bounding box center [515, 175] width 57 height 11
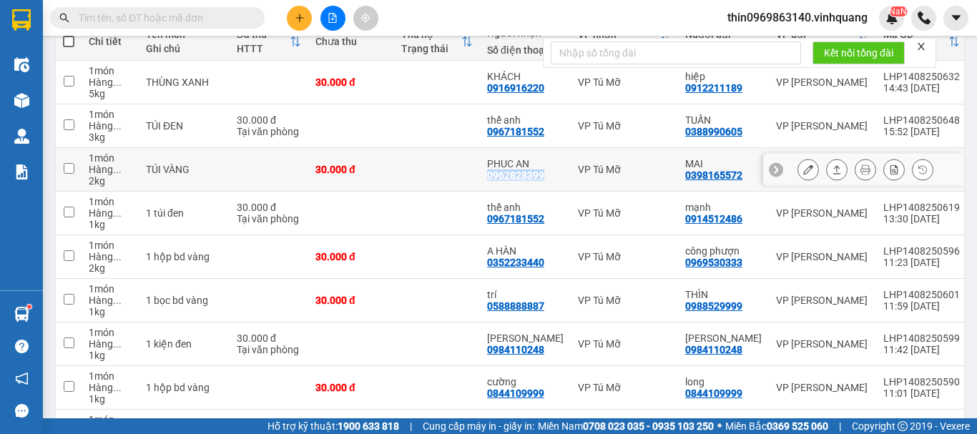
copy div "0962828399"
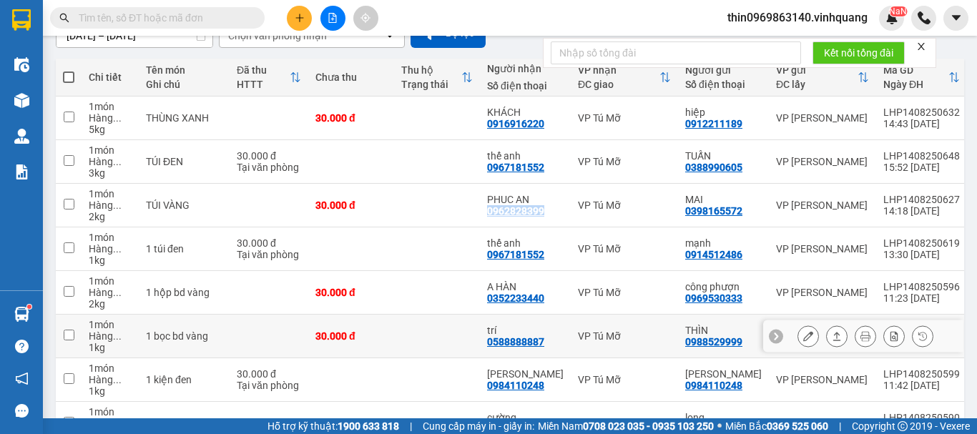
scroll to position [322, 0]
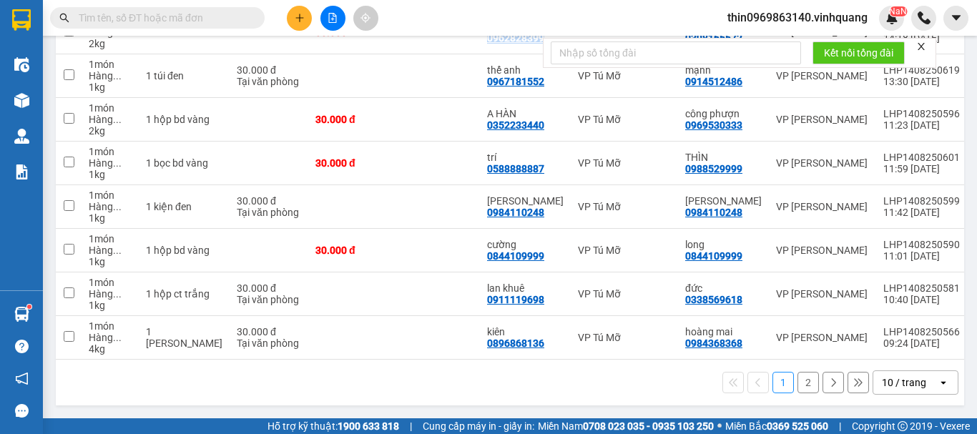
click at [798, 378] on button "2" at bounding box center [808, 382] width 21 height 21
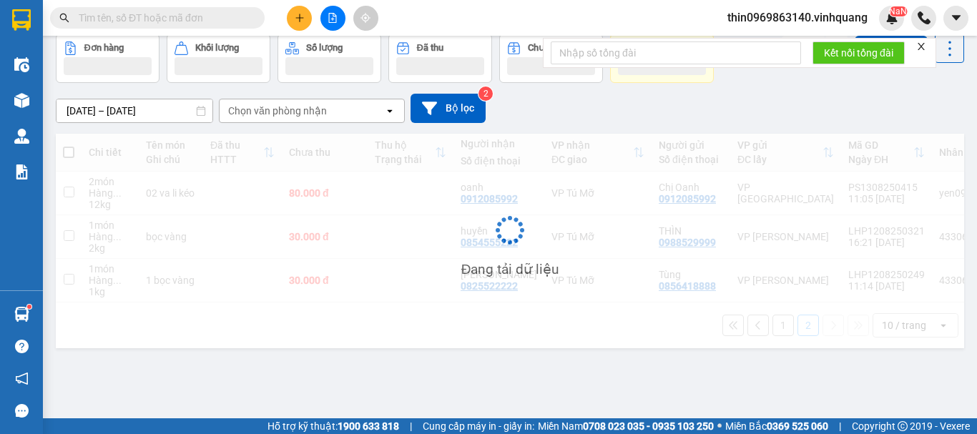
scroll to position [66, 0]
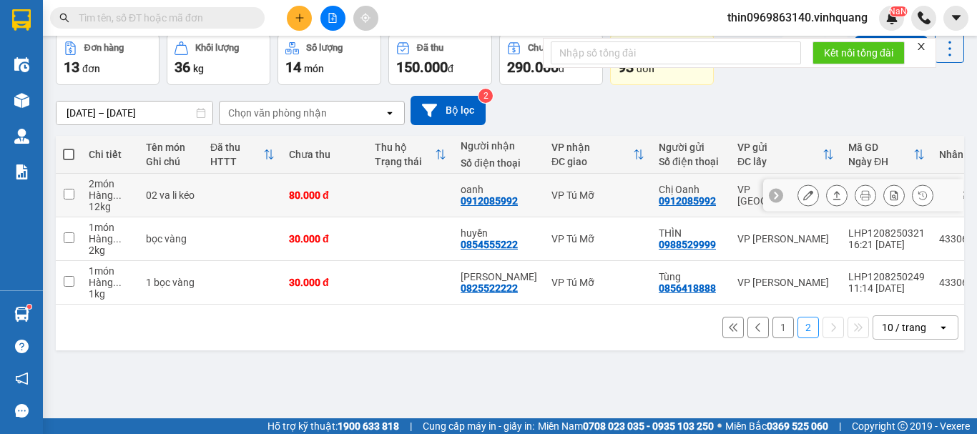
click at [69, 192] on input "checkbox" at bounding box center [69, 194] width 11 height 11
checkbox input "true"
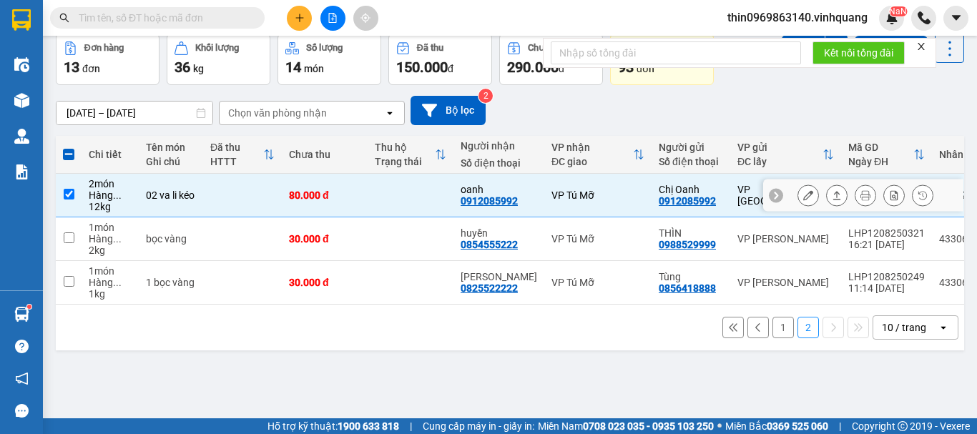
click at [832, 195] on icon at bounding box center [837, 195] width 10 height 10
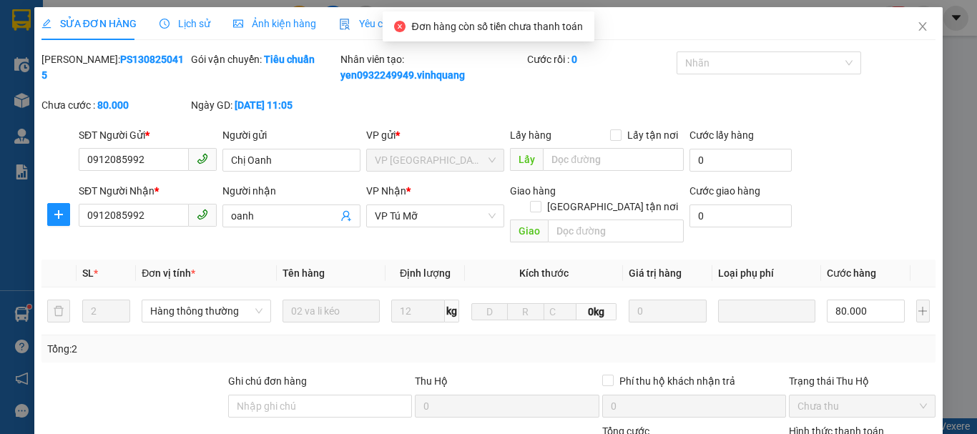
type input "0912085992"
type input "Chị Oanh"
type input "0912085992"
type input "oanh"
type input "80.000"
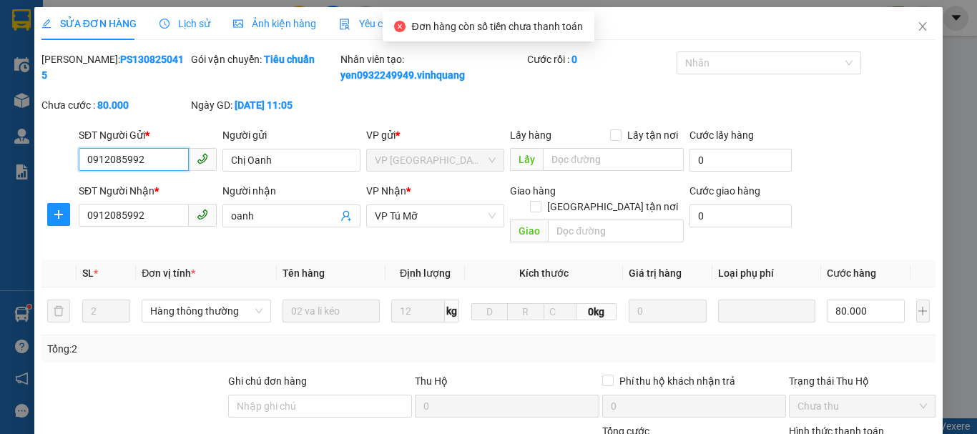
scroll to position [143, 0]
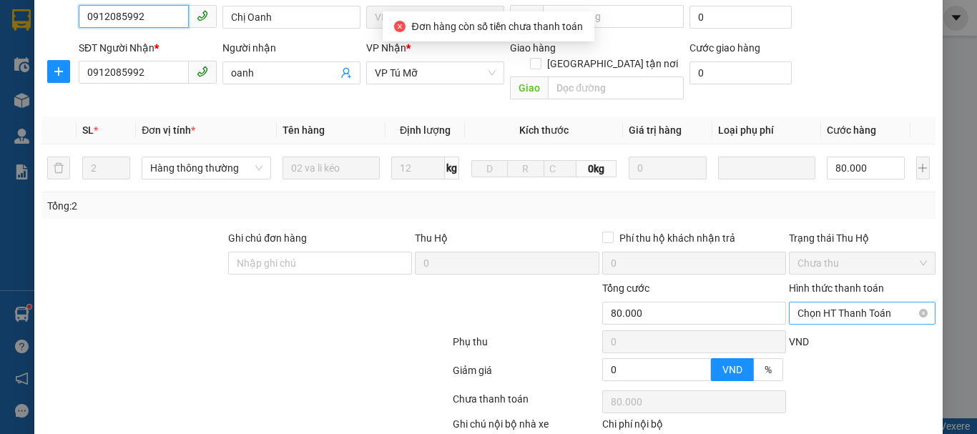
click at [845, 303] on span "Chọn HT Thanh Toán" at bounding box center [862, 313] width 129 height 21
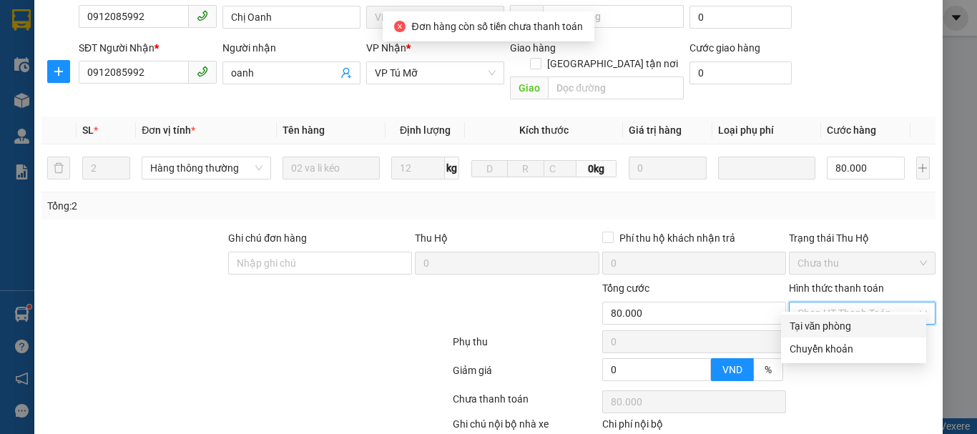
click at [839, 323] on div "Tại văn phòng" at bounding box center [854, 326] width 128 height 16
type input "0"
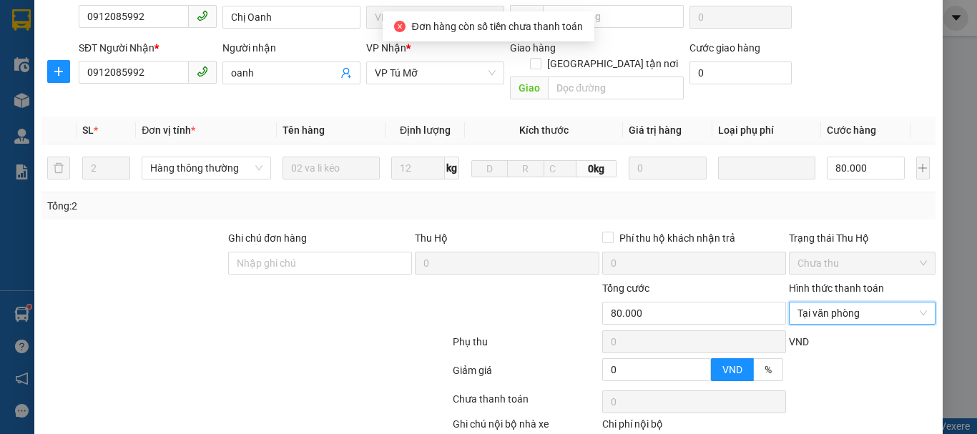
scroll to position [215, 0]
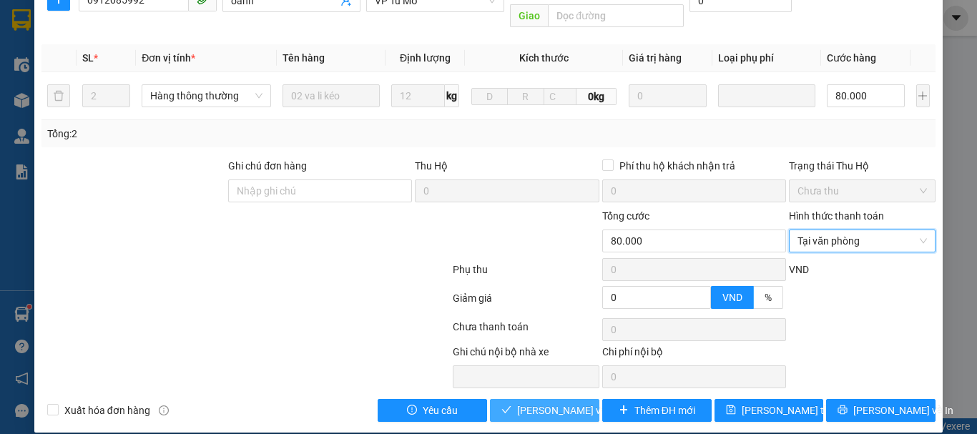
click at [544, 403] on span "[PERSON_NAME] và Giao hàng" at bounding box center [585, 411] width 137 height 16
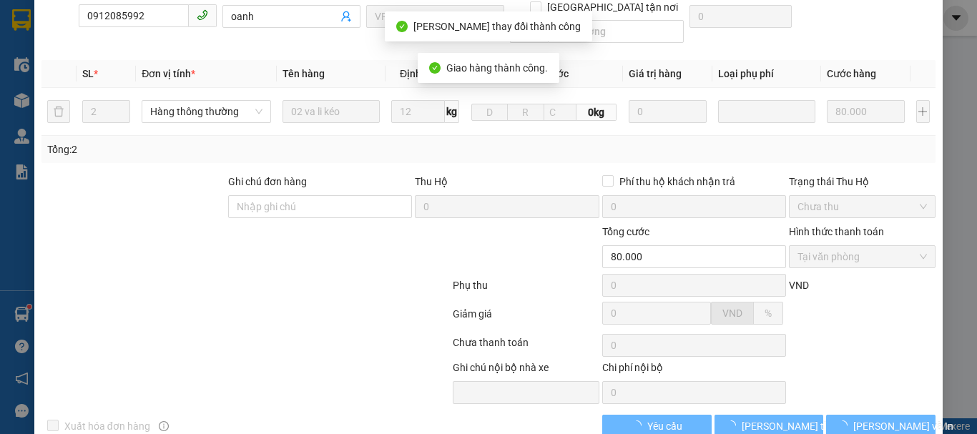
scroll to position [1, 0]
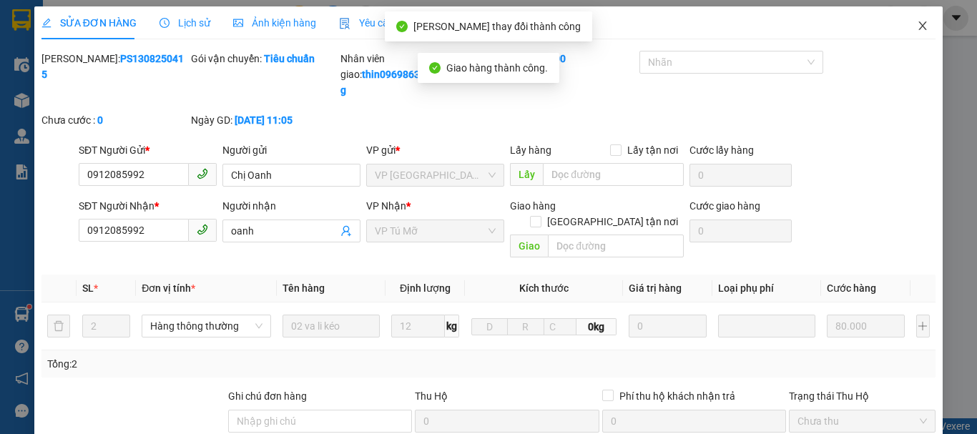
click at [919, 24] on icon "close" at bounding box center [923, 25] width 8 height 9
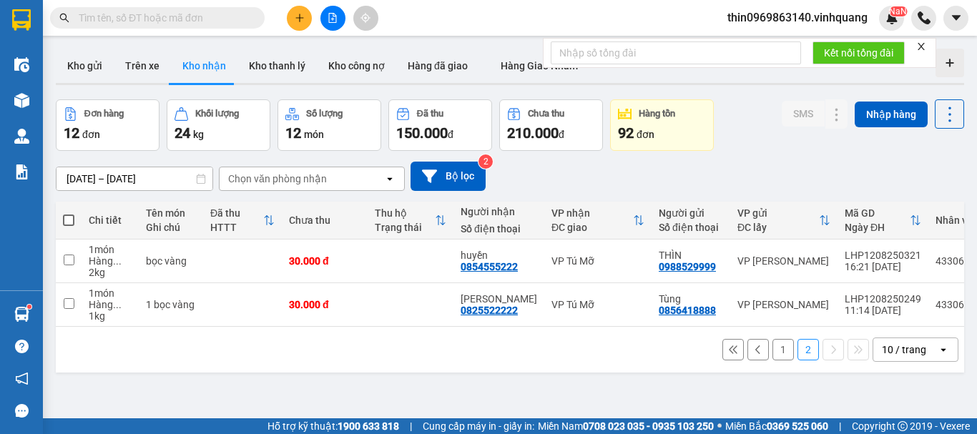
click at [773, 352] on button "1" at bounding box center [783, 349] width 21 height 21
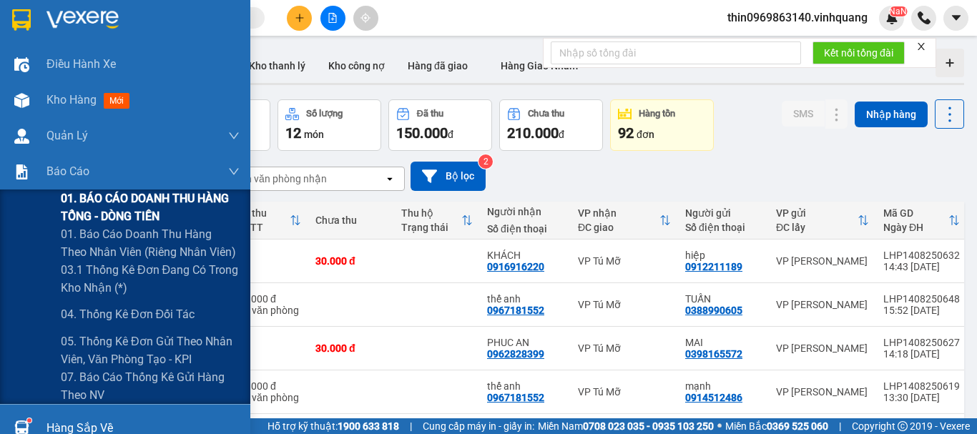
click at [124, 218] on span "01. BÁO CÁO DOANH THU HÀNG TỔNG - DÒNG TIỀN" at bounding box center [150, 208] width 179 height 36
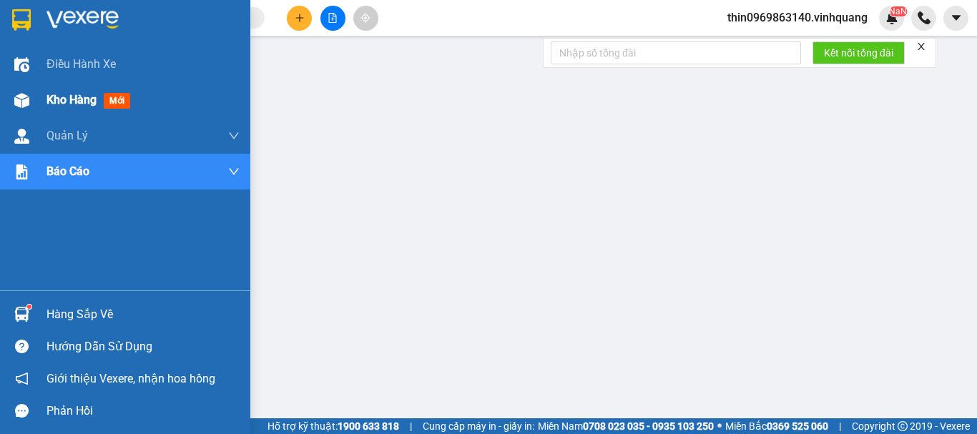
click at [61, 96] on span "Kho hàng" at bounding box center [71, 100] width 50 height 14
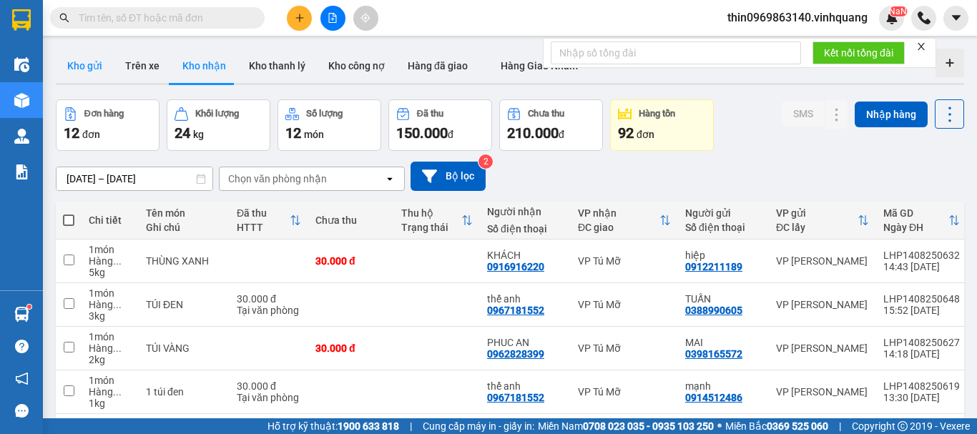
click at [94, 65] on button "Kho gửi" at bounding box center [85, 66] width 58 height 34
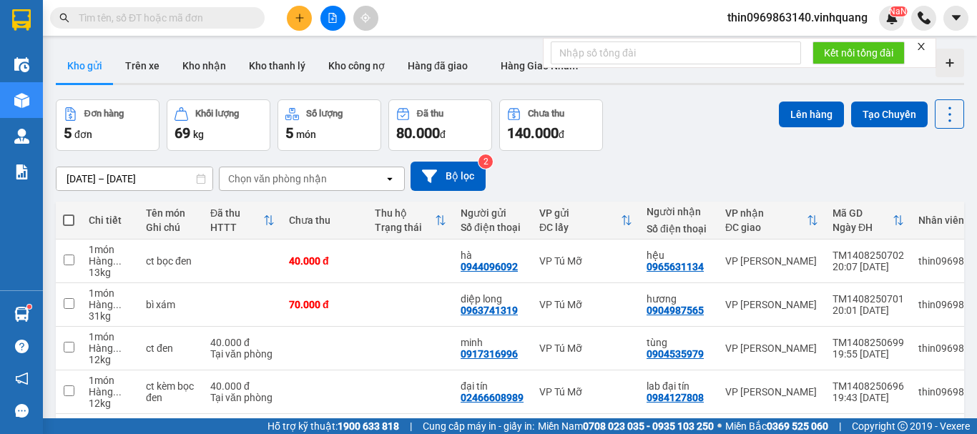
click at [68, 221] on span at bounding box center [68, 220] width 11 height 11
click at [69, 213] on input "checkbox" at bounding box center [69, 213] width 0 height 0
checkbox input "true"
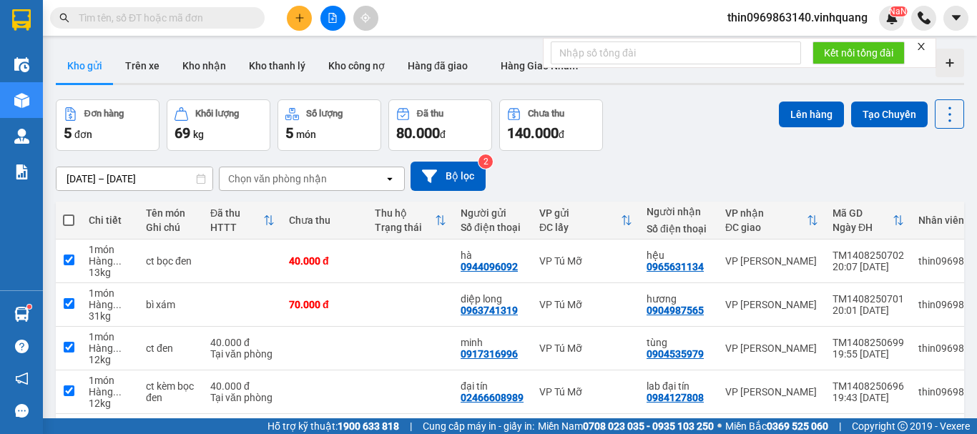
checkbox input "true"
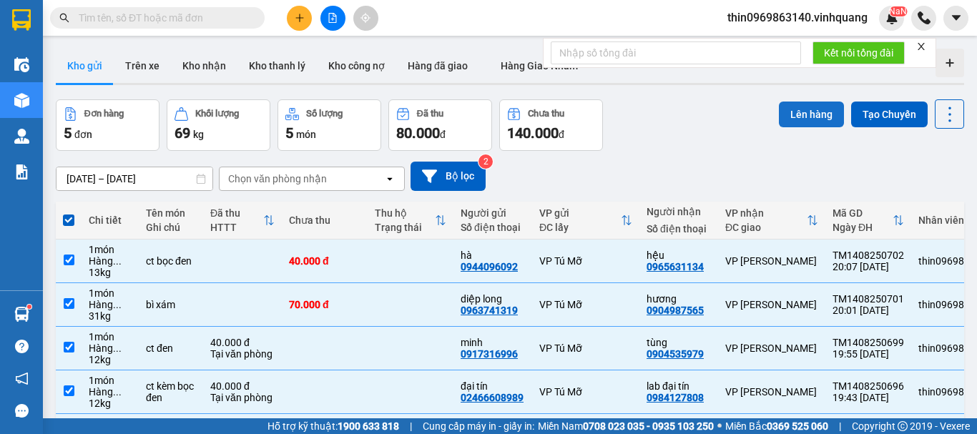
click at [801, 110] on button "Lên hàng" at bounding box center [811, 115] width 65 height 26
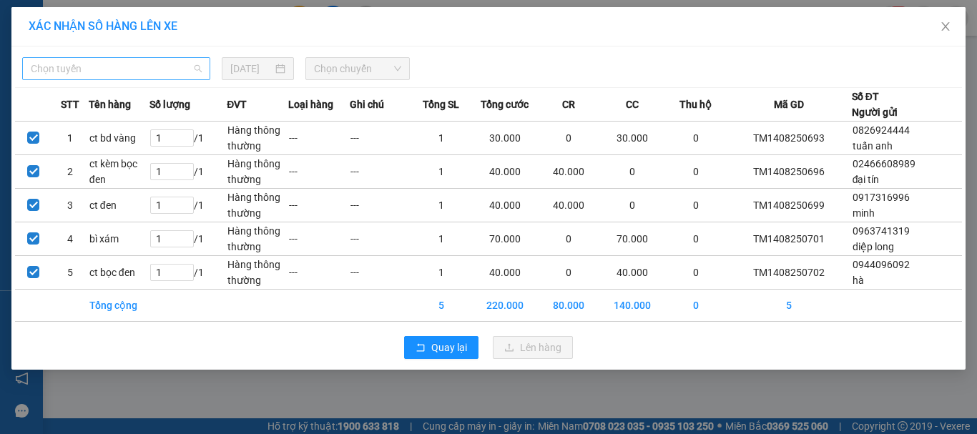
click at [86, 66] on span "Chọn tuyến" at bounding box center [116, 68] width 171 height 21
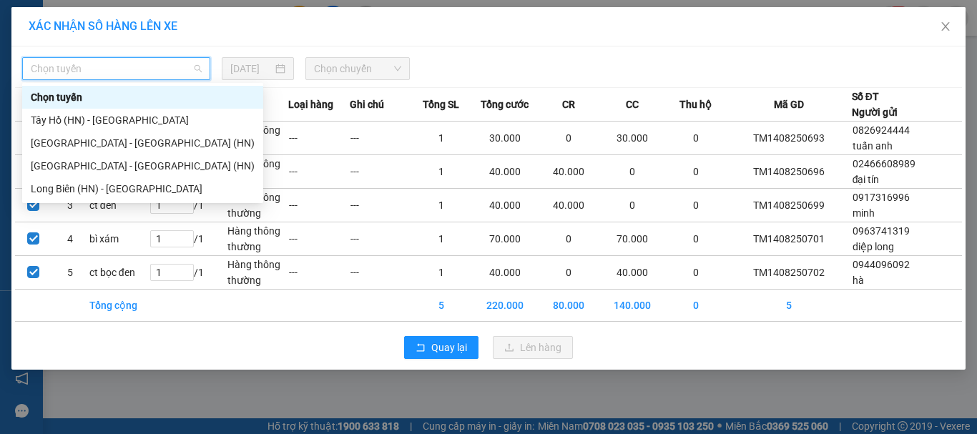
click at [97, 106] on div "Chọn tuyến" at bounding box center [142, 97] width 241 height 23
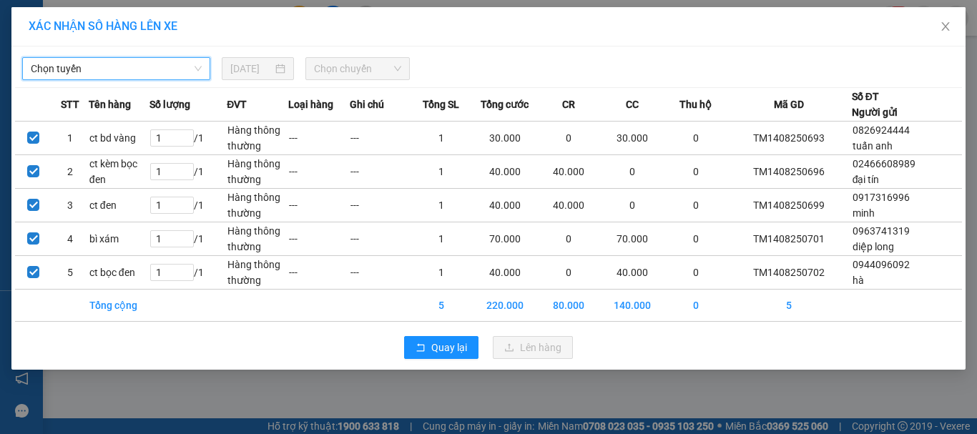
drag, startPoint x: 107, startPoint y: 69, endPoint x: 94, endPoint y: 85, distance: 20.3
click at [107, 68] on span "Chọn tuyến" at bounding box center [116, 68] width 171 height 21
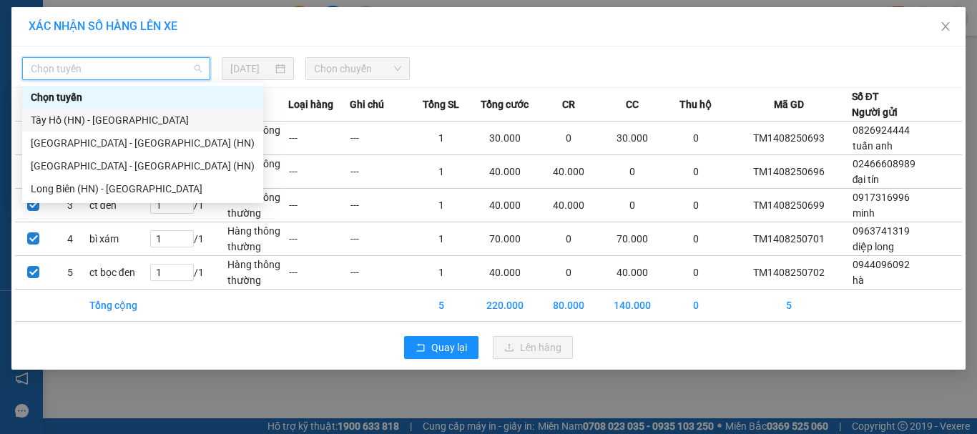
click at [91, 119] on div "Tây Hồ (HN) - [GEOGRAPHIC_DATA]" at bounding box center [143, 120] width 224 height 16
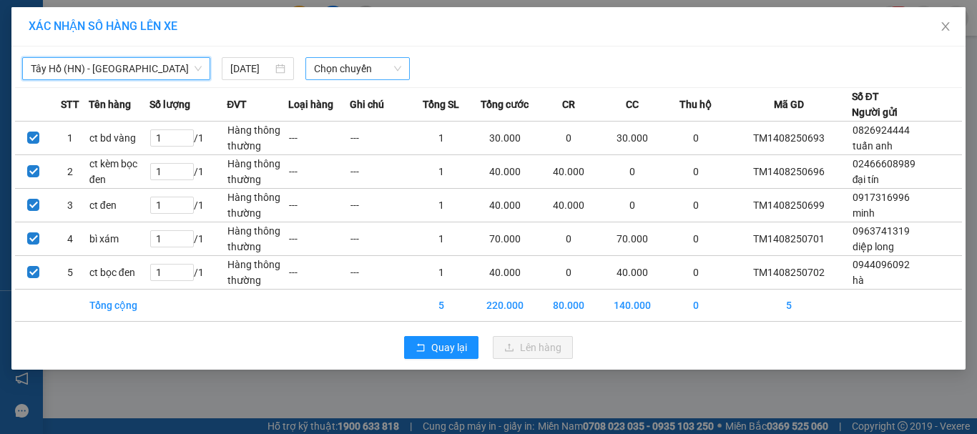
click at [343, 76] on span "Chọn chuyến" at bounding box center [358, 68] width 88 height 21
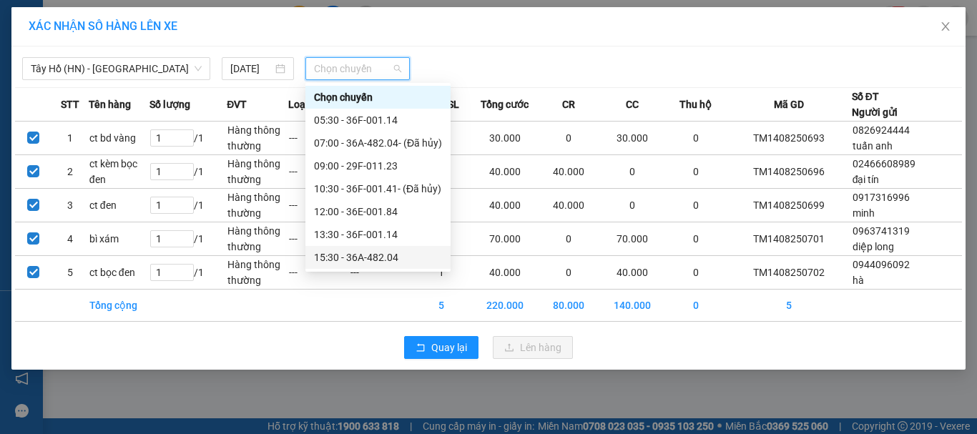
scroll to position [69, 0]
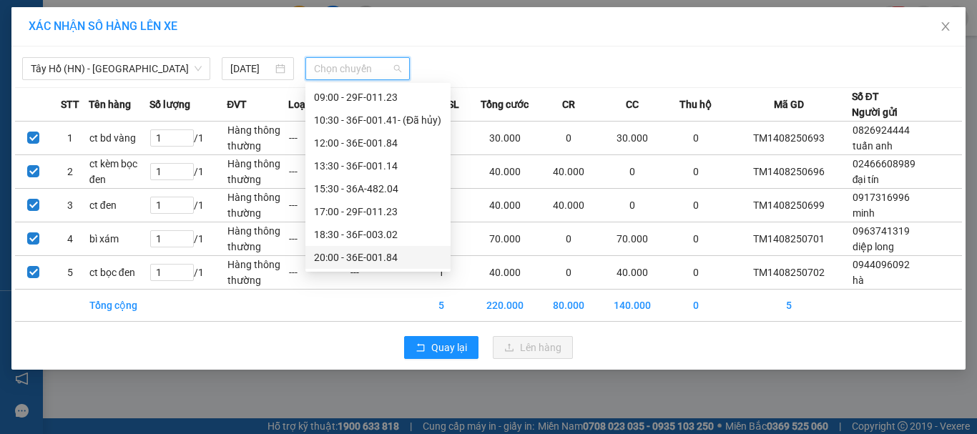
click at [335, 258] on div "20:00 - 36E-001.84" at bounding box center [378, 258] width 128 height 16
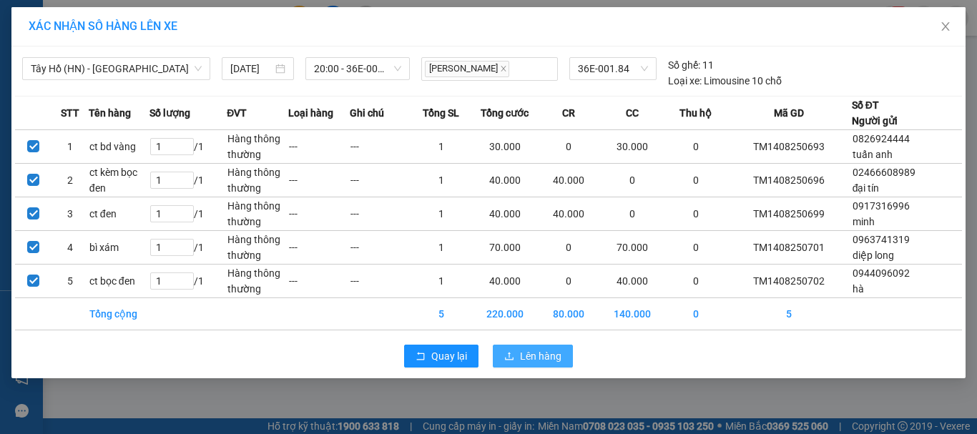
click at [533, 358] on span "Lên hàng" at bounding box center [540, 356] width 41 height 16
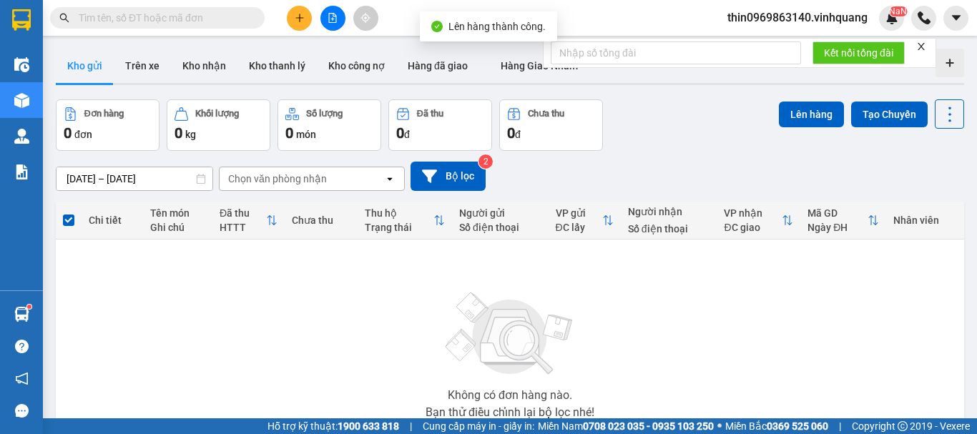
click at [340, 15] on button at bounding box center [332, 18] width 25 height 25
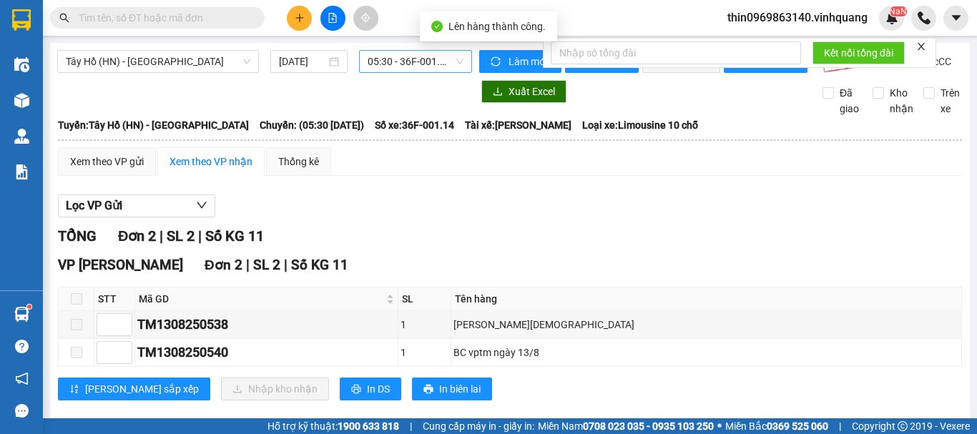
click at [411, 69] on span "05:30 - 36F-001.14" at bounding box center [416, 61] width 96 height 21
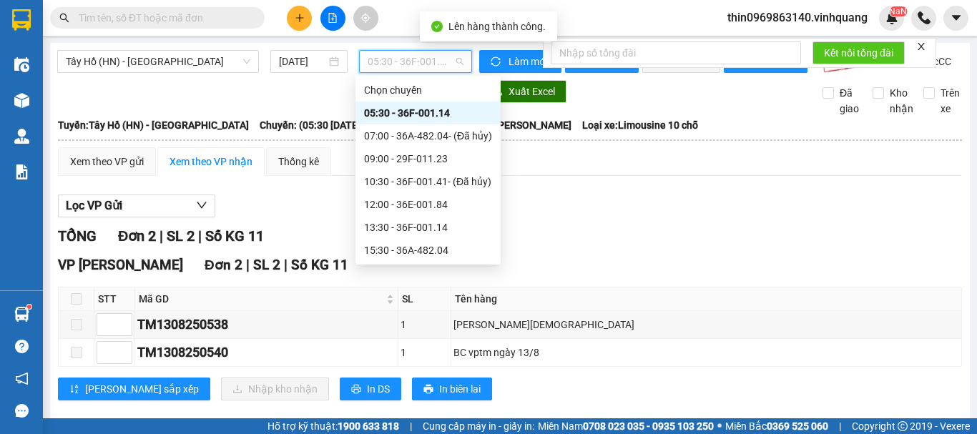
scroll to position [69, 0]
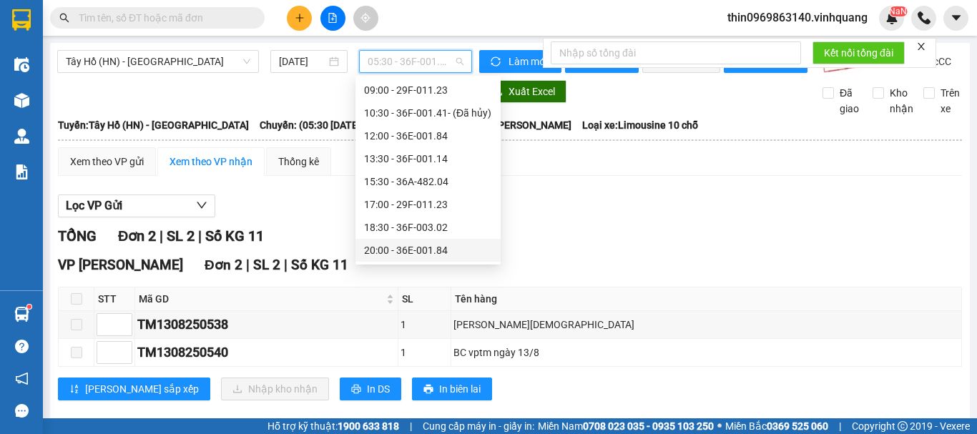
click at [393, 249] on div "20:00 - 36E-001.84" at bounding box center [428, 250] width 128 height 16
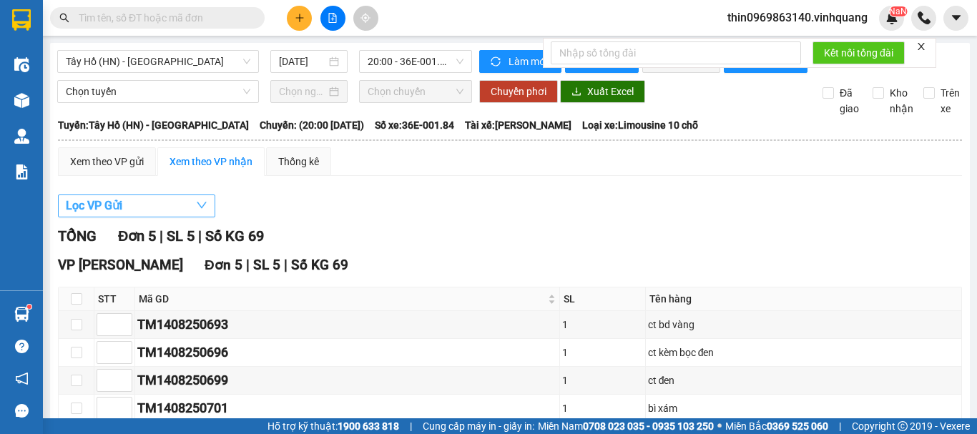
click at [138, 212] on button "Lọc VP Gửi" at bounding box center [136, 206] width 157 height 23
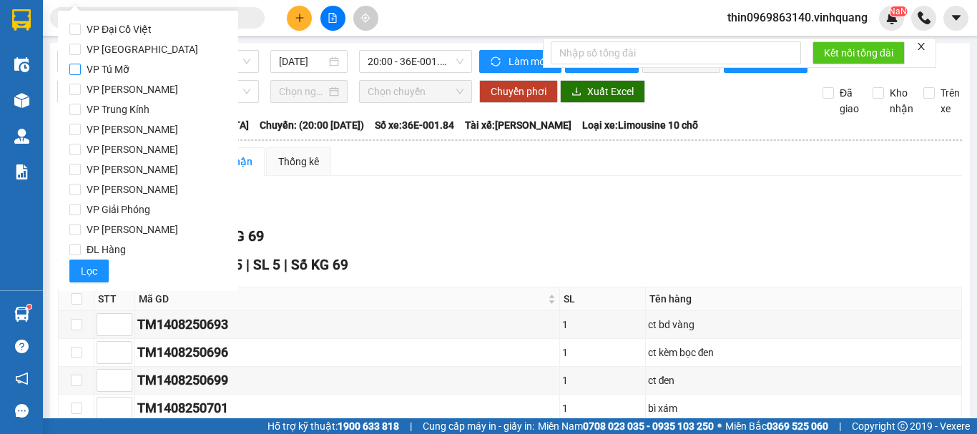
click at [73, 68] on input "VP Tú Mỡ" at bounding box center [74, 69] width 11 height 11
checkbox input "true"
click at [100, 273] on button "Lọc" at bounding box center [88, 271] width 39 height 23
click at [100, 247] on div "TỔNG Đơn 5 | SL 5 | Số KG 69" at bounding box center [510, 236] width 904 height 22
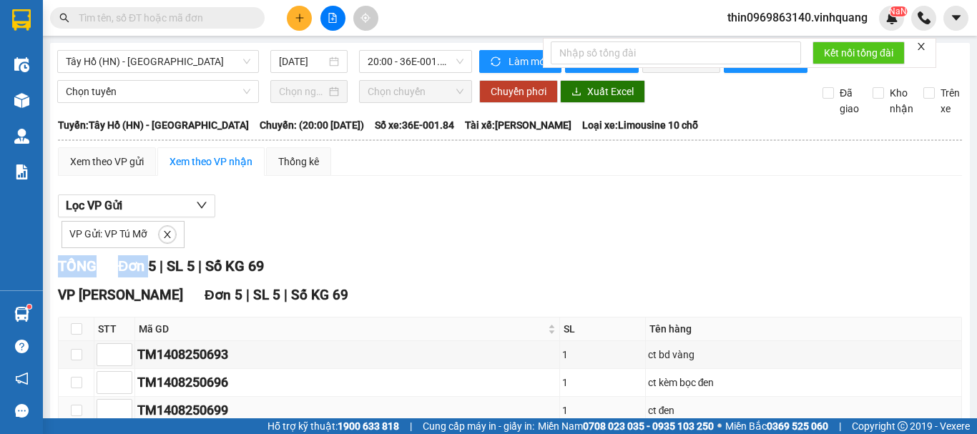
scroll to position [148, 0]
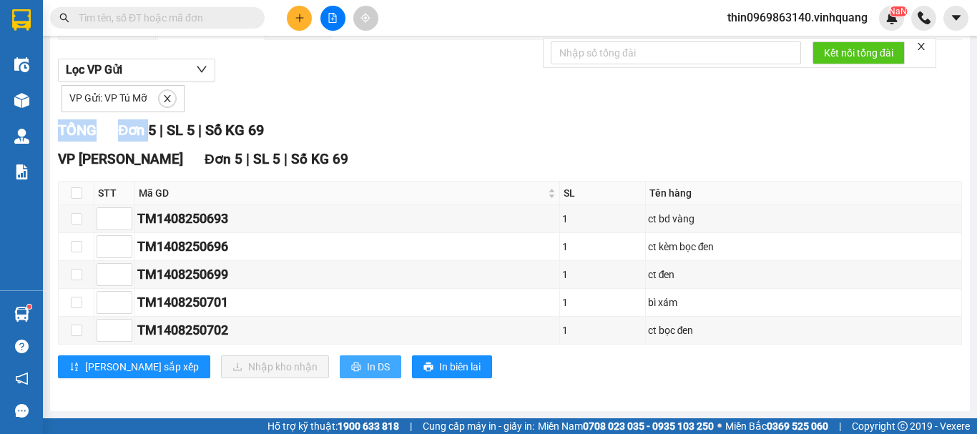
click at [367, 371] on span "In DS" at bounding box center [378, 367] width 23 height 16
click at [297, 15] on icon "plus" at bounding box center [300, 18] width 10 height 10
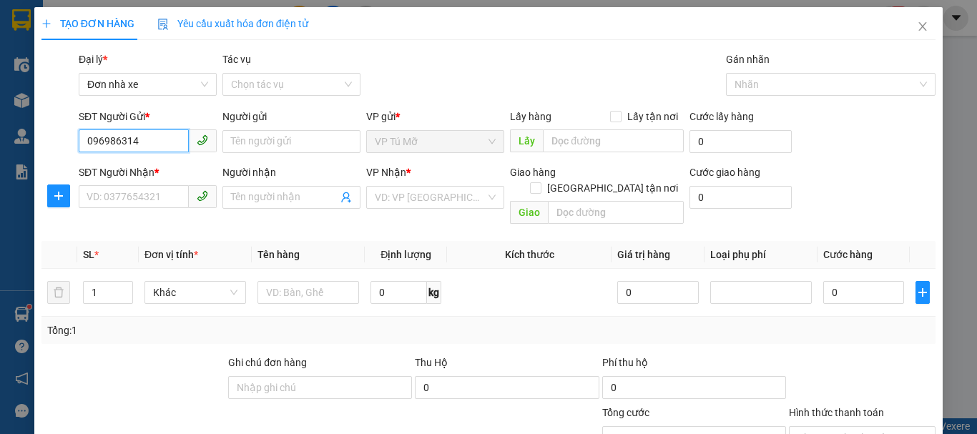
type input "0969863140"
click at [164, 174] on div "0969863140 - thin" at bounding box center [146, 170] width 119 height 16
type input "thin"
type input "0889232323"
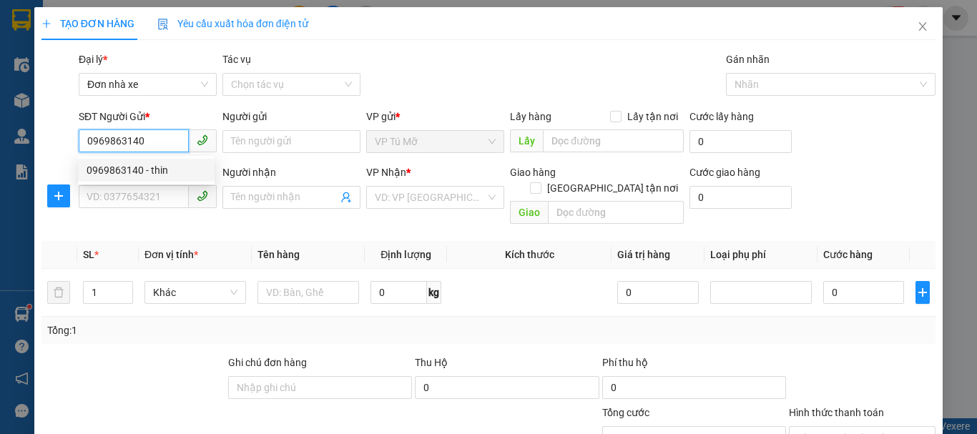
type input "CTY. [GEOGRAPHIC_DATA]"
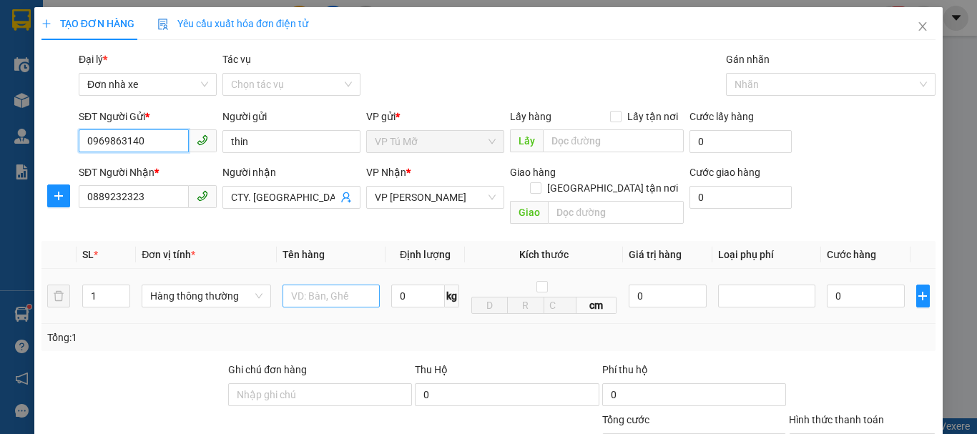
type input "0969863140"
click at [318, 285] on input "text" at bounding box center [331, 296] width 97 height 23
type input "BCVPTM"
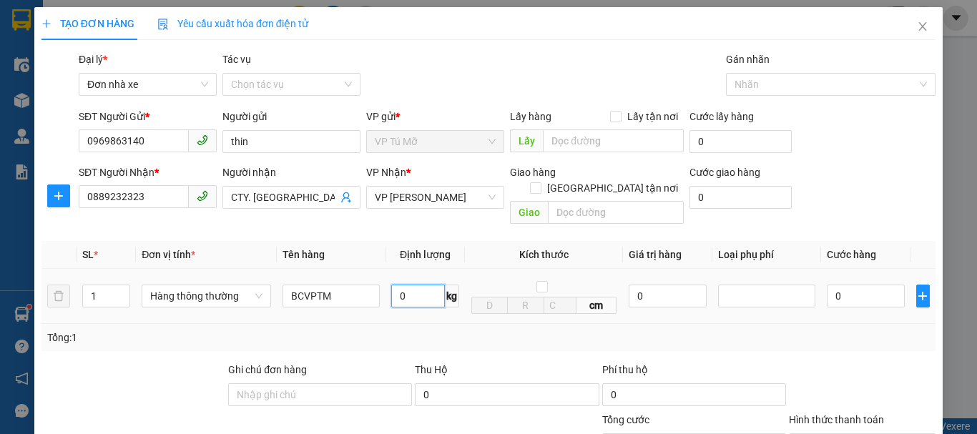
click at [413, 285] on input "0" at bounding box center [418, 296] width 54 height 23
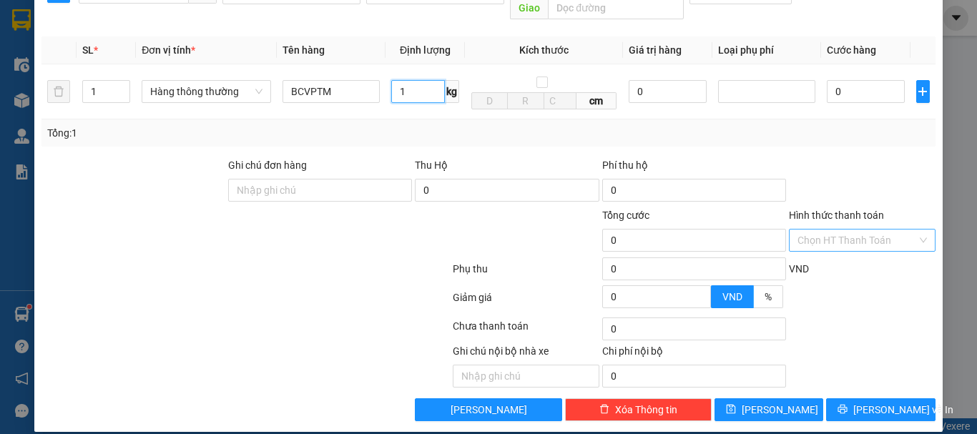
type input "1"
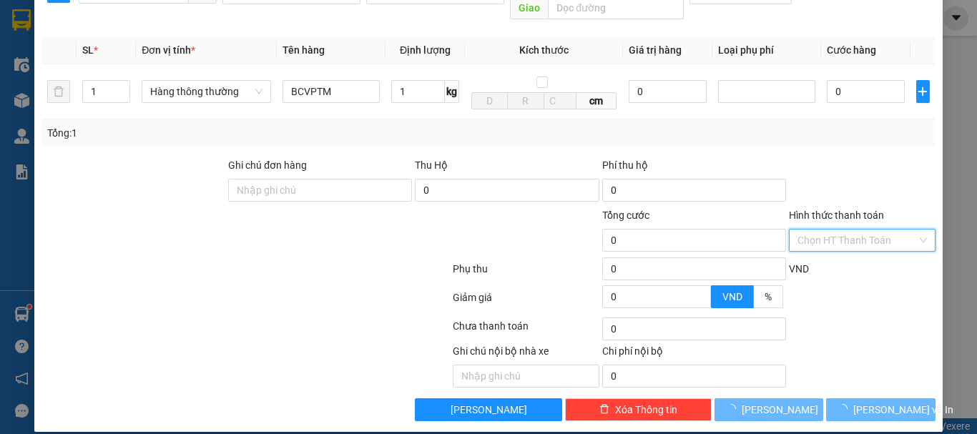
click at [830, 230] on input "Hình thức thanh toán" at bounding box center [857, 240] width 119 height 21
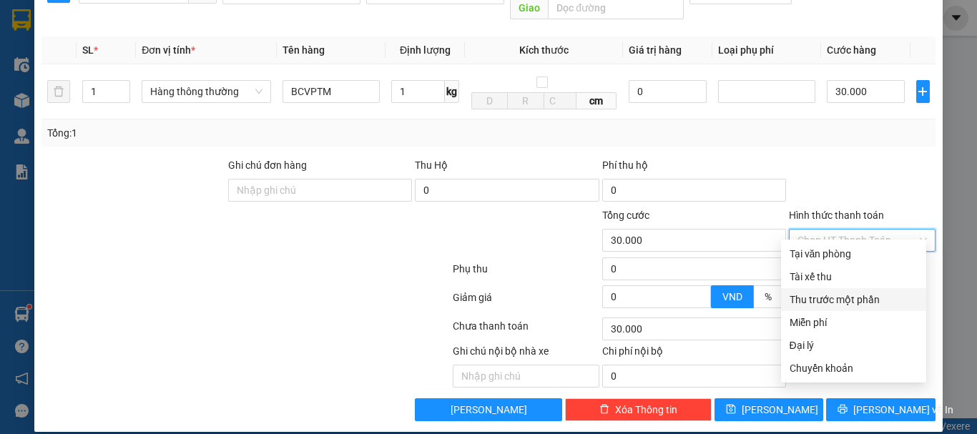
type input "30.000"
click at [821, 323] on div "Miễn phí" at bounding box center [854, 323] width 128 height 16
type input "0"
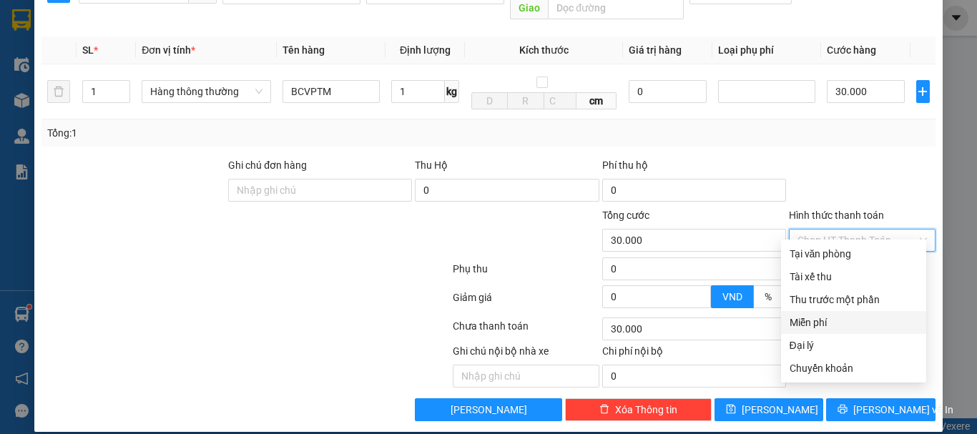
type input "0"
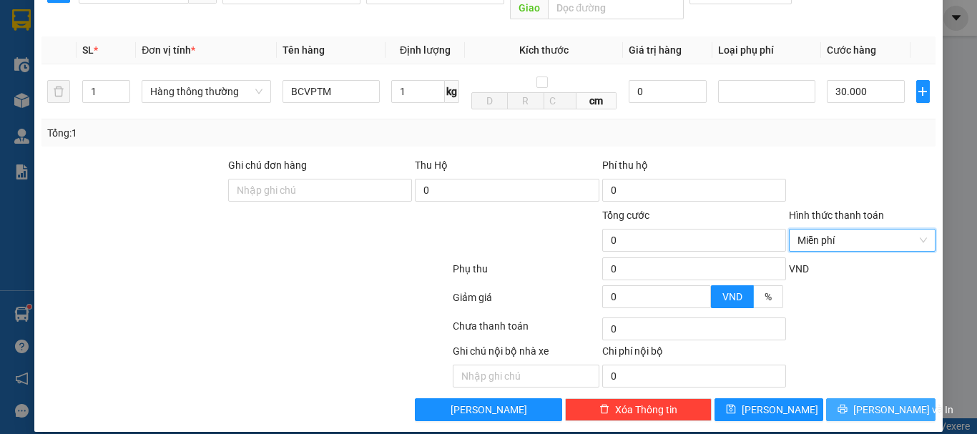
click at [878, 402] on span "[PERSON_NAME] và In" at bounding box center [903, 410] width 100 height 16
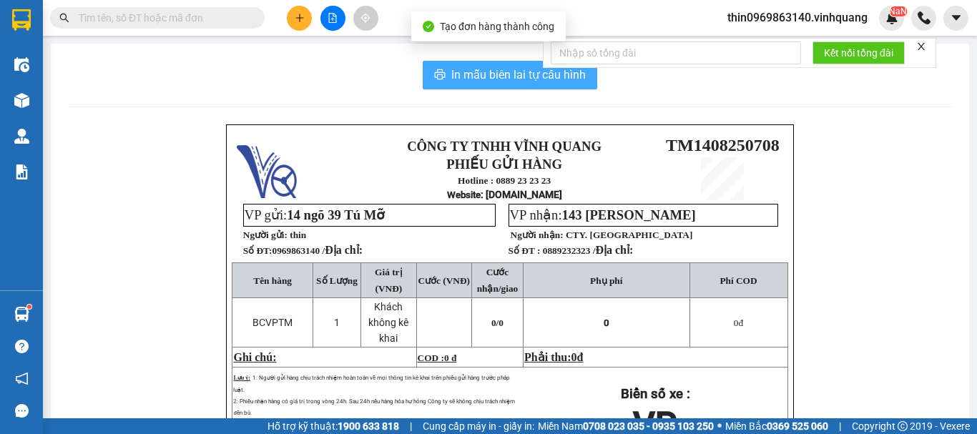
click at [470, 71] on span "In mẫu biên lai tự cấu hình" at bounding box center [518, 75] width 134 height 18
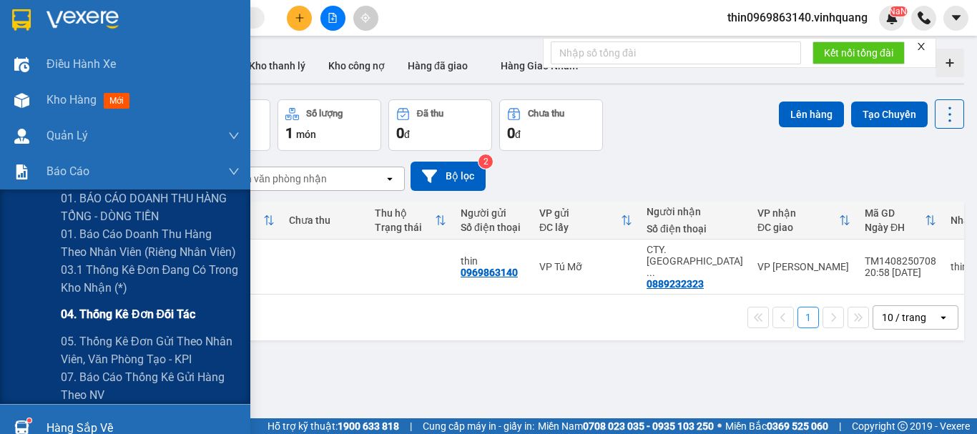
click at [155, 313] on span "04. Thống kê đơn đối tác" at bounding box center [128, 314] width 134 height 18
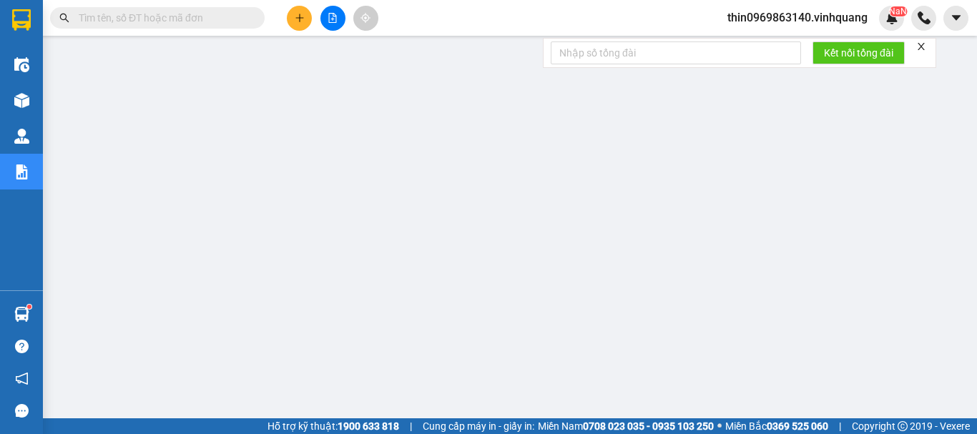
click at [836, 21] on span "thin0969863140.vinhquang" at bounding box center [797, 18] width 163 height 18
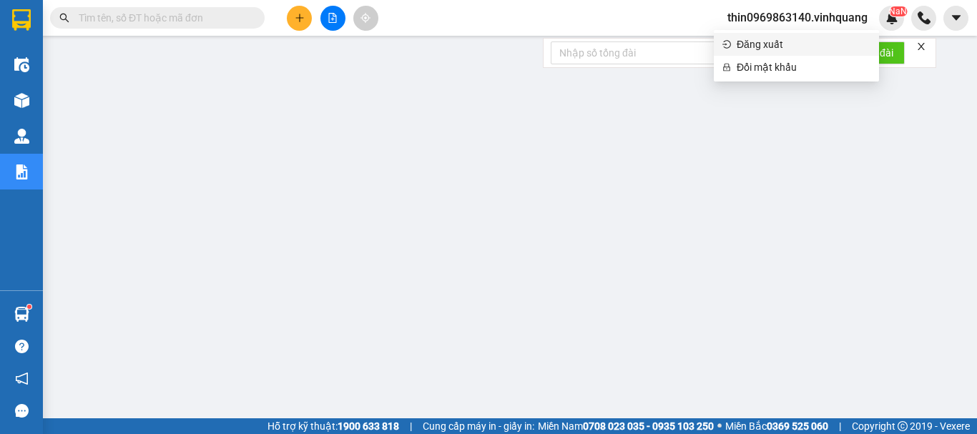
click at [793, 41] on span "Đăng xuất" at bounding box center [804, 44] width 134 height 16
